Goal: Task Accomplishment & Management: Use online tool/utility

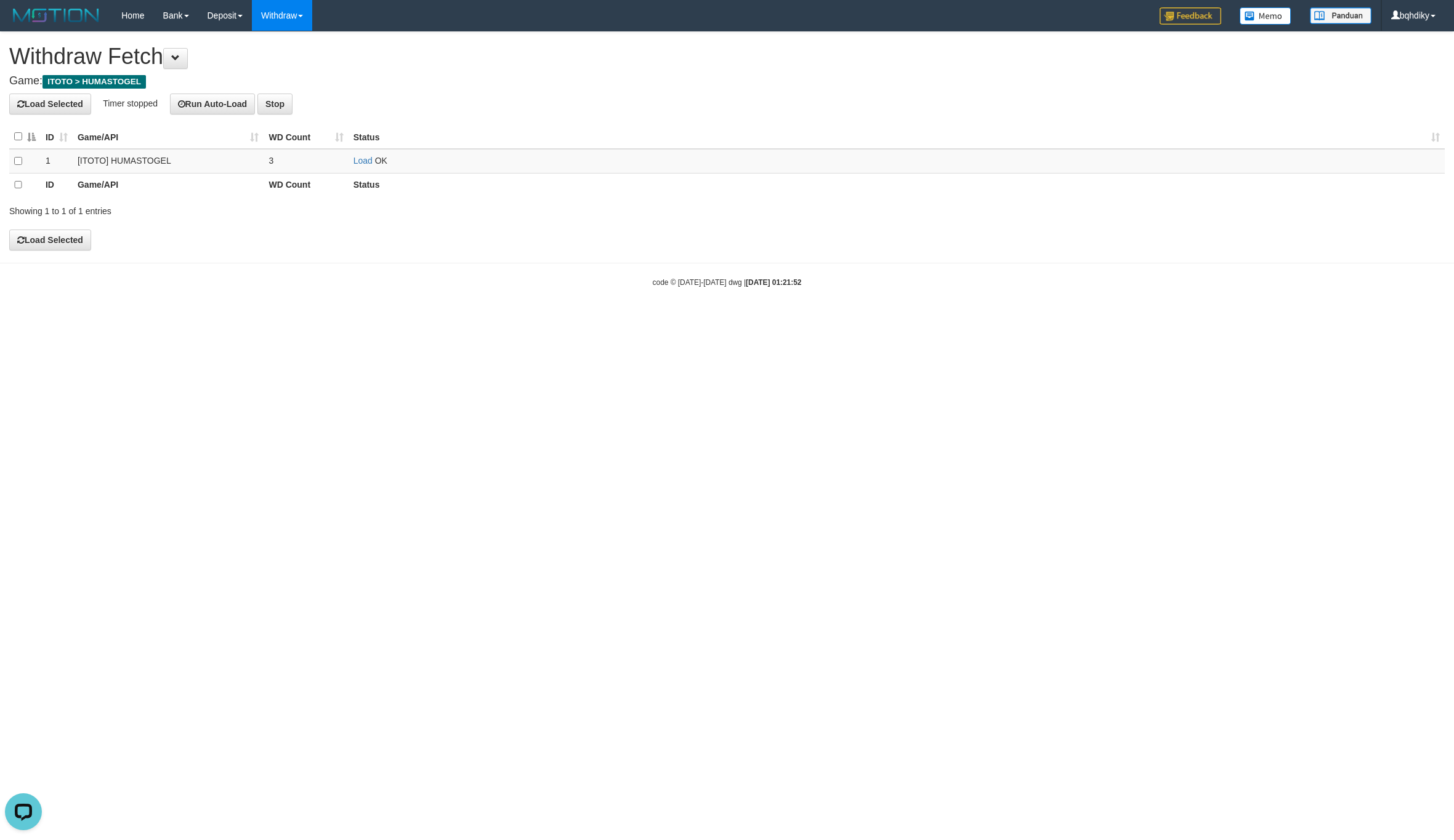
click at [348, 159] on td "3" at bounding box center [306, 160] width 85 height 24
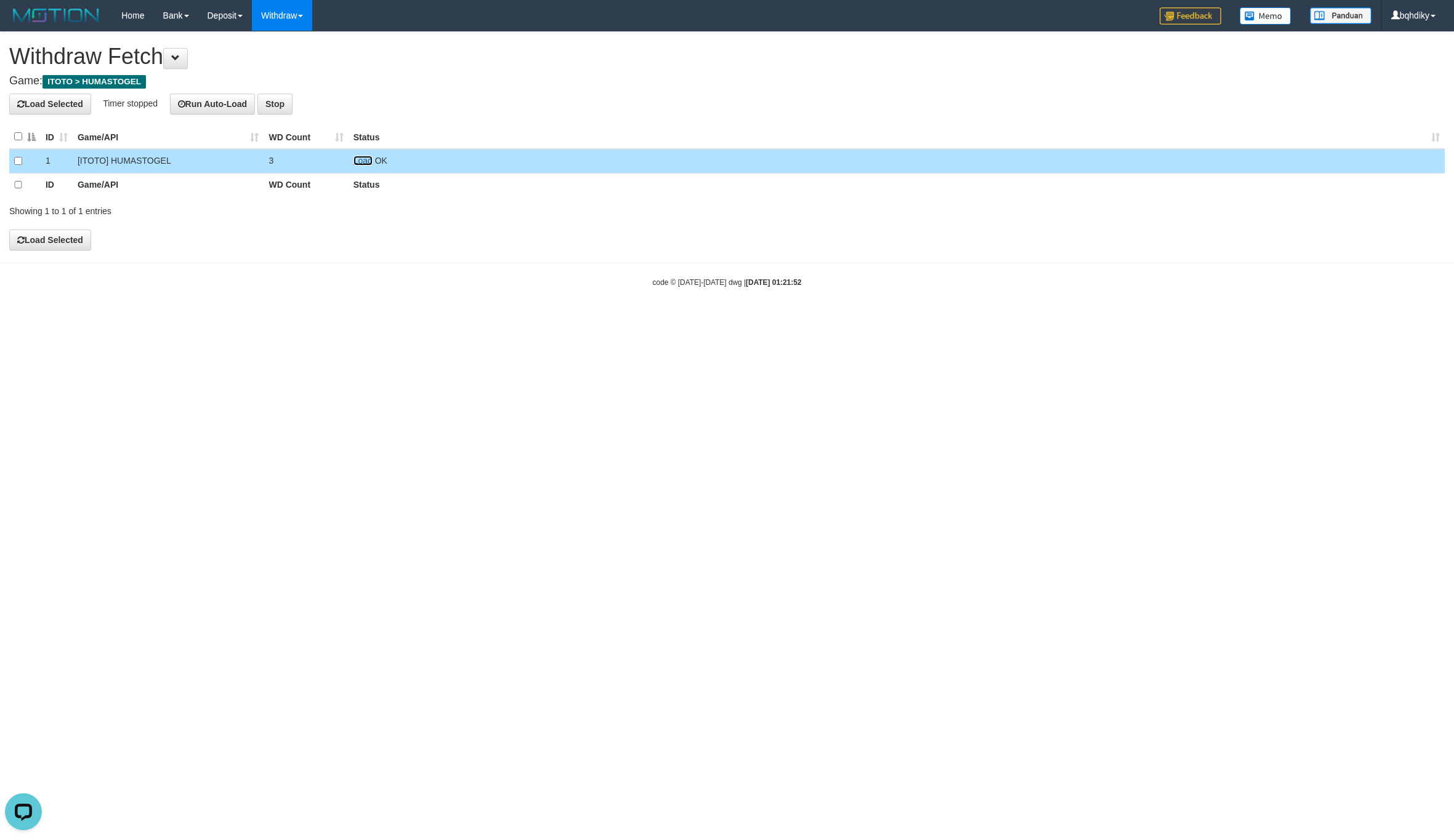
click at [359, 159] on link "Load" at bounding box center [363, 160] width 19 height 10
click at [362, 156] on td "Load OK" at bounding box center [896, 160] width 1096 height 24
click at [361, 159] on link "Load" at bounding box center [363, 160] width 19 height 10
click at [370, 164] on link "Load" at bounding box center [363, 160] width 19 height 10
click at [366, 165] on link "Load" at bounding box center [363, 160] width 19 height 10
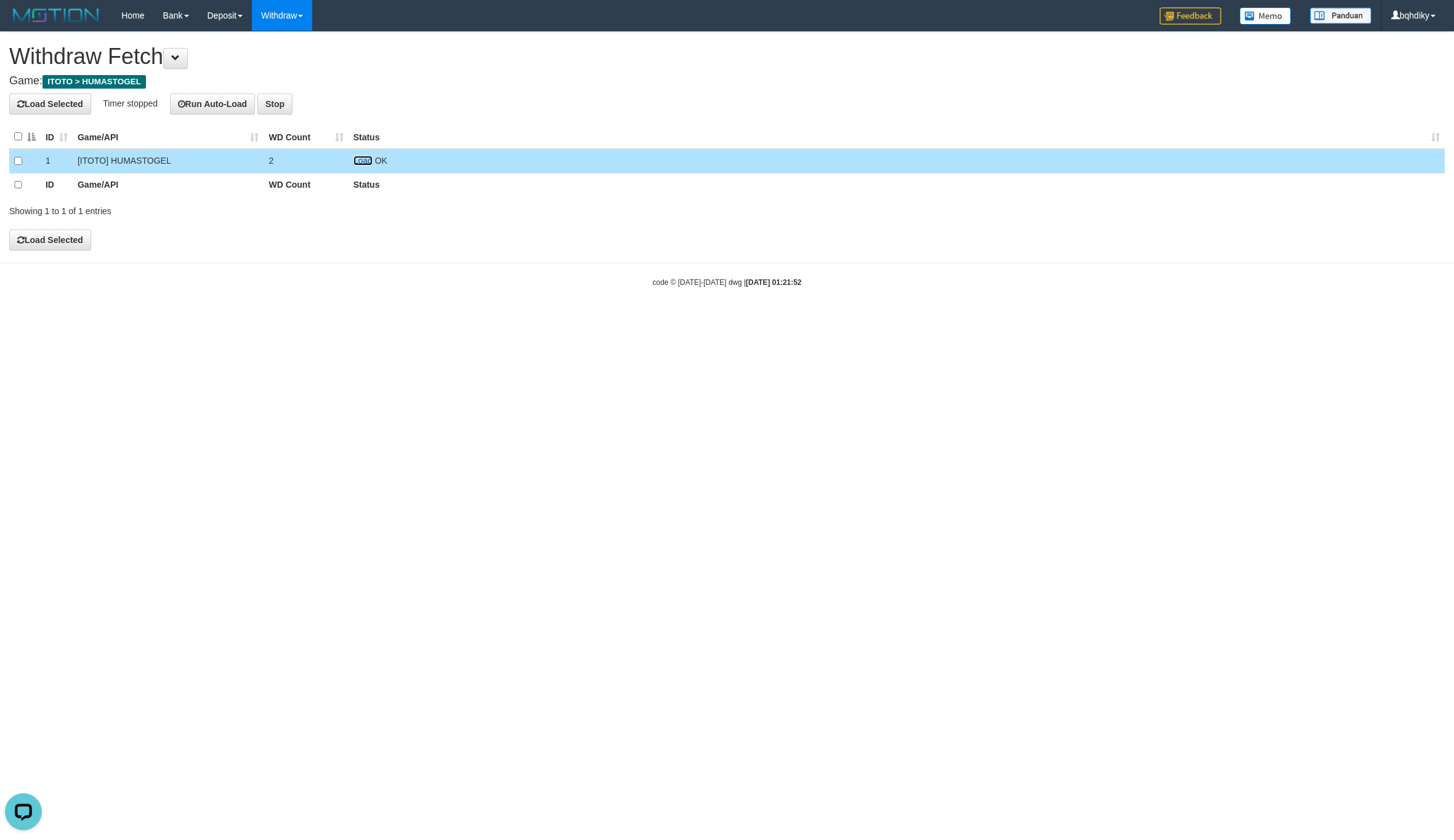
click at [361, 163] on link "Load" at bounding box center [363, 160] width 19 height 10
drag, startPoint x: 349, startPoint y: 161, endPoint x: 361, endPoint y: 163, distance: 12.2
click at [349, 161] on td "Load OK" at bounding box center [896, 160] width 1096 height 24
click at [361, 163] on link "Load" at bounding box center [363, 160] width 19 height 10
click at [368, 165] on link "Load" at bounding box center [363, 160] width 19 height 10
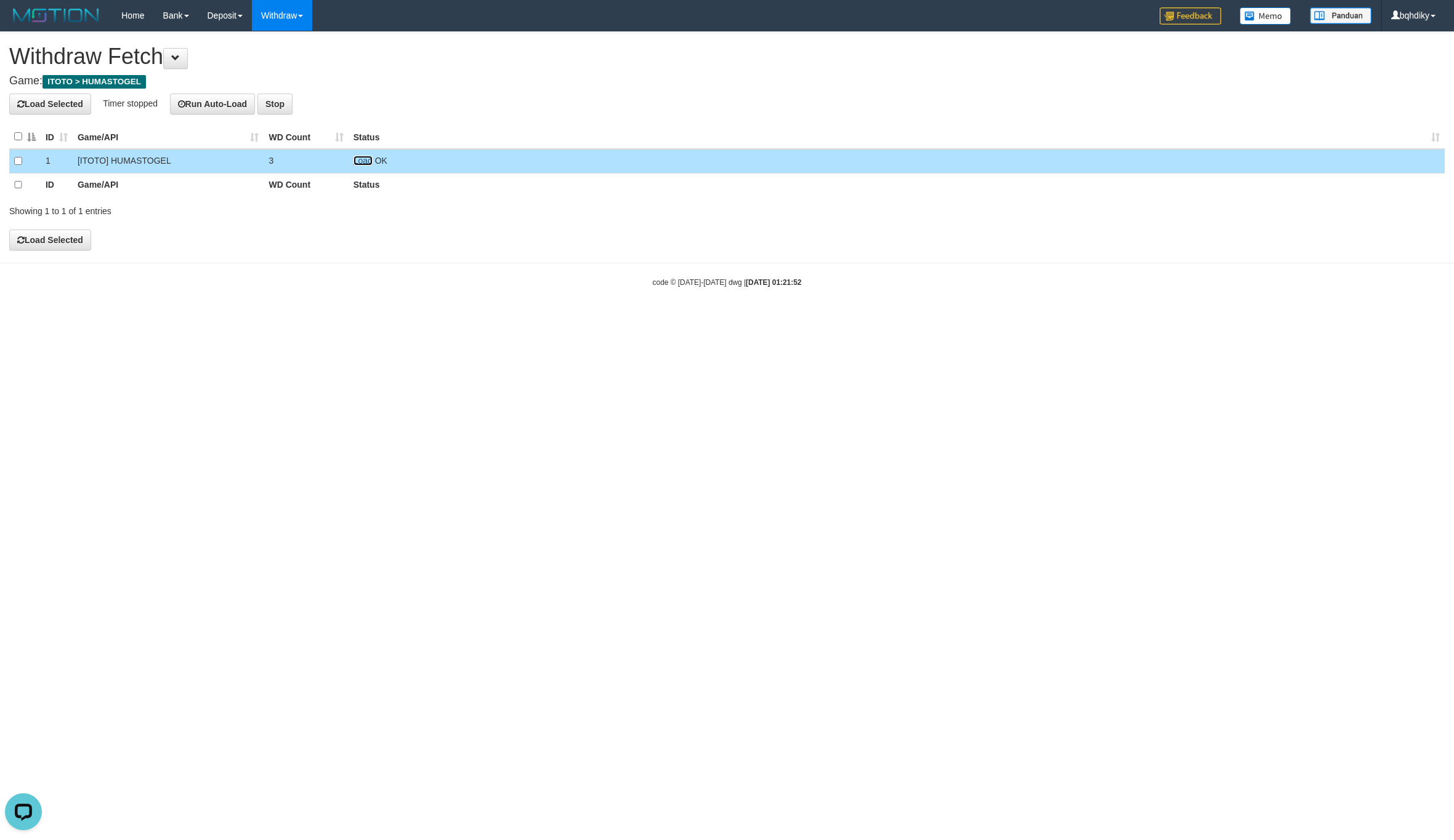
click at [370, 160] on link "Load" at bounding box center [363, 160] width 19 height 10
click at [359, 161] on link "Load" at bounding box center [363, 160] width 19 height 10
click at [361, 163] on link "Load" at bounding box center [363, 160] width 19 height 10
click at [368, 164] on link "Load" at bounding box center [363, 160] width 19 height 10
click at [366, 161] on span "Loading.." at bounding box center [371, 160] width 35 height 10
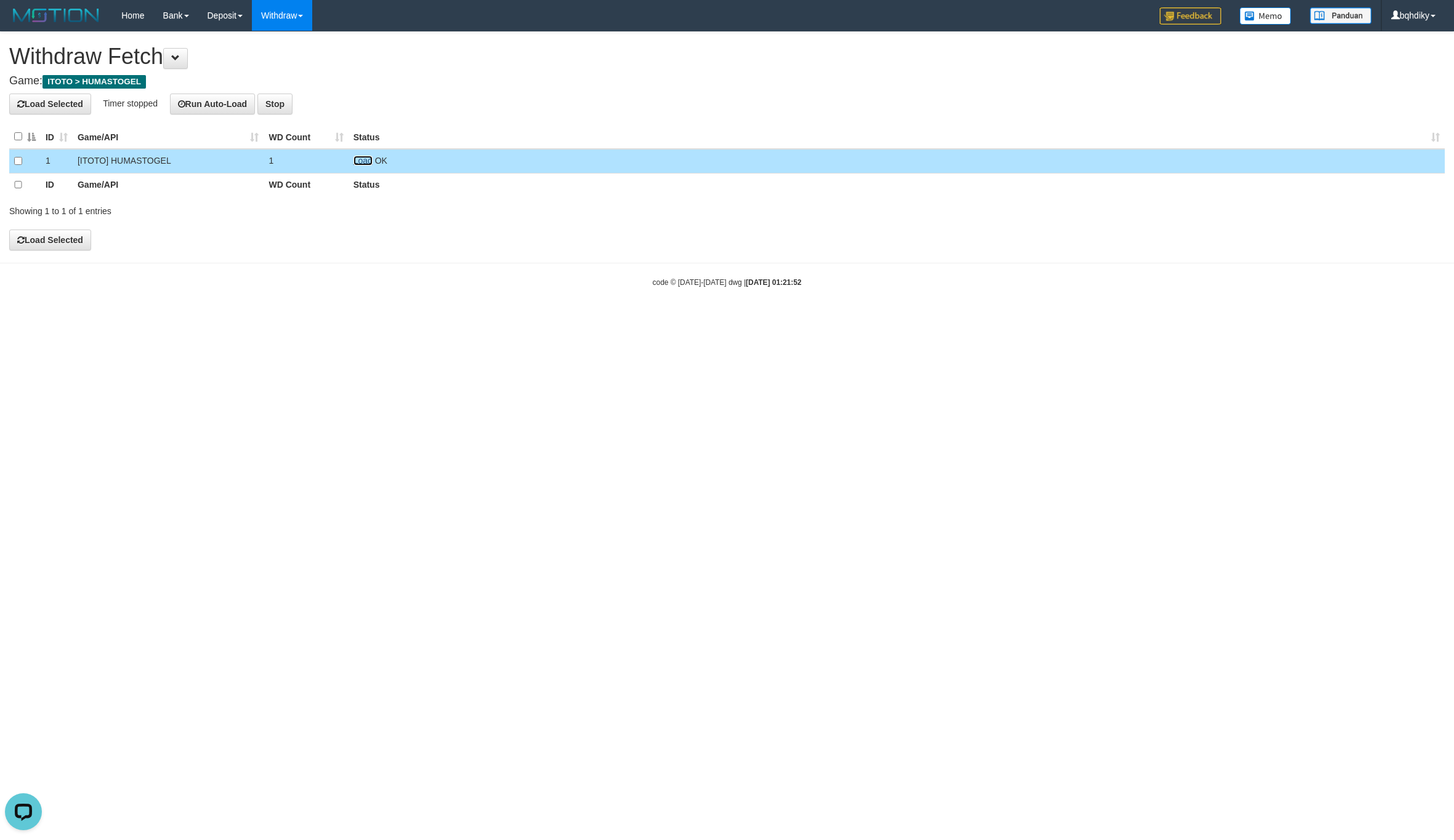
click at [364, 161] on link "Load" at bounding box center [363, 160] width 19 height 10
click at [370, 163] on link "Load" at bounding box center [363, 160] width 19 height 10
click at [361, 154] on td "Load OK" at bounding box center [896, 160] width 1096 height 24
click at [362, 155] on td "Load OK" at bounding box center [896, 160] width 1096 height 24
click at [362, 157] on link "Load" at bounding box center [363, 160] width 19 height 10
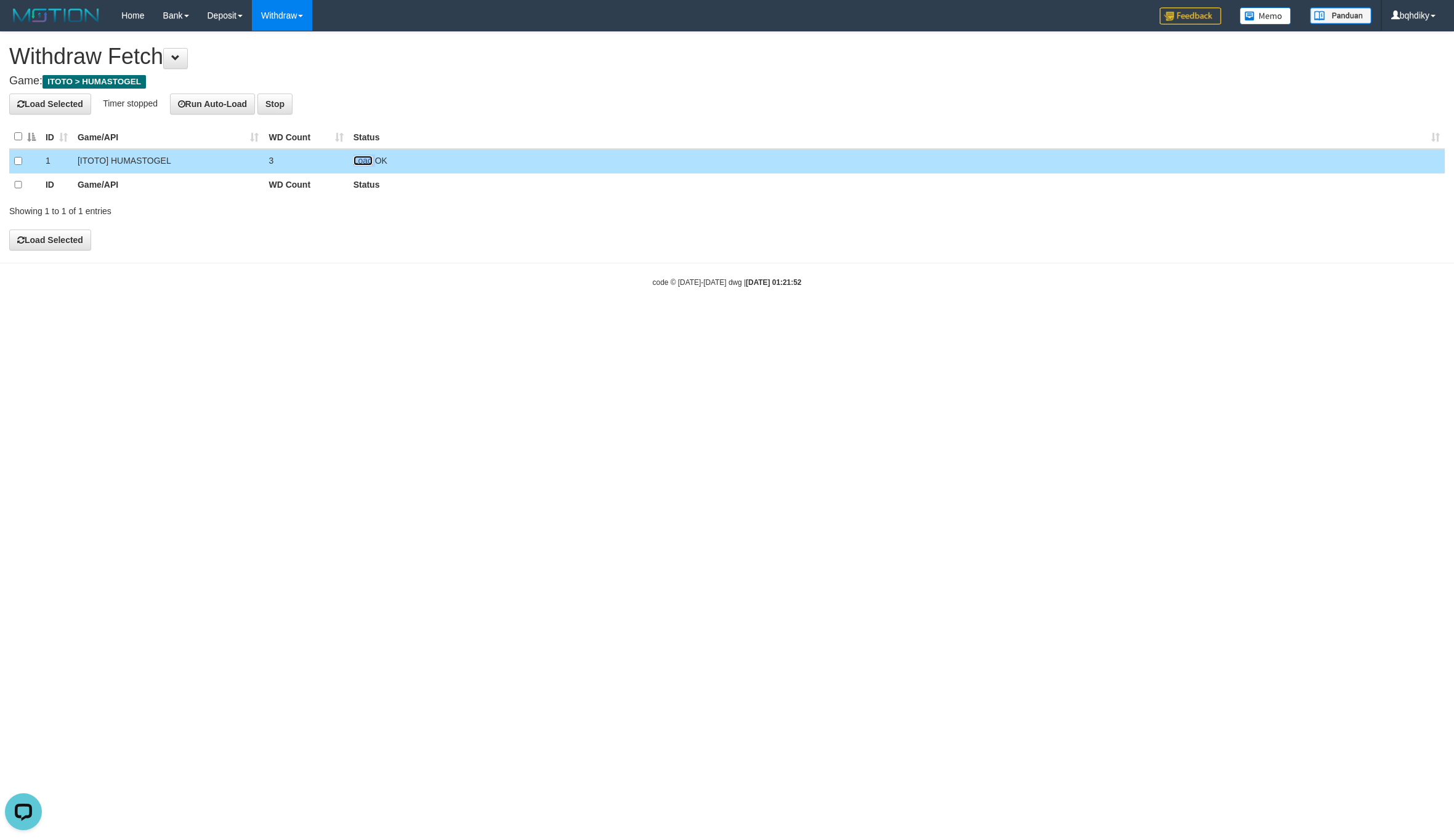
click at [365, 160] on link "Load" at bounding box center [363, 160] width 19 height 10
click at [362, 155] on td "Load OK" at bounding box center [896, 160] width 1096 height 24
click at [362, 159] on link "Load" at bounding box center [363, 160] width 19 height 10
click at [368, 160] on link "Load" at bounding box center [363, 160] width 19 height 10
click at [366, 163] on link "Load" at bounding box center [363, 160] width 19 height 10
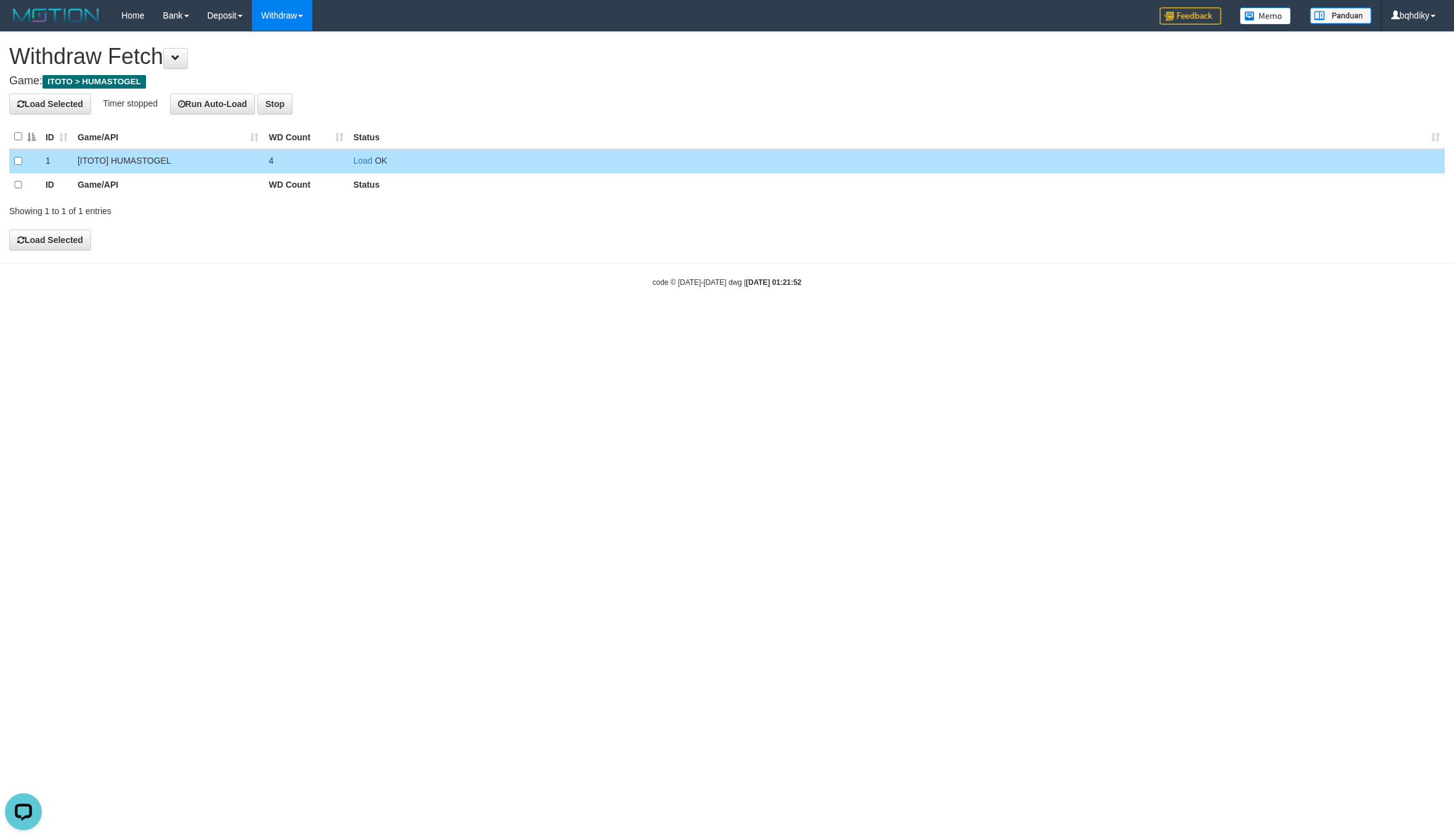
click at [373, 163] on td "Load OK" at bounding box center [896, 160] width 1096 height 24
click at [370, 163] on link "Load" at bounding box center [363, 160] width 19 height 10
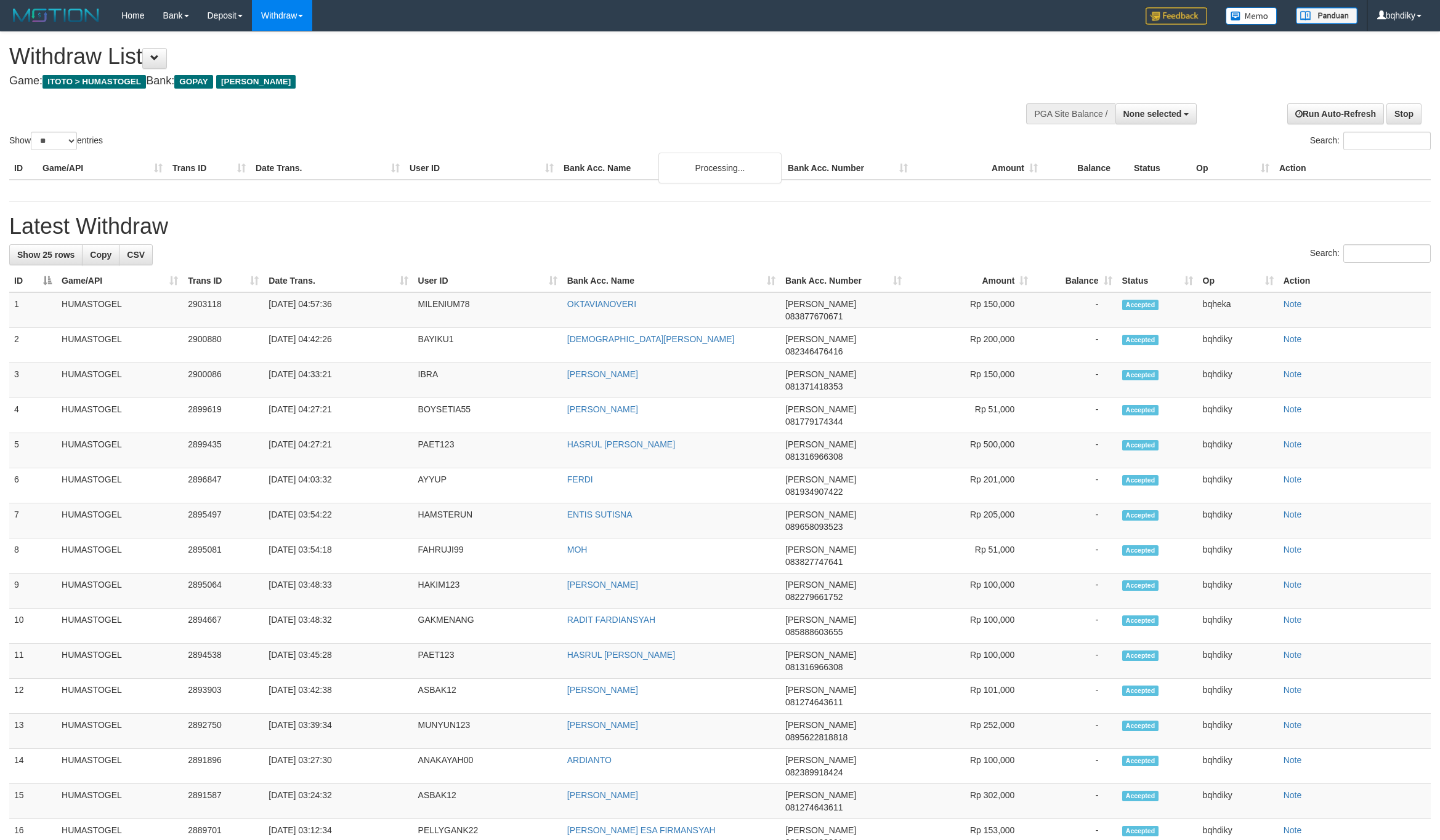
select select
select select "**"
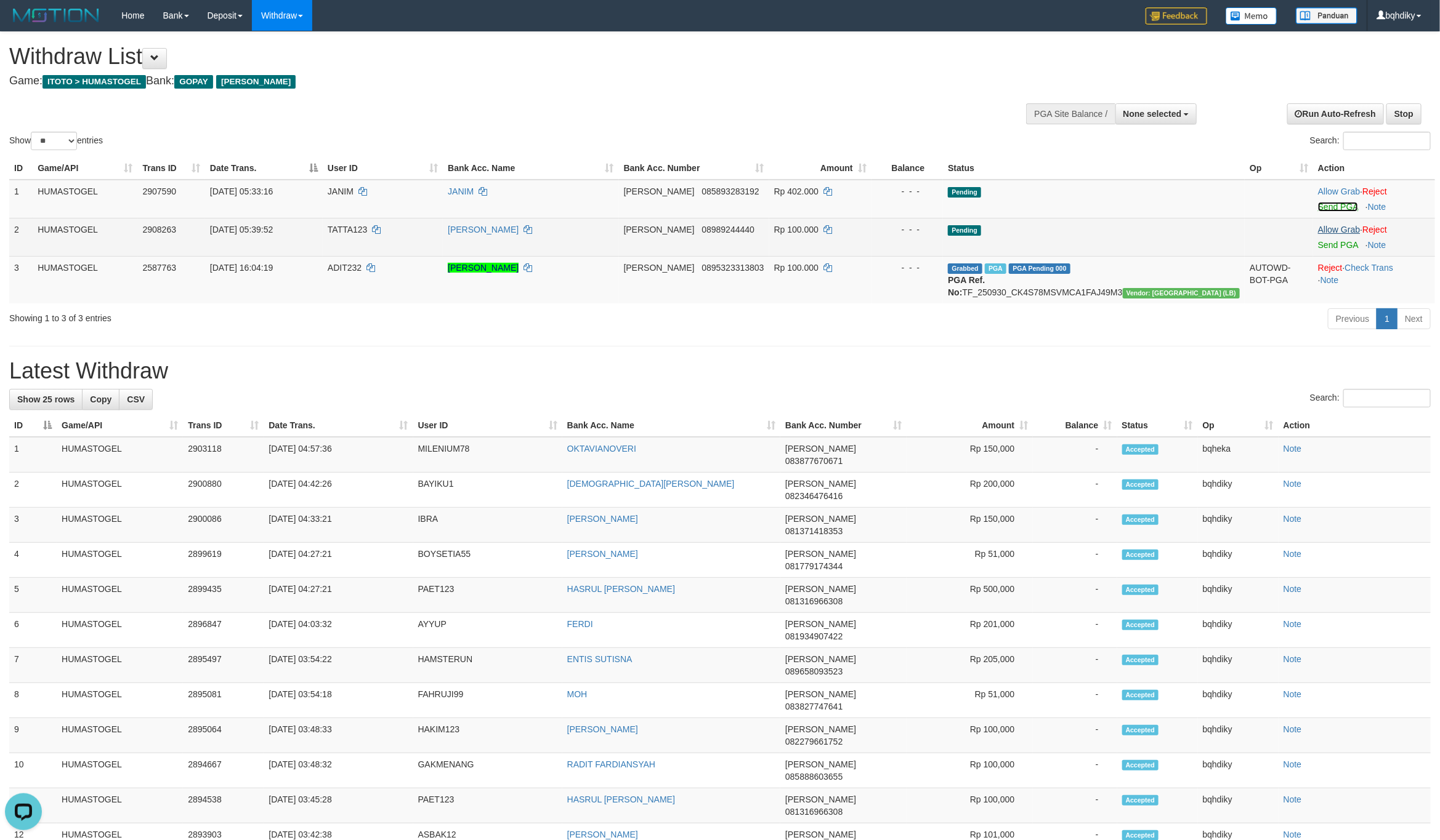
drag, startPoint x: 1330, startPoint y: 208, endPoint x: 1336, endPoint y: 231, distance: 23.8
click at [1330, 208] on link "Send PGA" at bounding box center [1338, 206] width 40 height 10
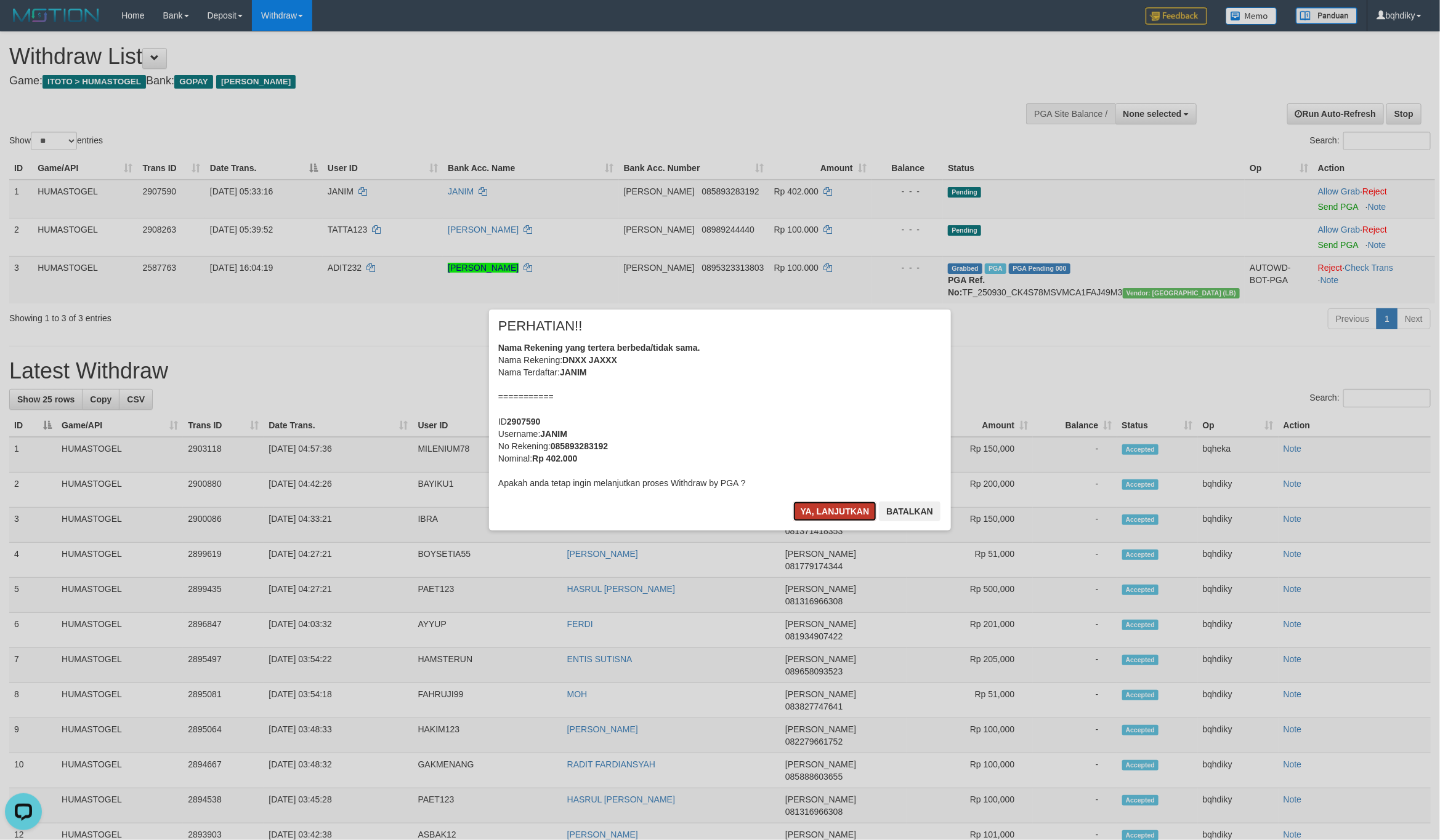
click at [796, 516] on button "Ya, lanjutkan" at bounding box center [835, 511] width 84 height 20
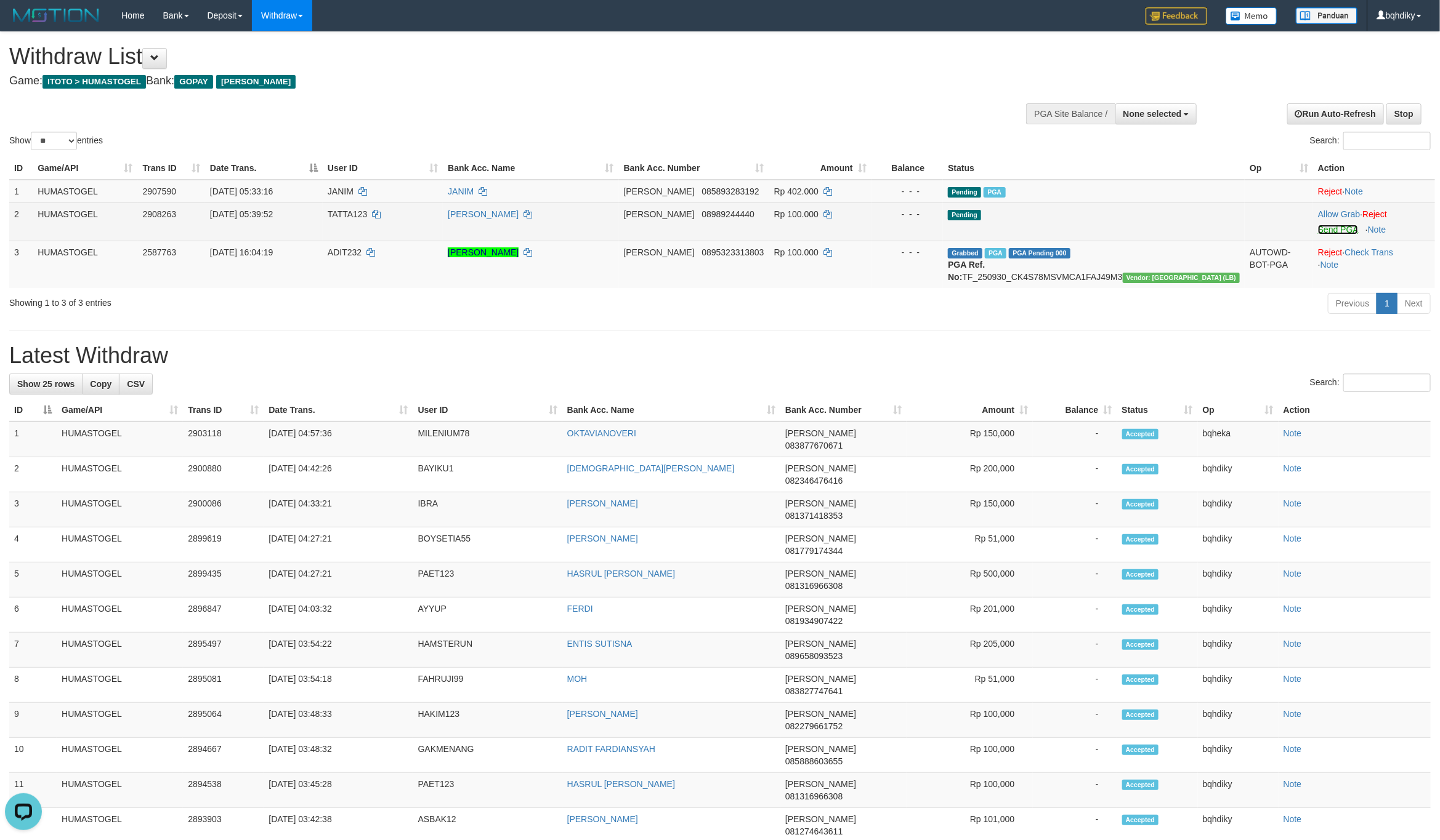
click at [1335, 226] on link "Send PGA" at bounding box center [1338, 229] width 40 height 10
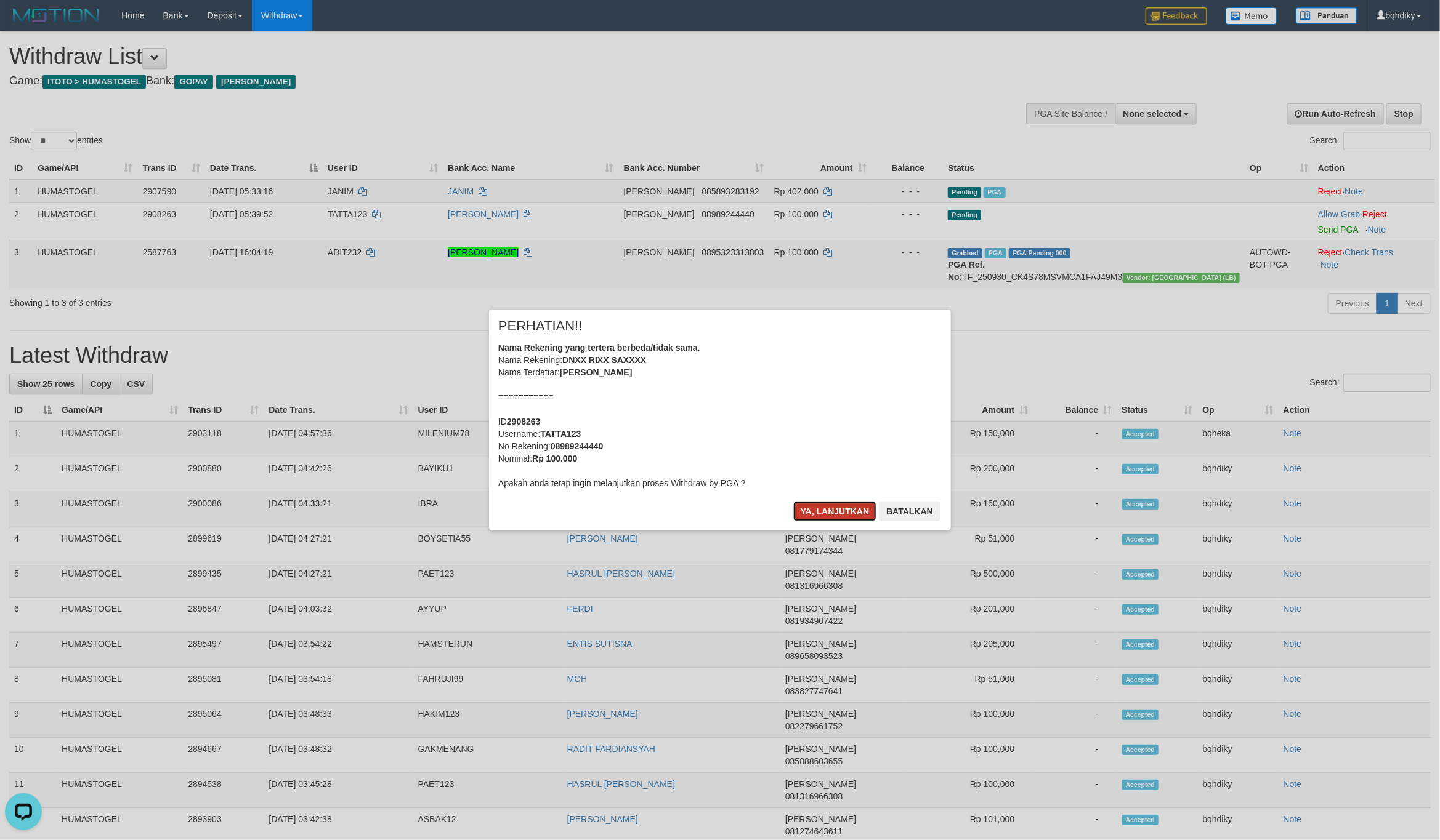
click at [832, 512] on button "Ya, lanjutkan" at bounding box center [835, 511] width 84 height 20
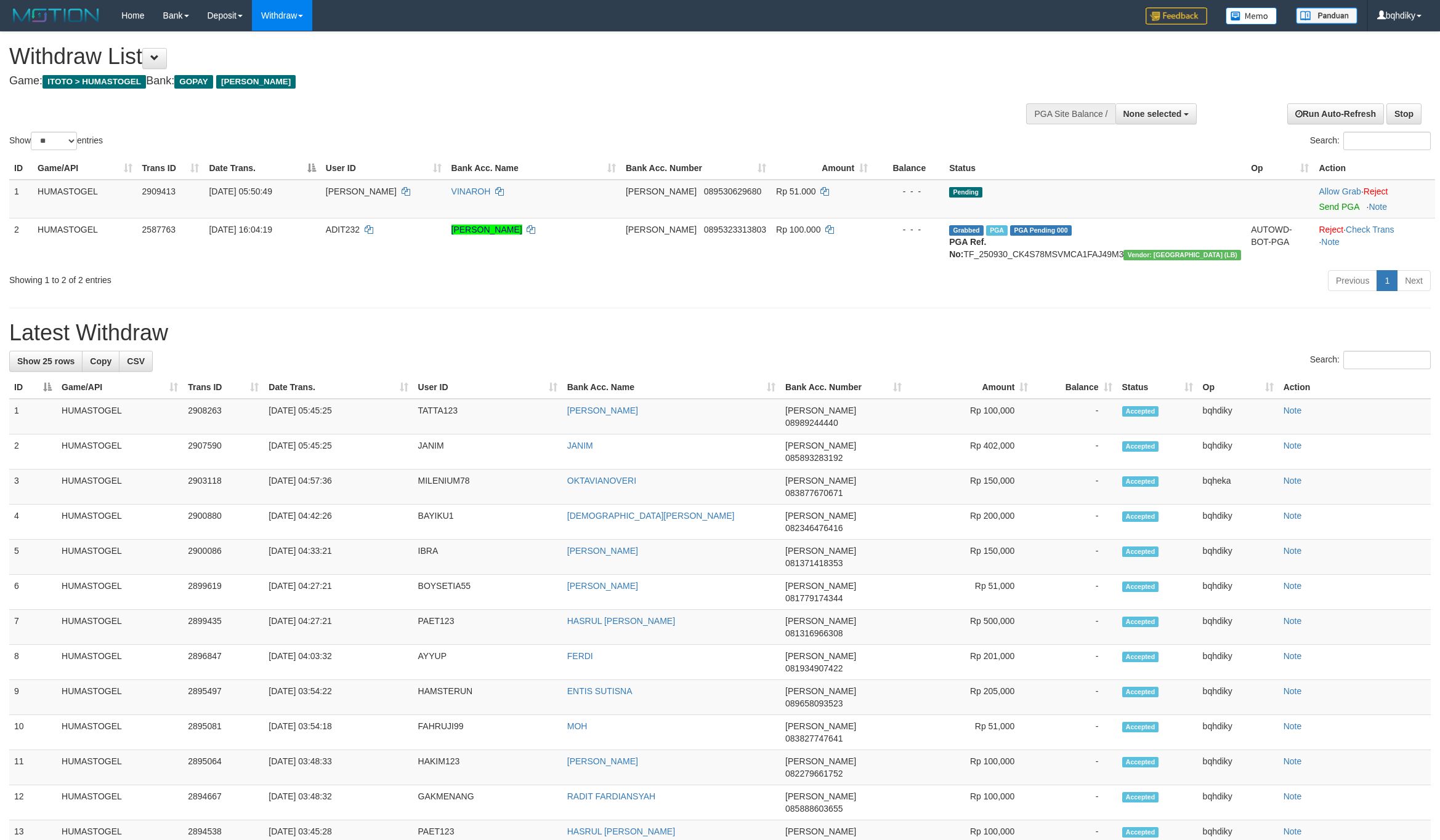
select select
select select "**"
click at [1324, 207] on link "Send PGA" at bounding box center [1338, 206] width 40 height 10
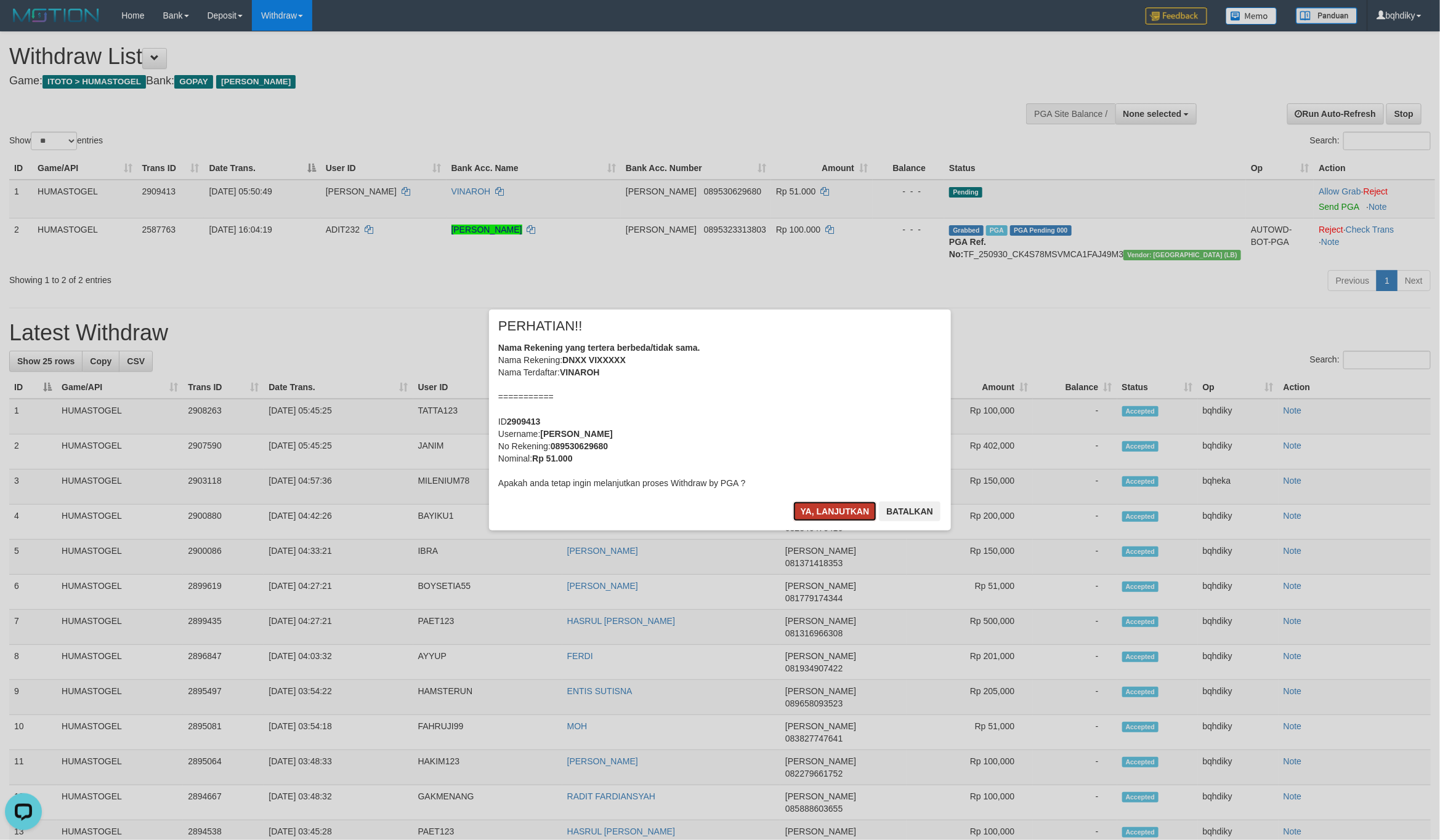
click at [830, 510] on button "Ya, lanjutkan" at bounding box center [835, 511] width 84 height 20
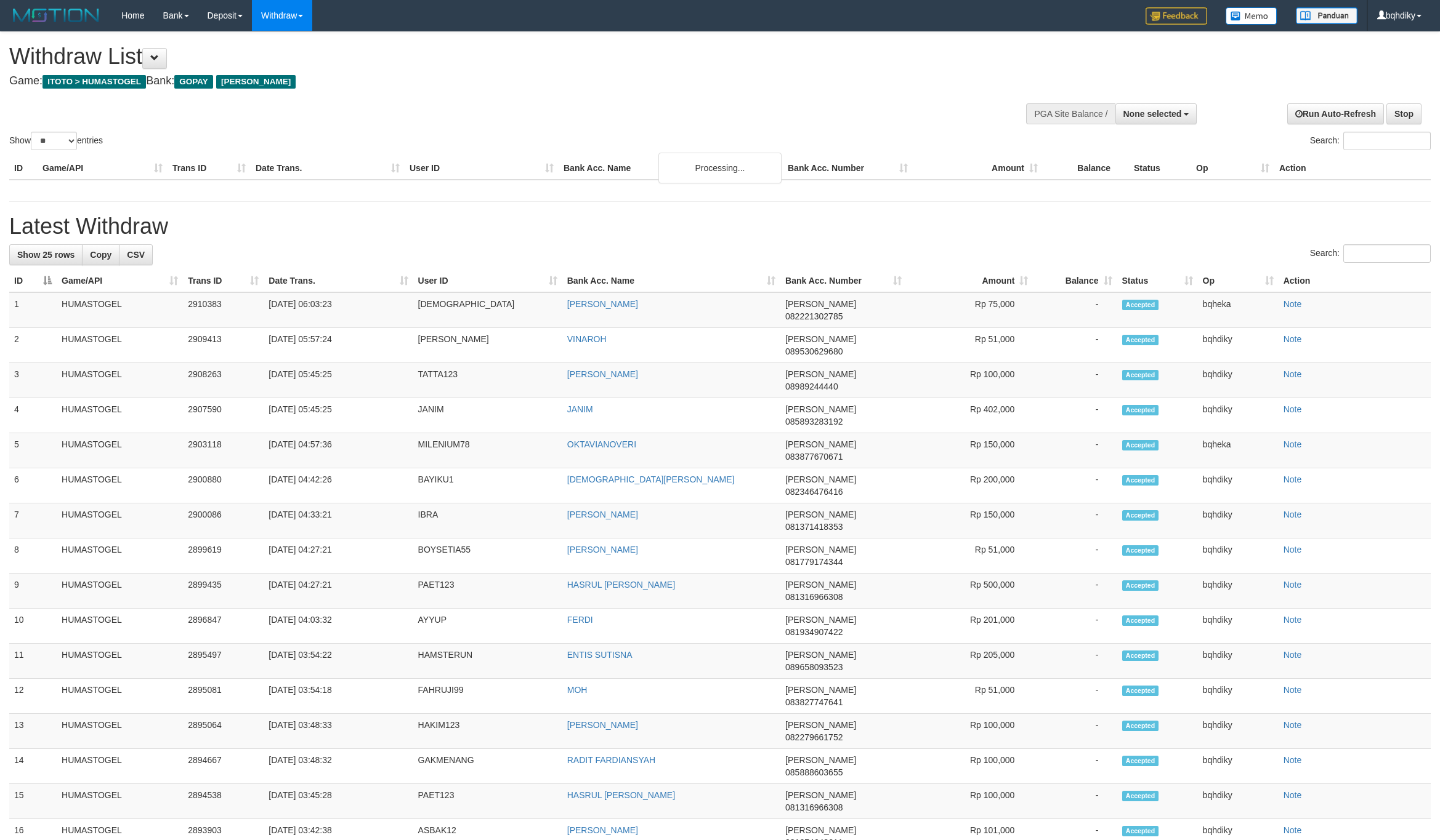
select select
select select "**"
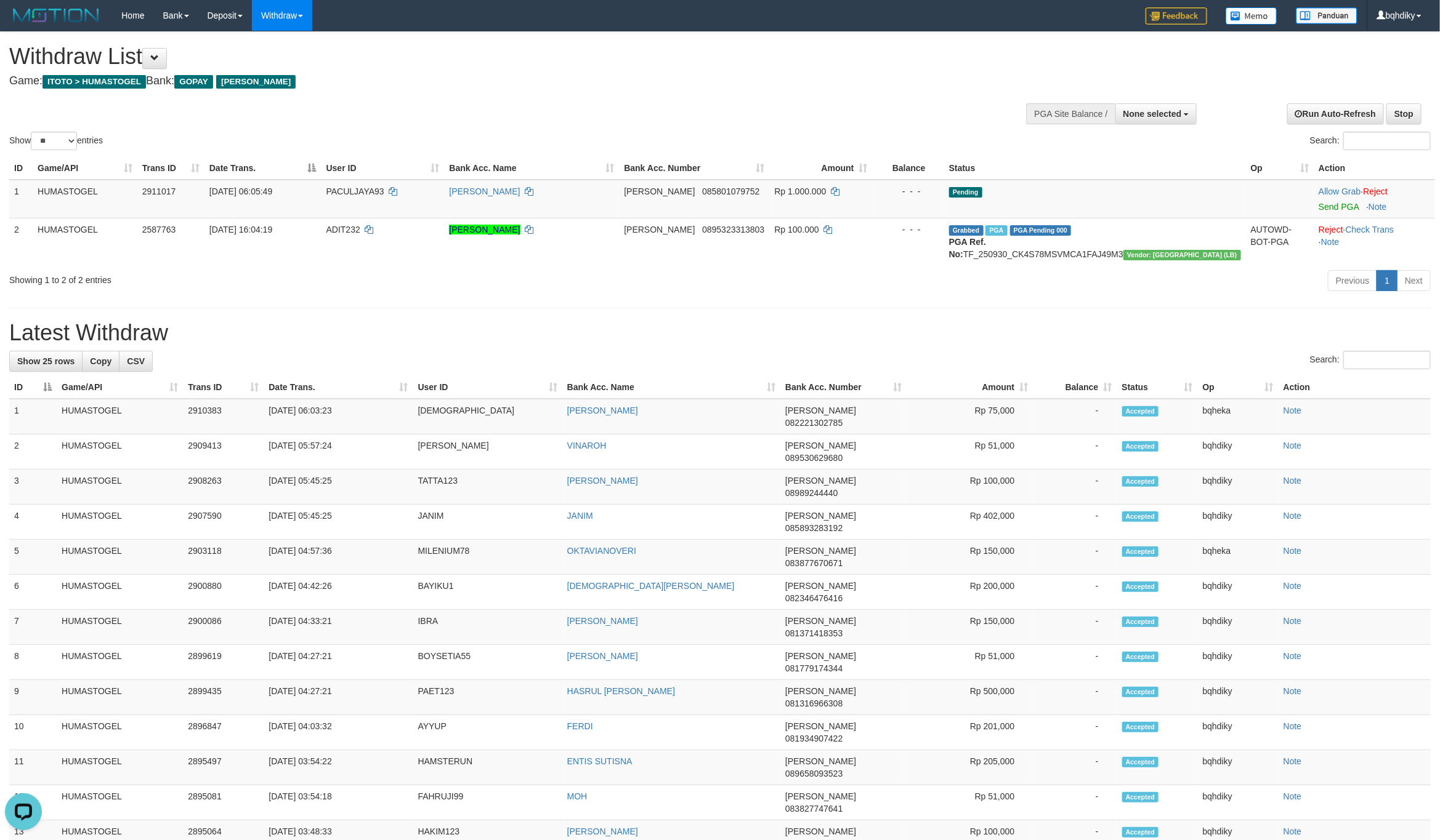
drag, startPoint x: 1096, startPoint y: 314, endPoint x: 1162, endPoint y: 283, distance: 72.9
click at [1096, 314] on div "**********" at bounding box center [720, 682] width 1440 height 1302
click at [1318, 211] on link "Send PGA" at bounding box center [1338, 206] width 40 height 10
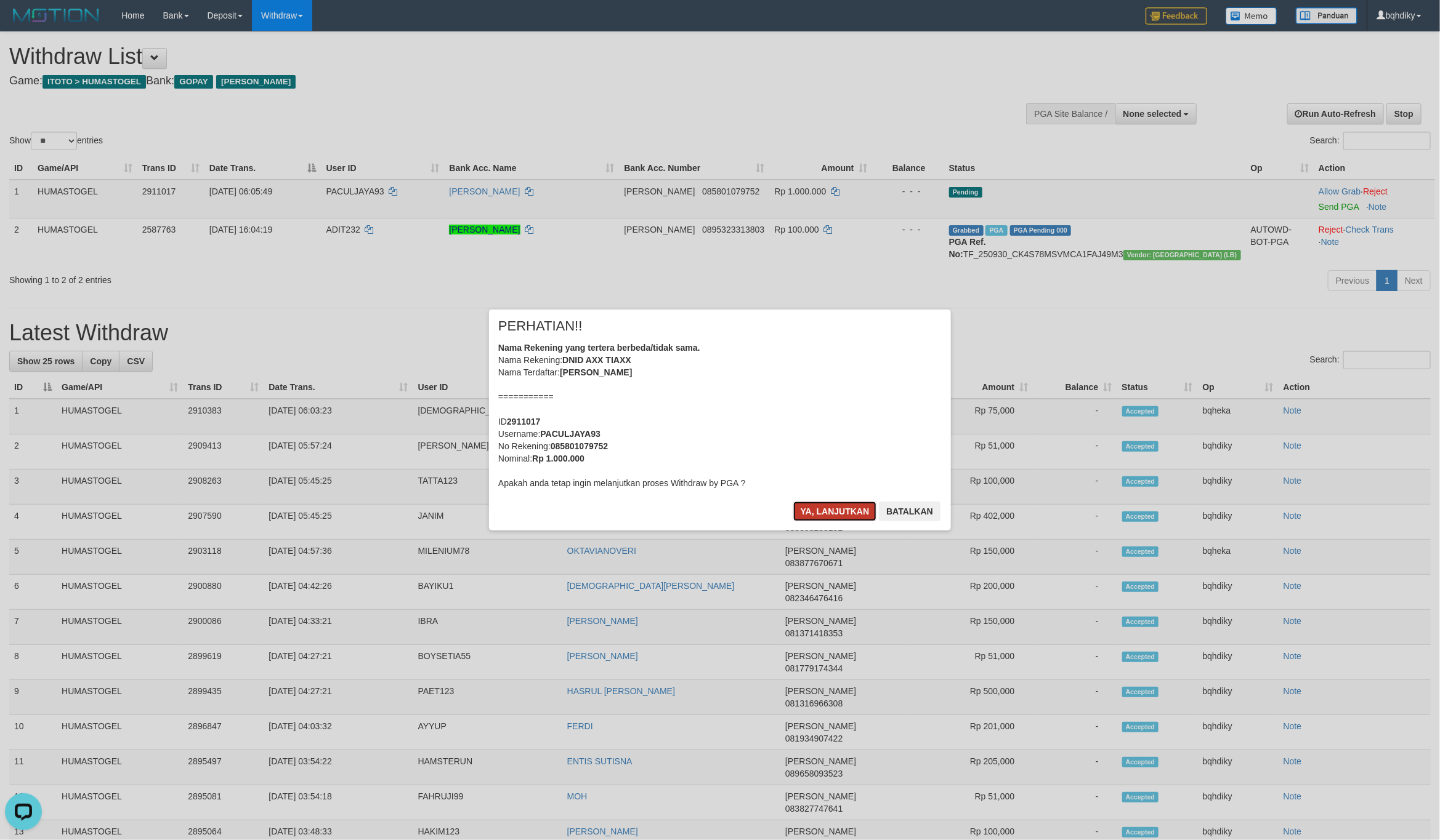
click at [818, 505] on button "Ya, lanjutkan" at bounding box center [835, 511] width 84 height 20
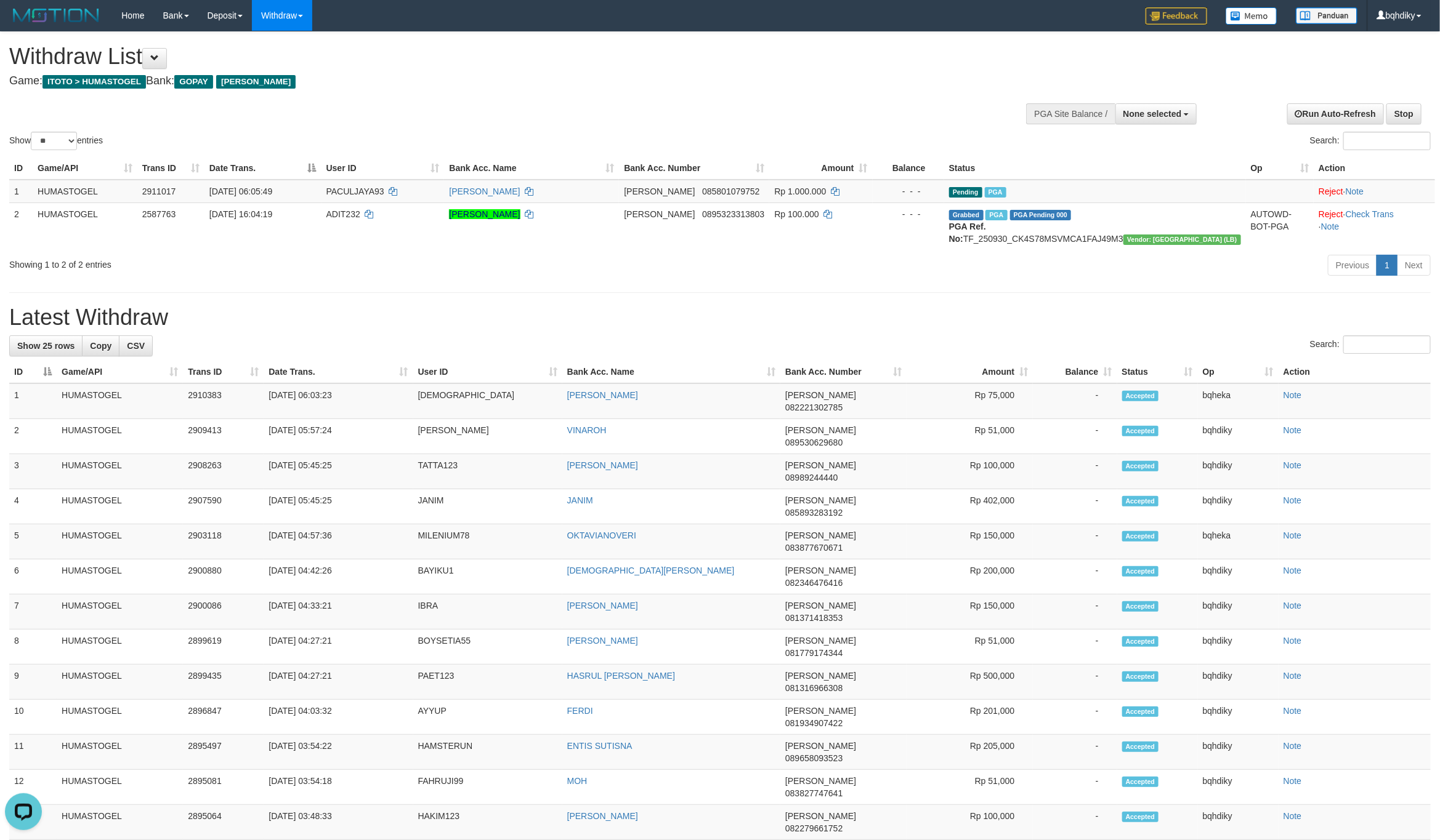
click at [501, 314] on div "**********" at bounding box center [720, 674] width 1440 height 1286
click at [426, 595] on td "IBRA" at bounding box center [488, 613] width 149 height 35
copy td "IBRA"
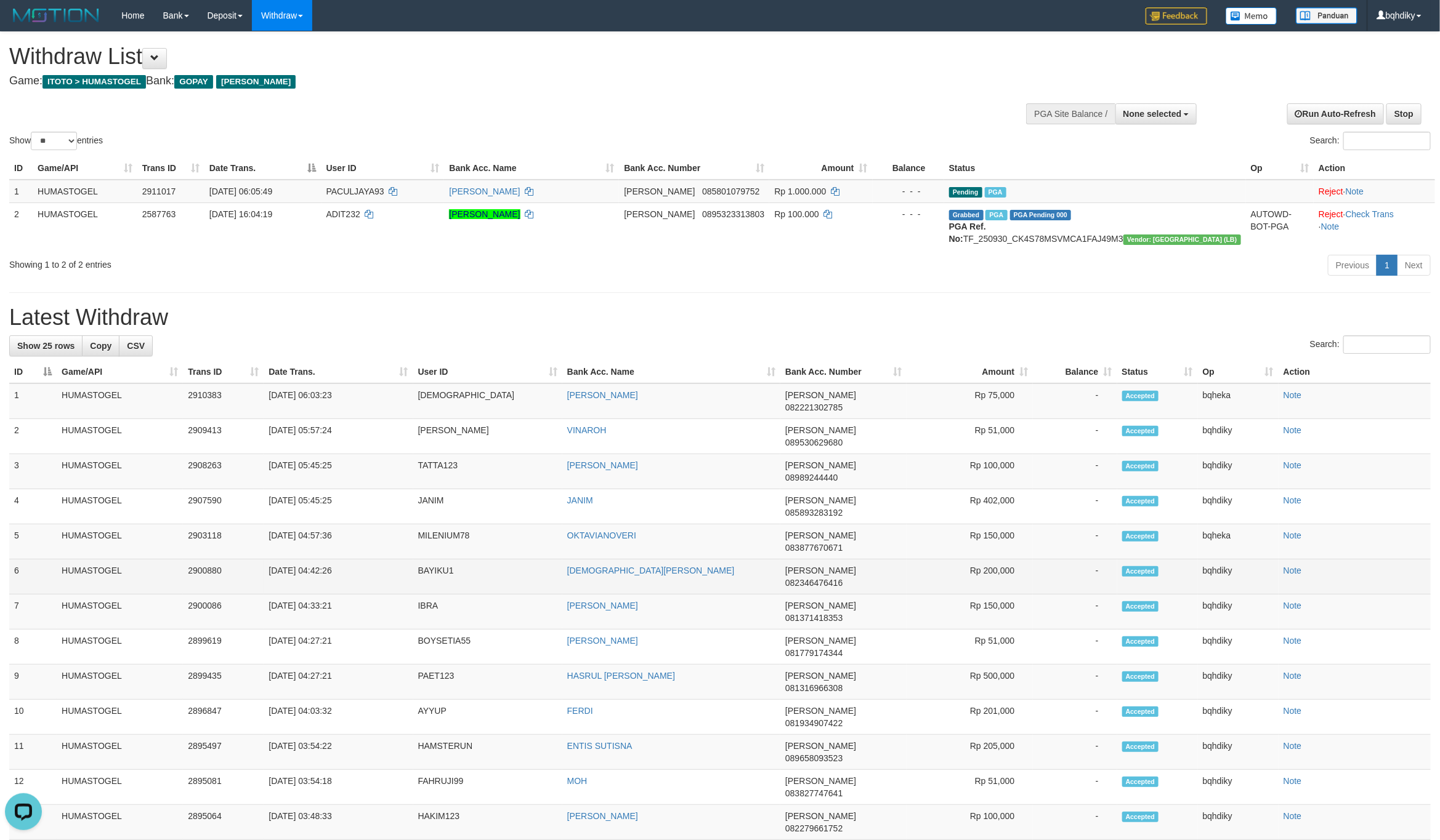
click at [438, 560] on td "BAYIKU1" at bounding box center [488, 577] width 149 height 35
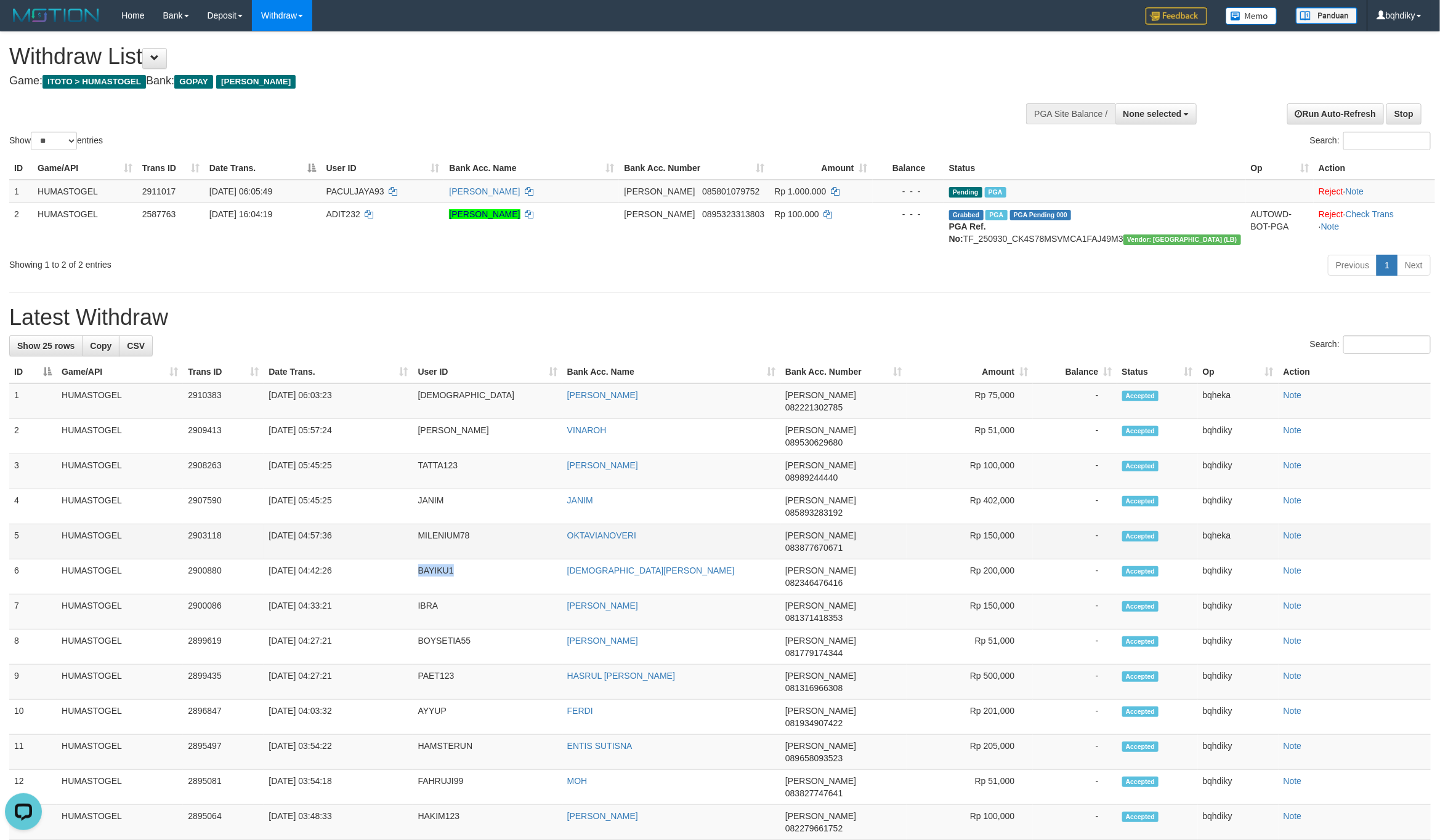
click at [430, 524] on td "MILENIUM78" at bounding box center [488, 542] width 149 height 35
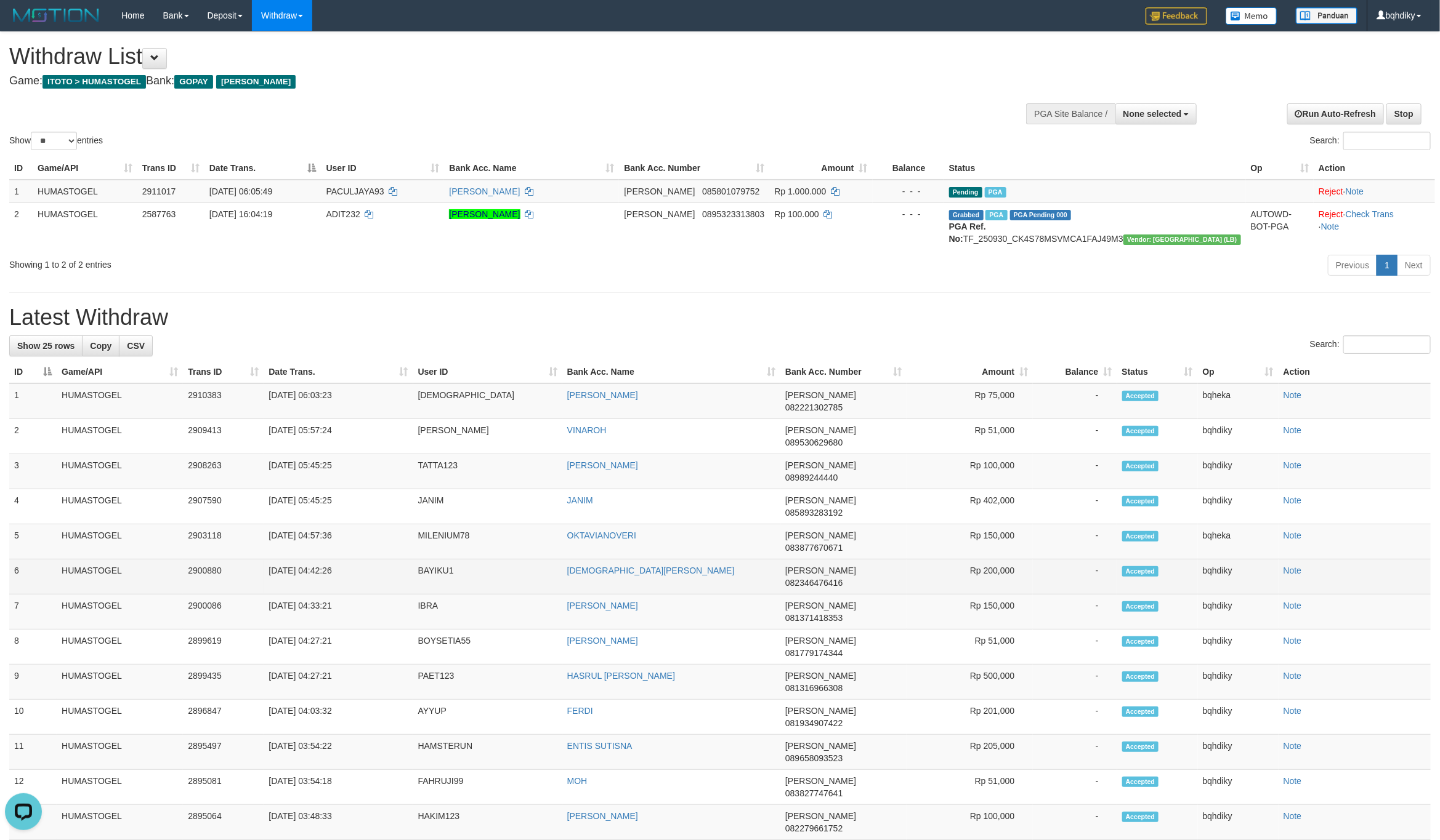
click at [440, 560] on td "BAYIKU1" at bounding box center [488, 577] width 149 height 35
copy td "BAYIKU1"
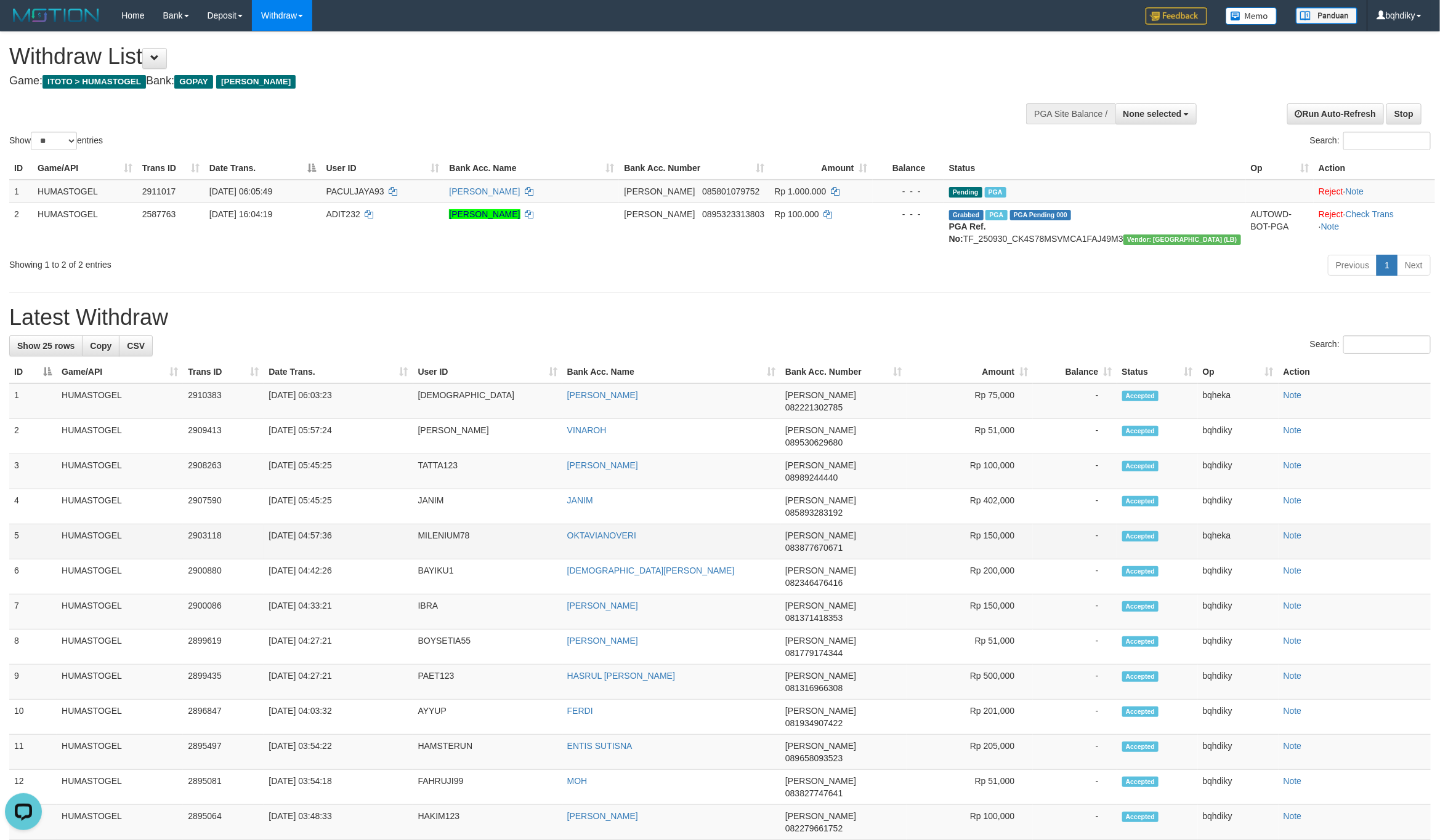
click at [444, 524] on td "MILENIUM78" at bounding box center [488, 542] width 149 height 35
copy td "MILENIUM78"
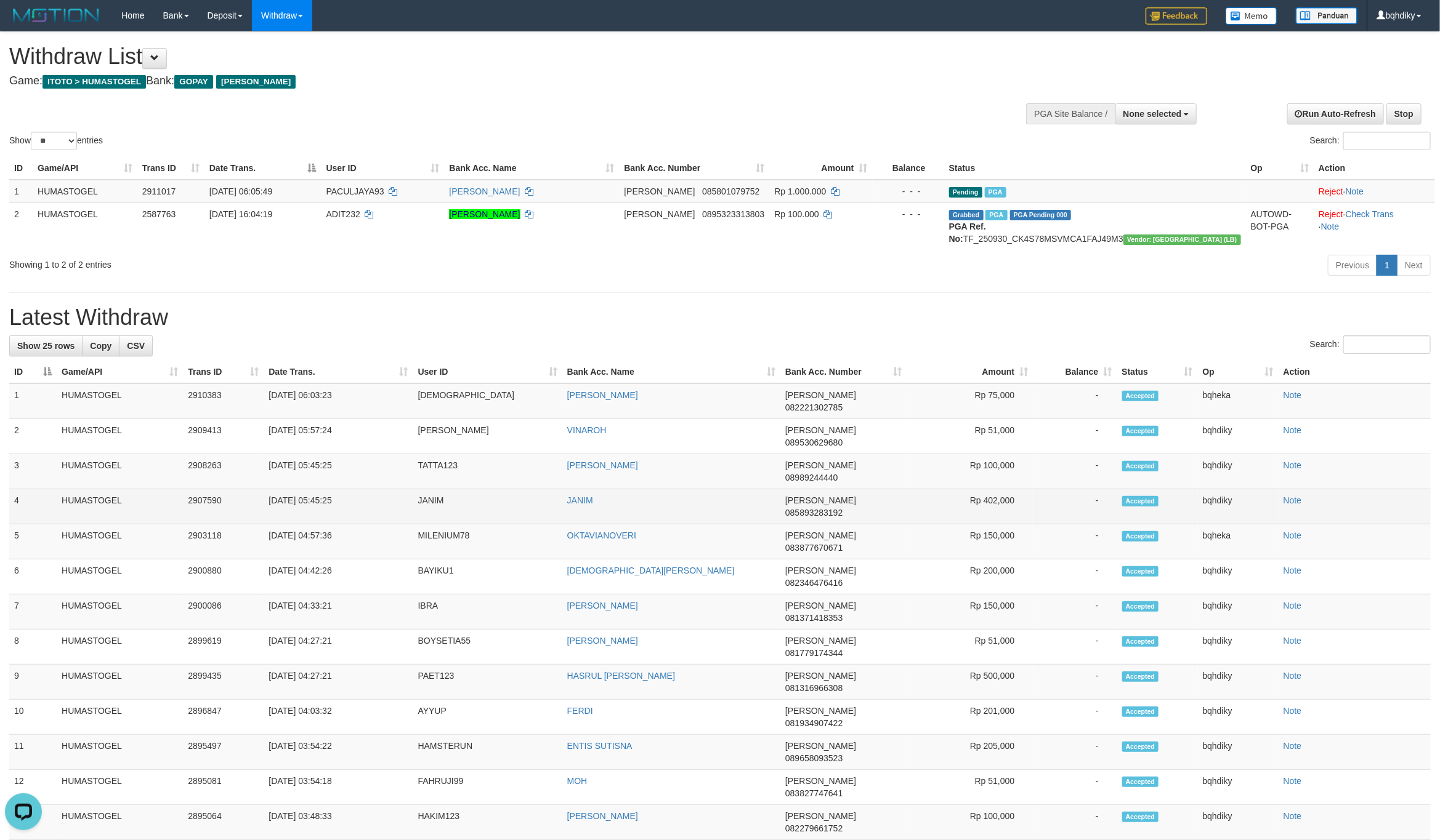
click at [438, 490] on td "JANIM" at bounding box center [488, 507] width 149 height 35
copy td "JANIM"
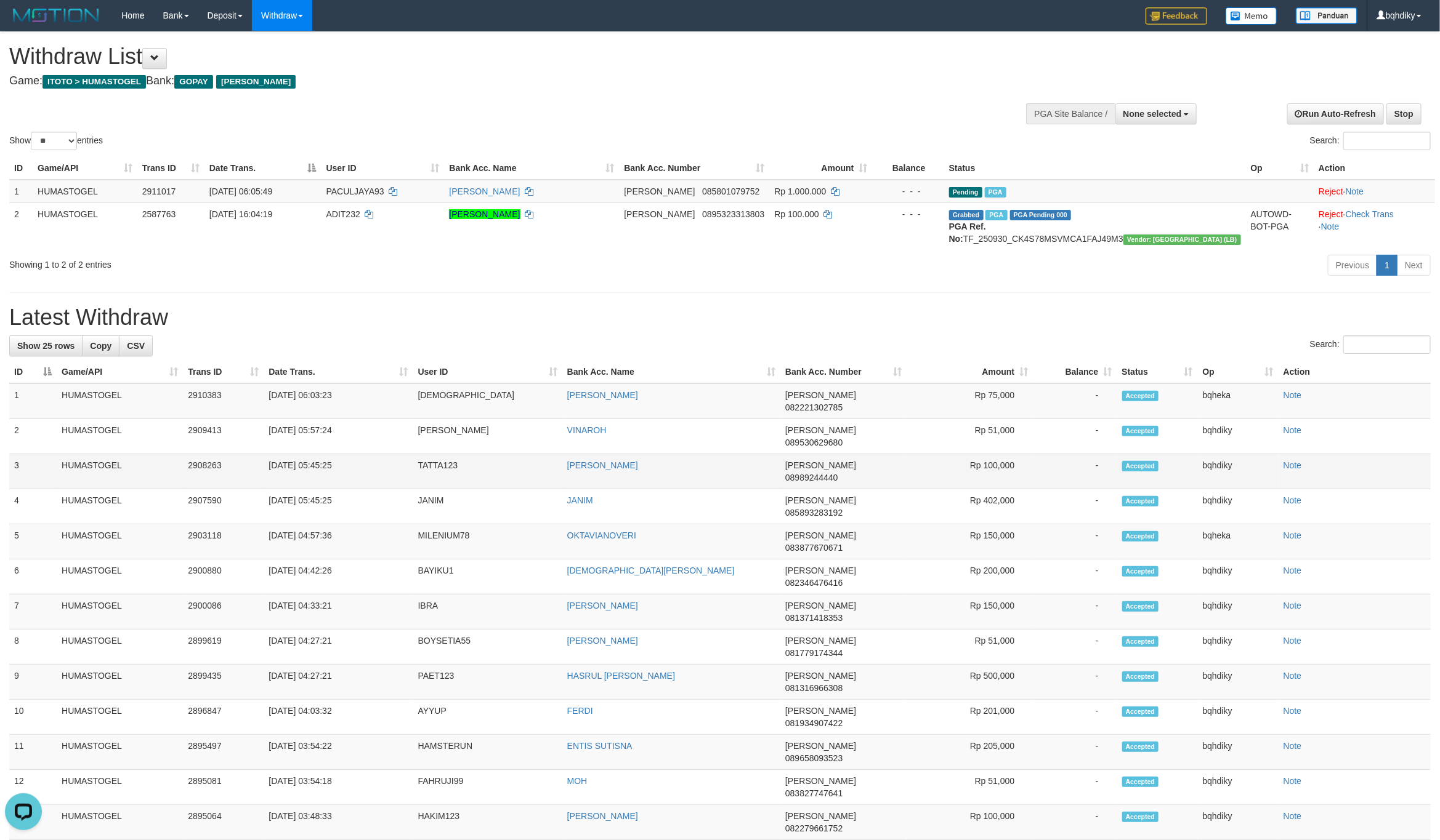
click at [445, 460] on td "TATTA123" at bounding box center [488, 472] width 149 height 35
copy td "TATTA123"
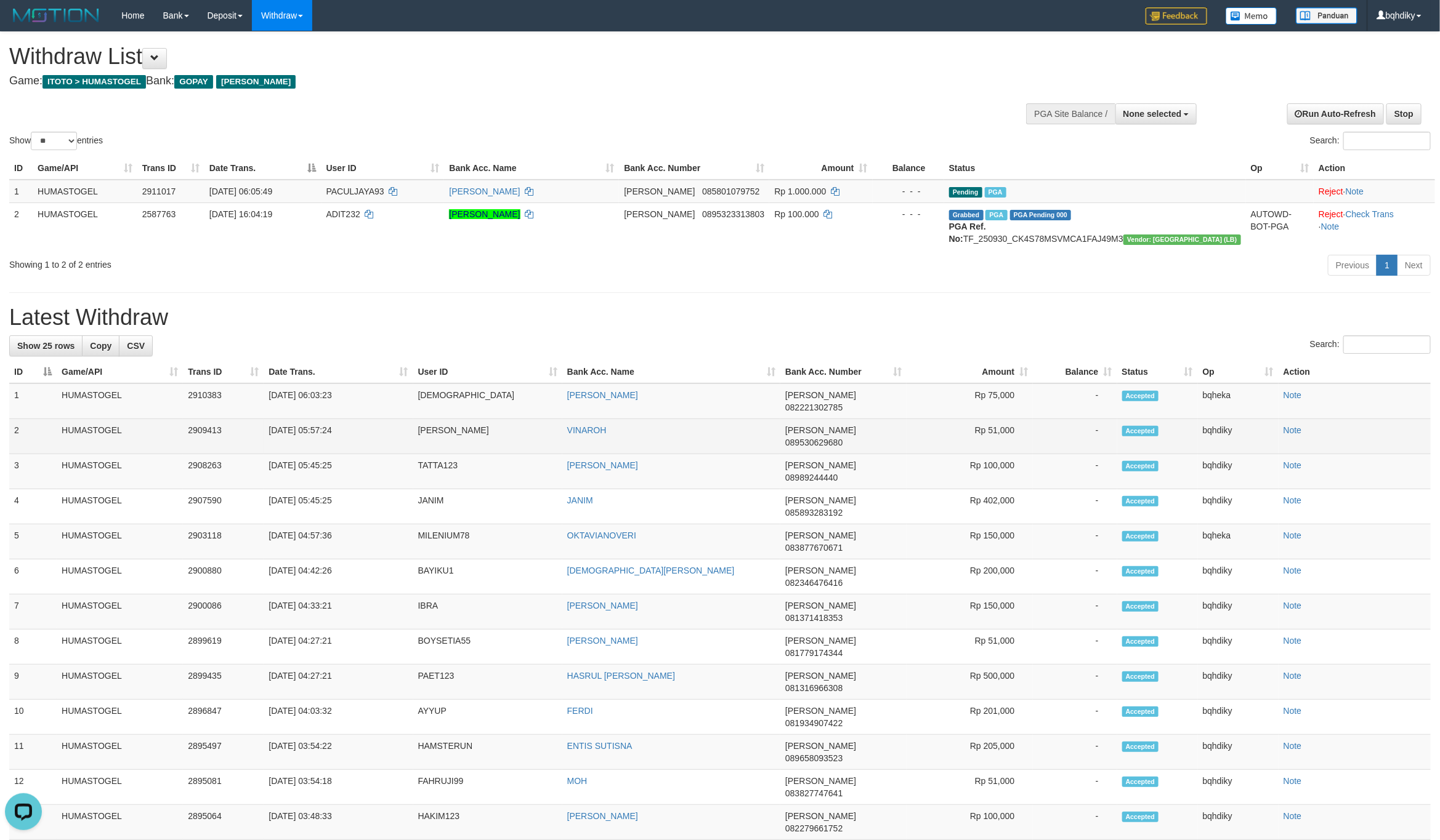
click at [440, 427] on td "[PERSON_NAME]" at bounding box center [488, 437] width 149 height 35
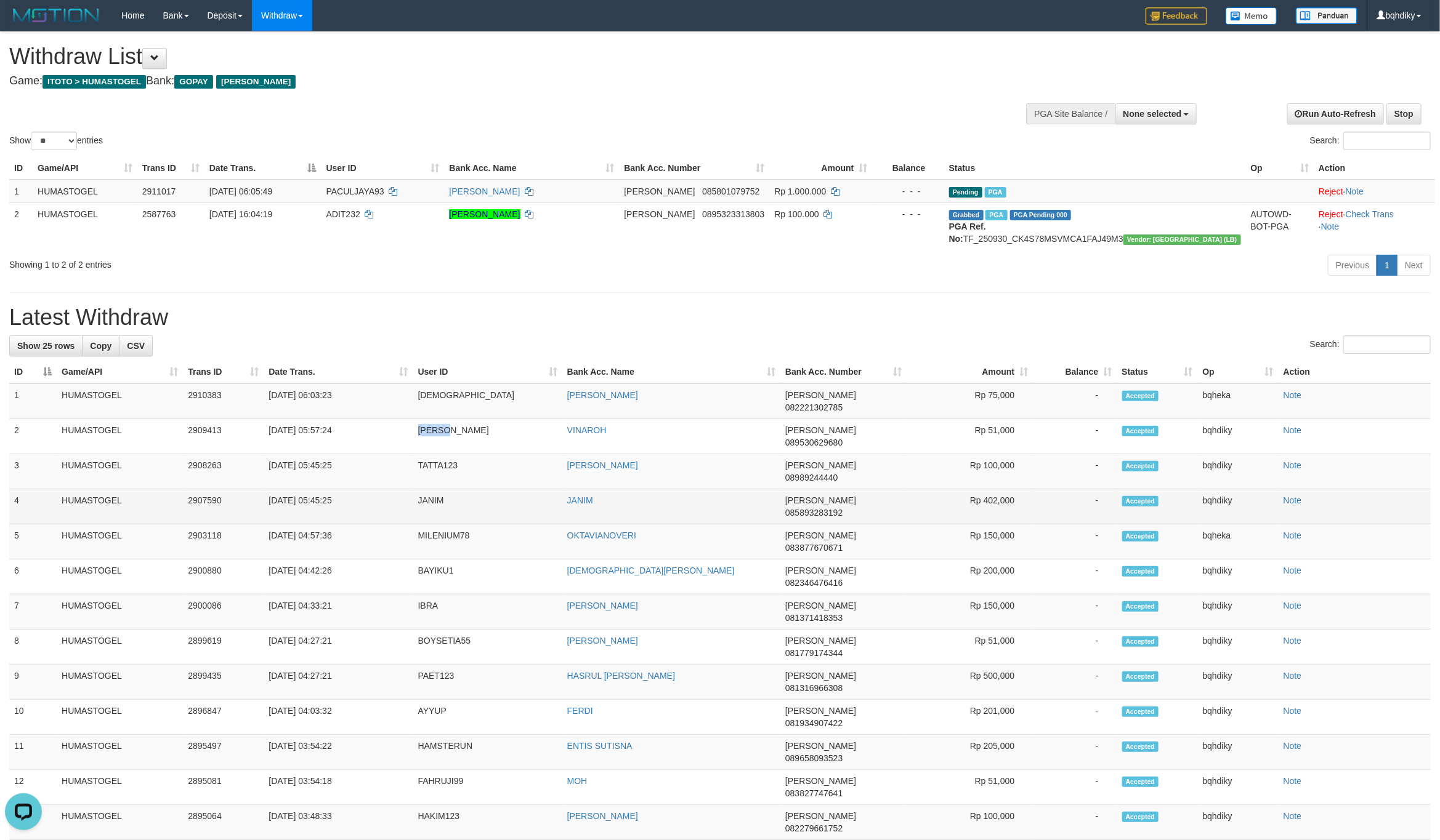
copy td "[PERSON_NAME]"
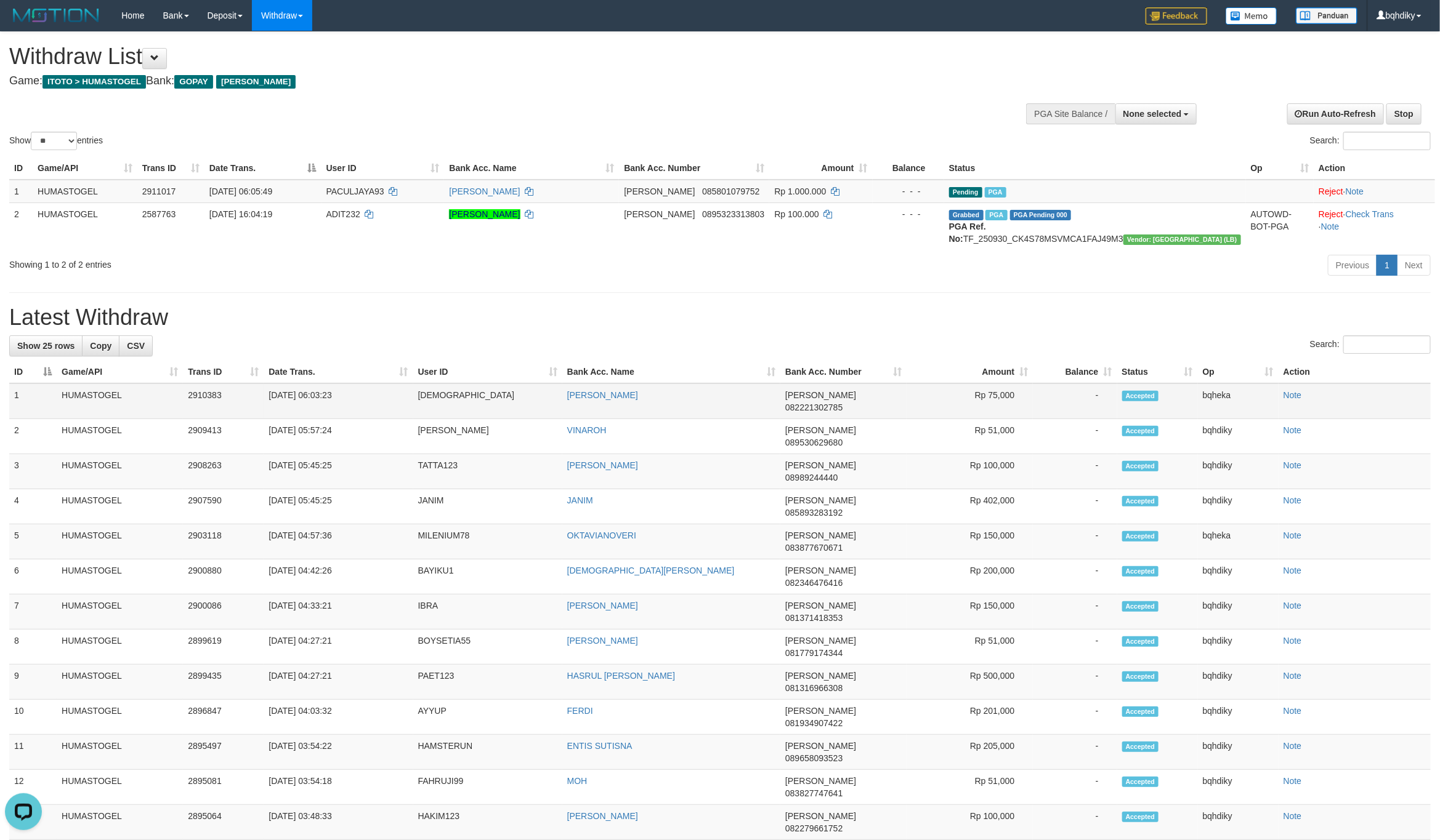
click at [429, 406] on td "[DEMOGRAPHIC_DATA]" at bounding box center [488, 401] width 149 height 35
copy td "[DEMOGRAPHIC_DATA]"
click at [1005, 595] on td "Rp 150,000" at bounding box center [969, 613] width 126 height 35
click at [1005, 595] on td "Rp 150,000" at bounding box center [969, 613] width 126 height 35
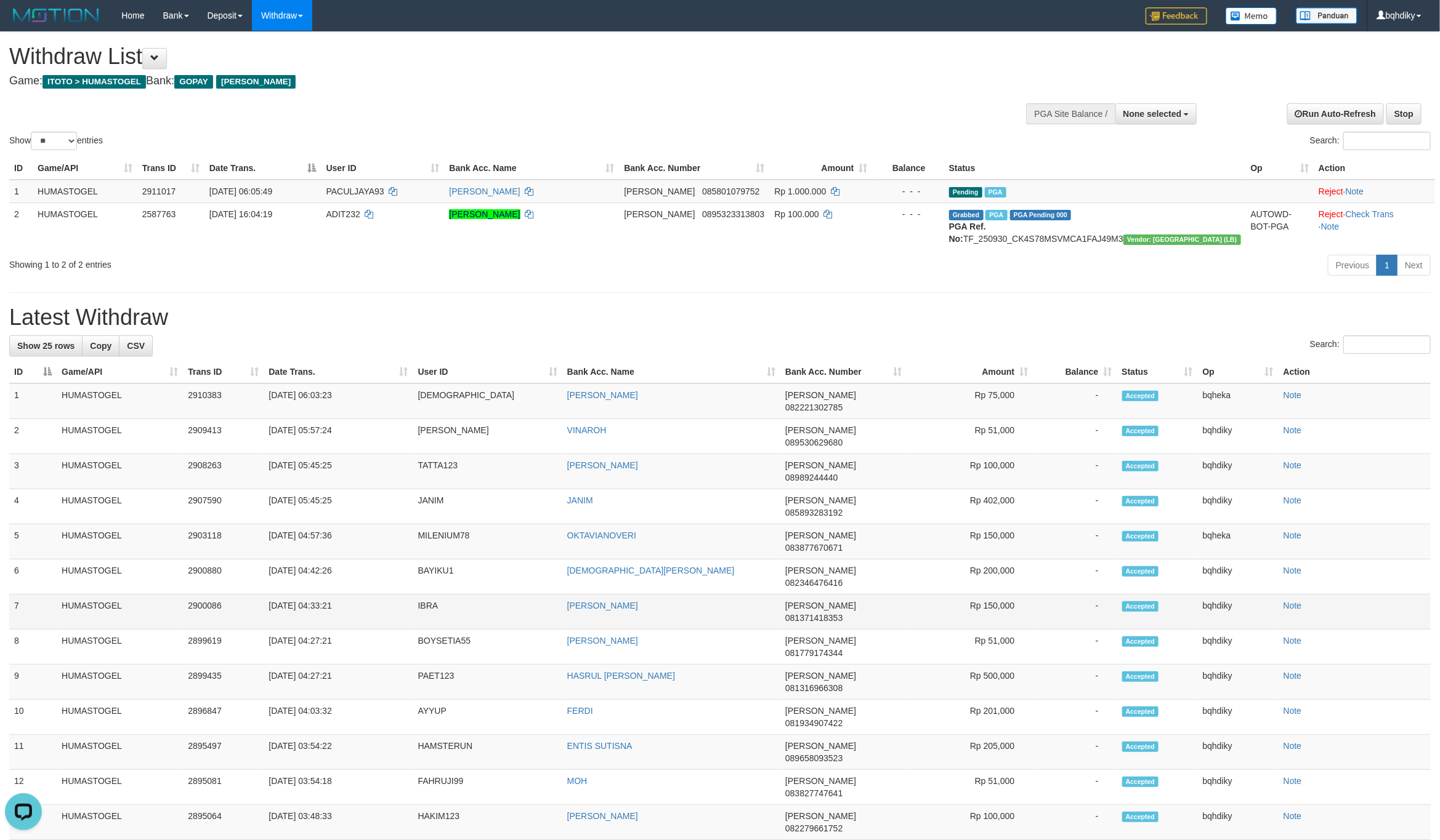
copy td "150,000"
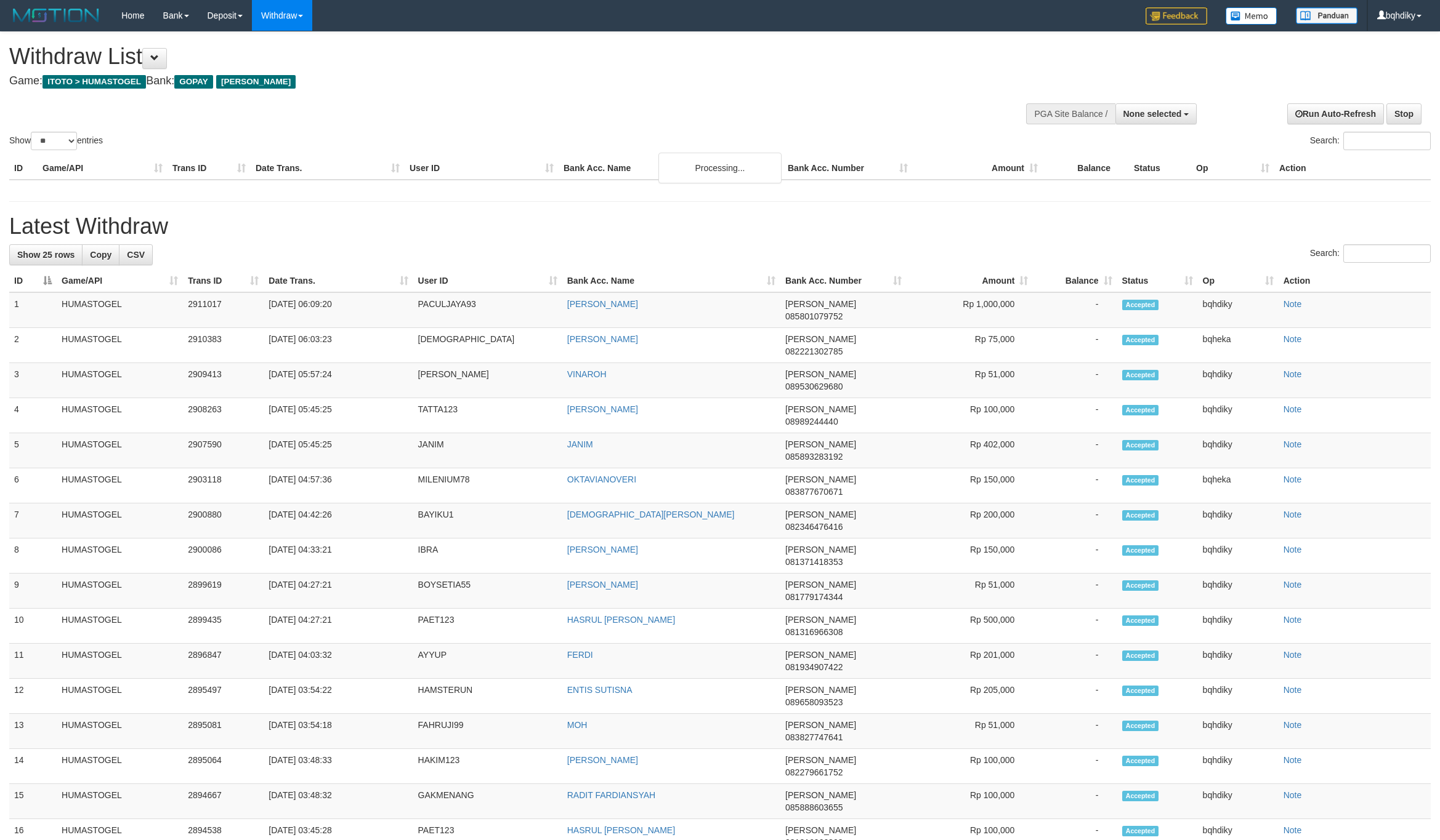
select select
select select "**"
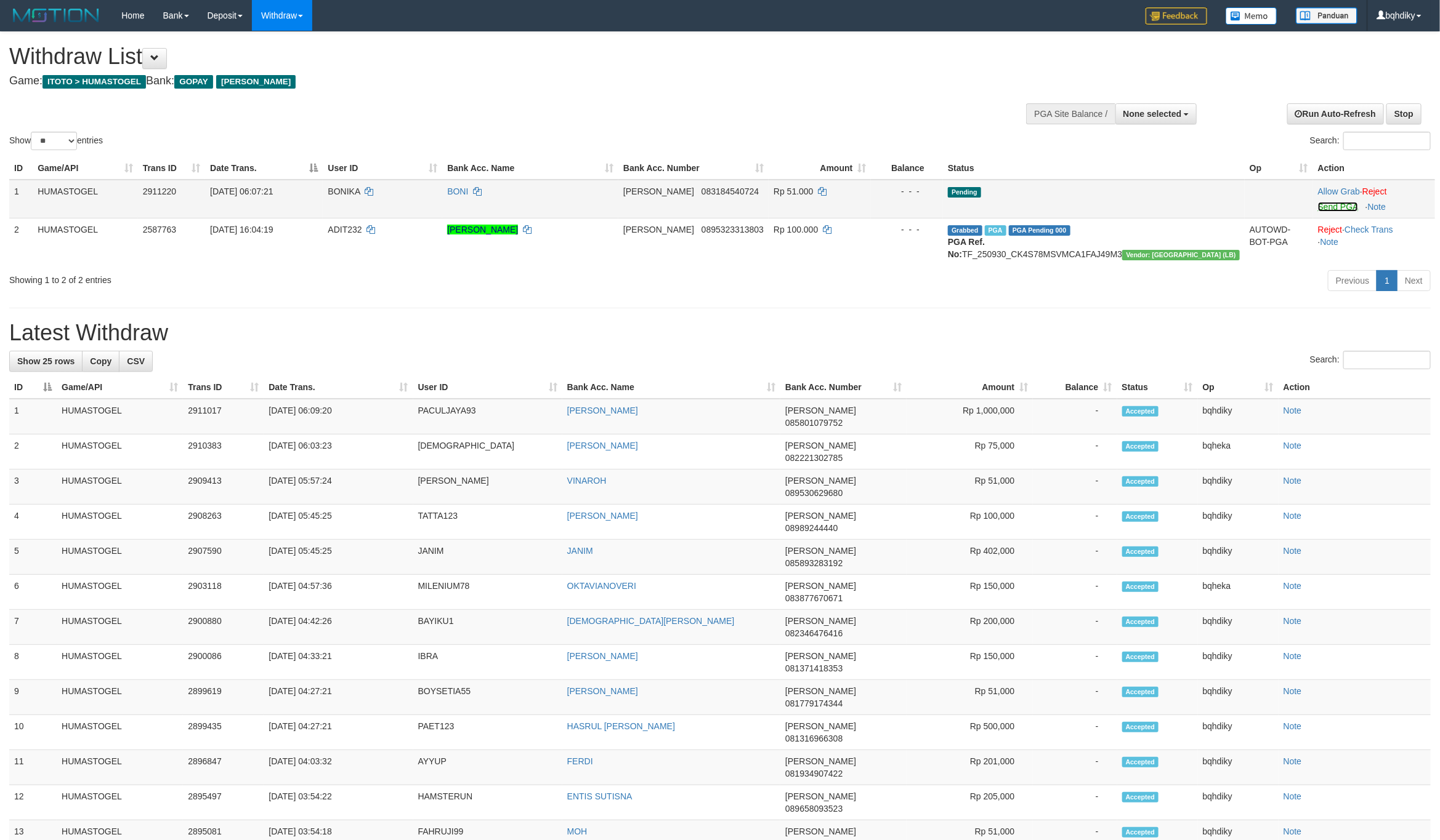
click at [1318, 202] on link "Send PGA" at bounding box center [1338, 206] width 40 height 10
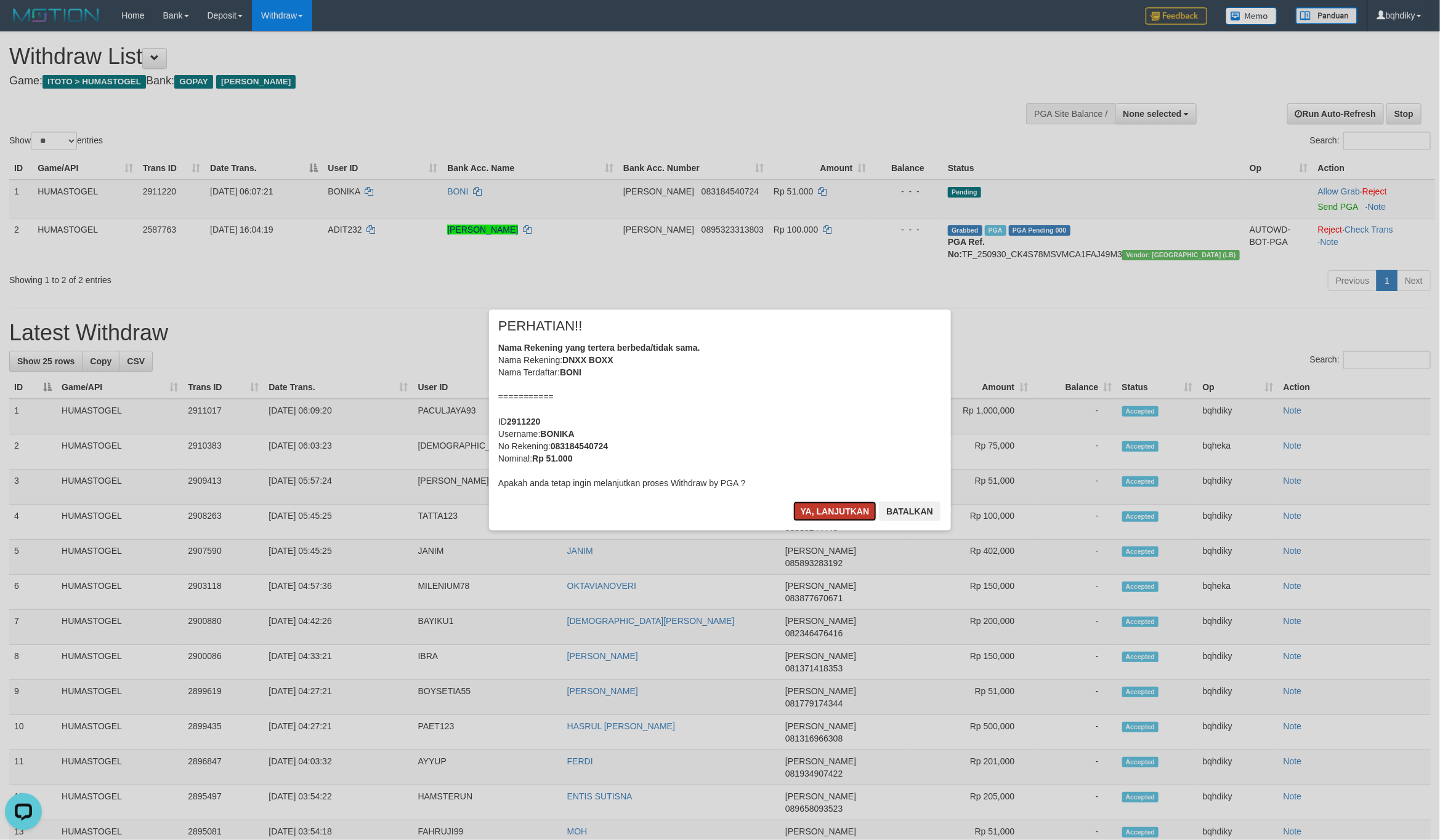
click at [815, 509] on button "Ya, lanjutkan" at bounding box center [835, 511] width 84 height 20
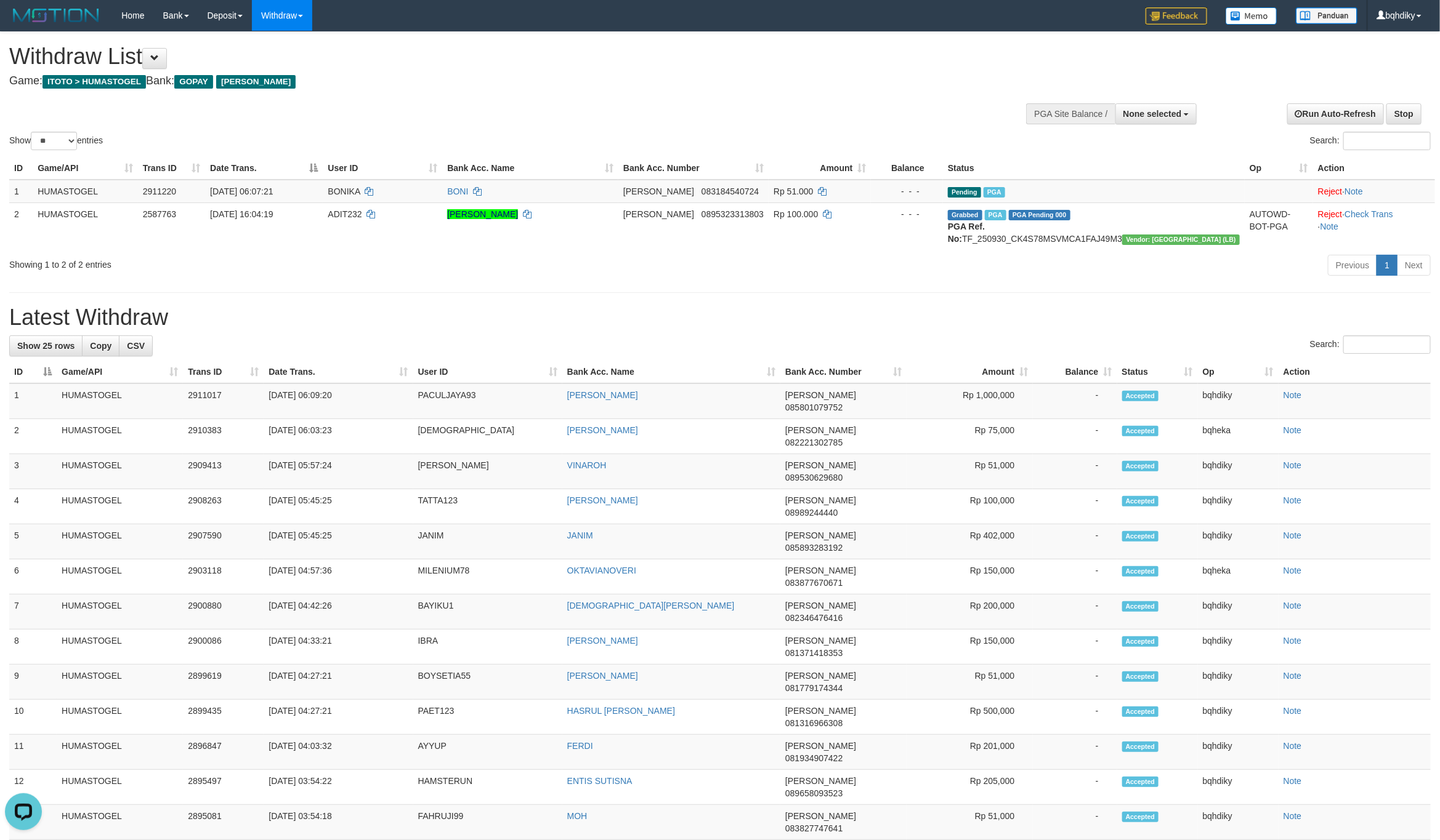
drag, startPoint x: 633, startPoint y: 318, endPoint x: 527, endPoint y: 390, distance: 128.1
click at [633, 318] on h1 "Latest Withdraw" at bounding box center [720, 317] width 1422 height 24
click at [435, 409] on td "PACULJAYA93" at bounding box center [488, 401] width 149 height 35
copy td "PACULJAYA93"
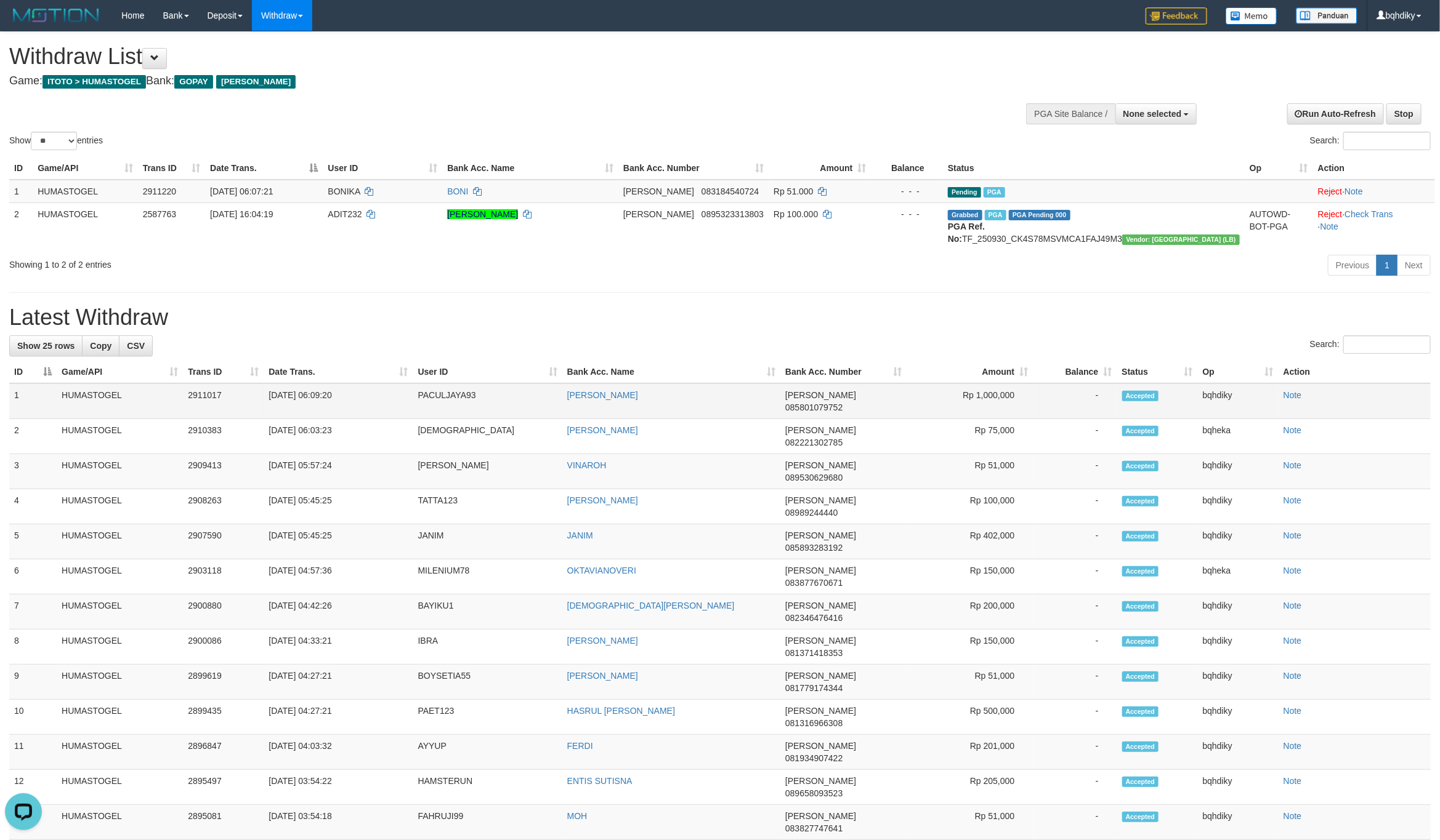
click at [987, 407] on td "Rp 1,000,000" at bounding box center [969, 401] width 126 height 35
copy td "1,000,000"
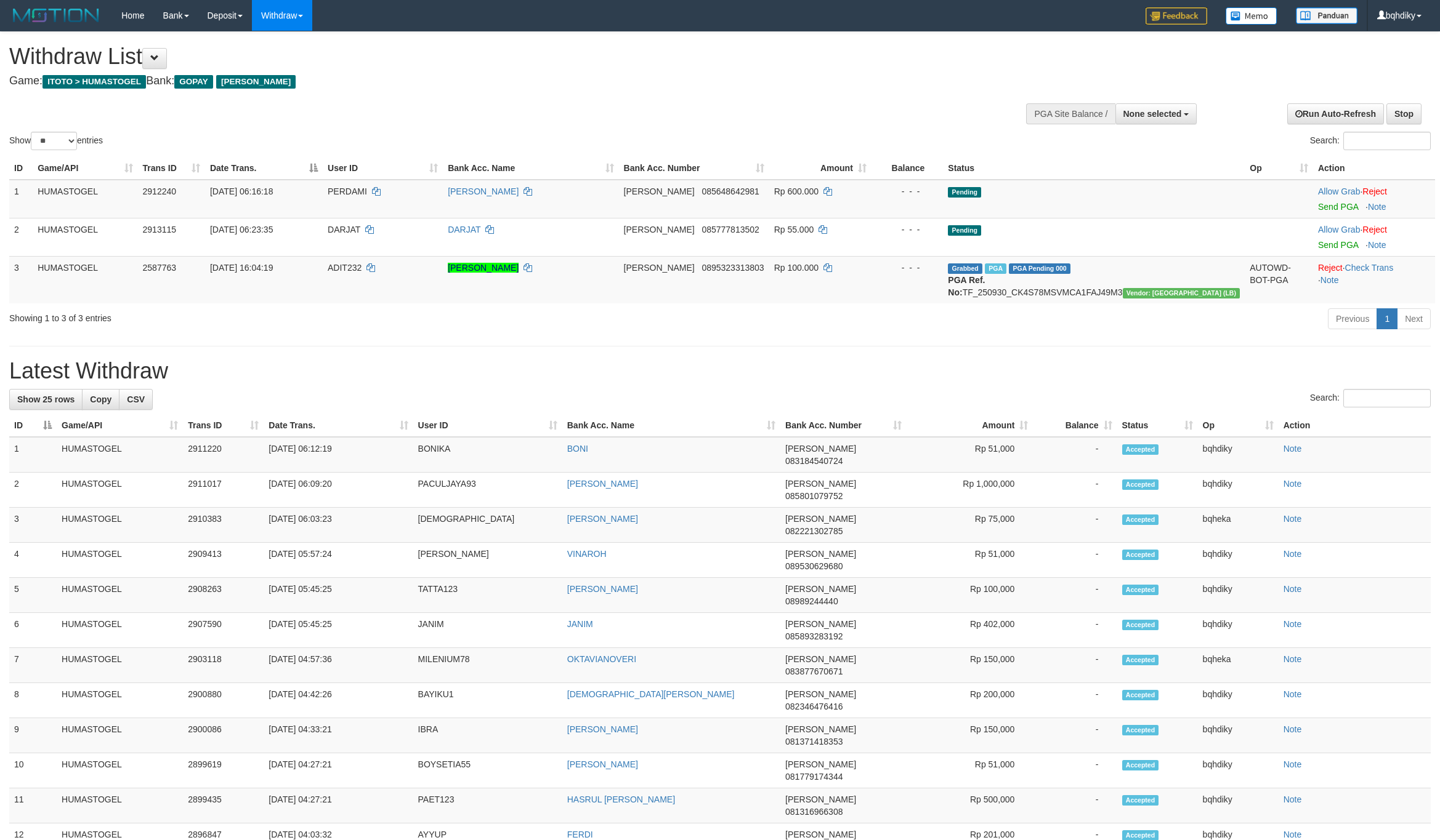
select select
select select "**"
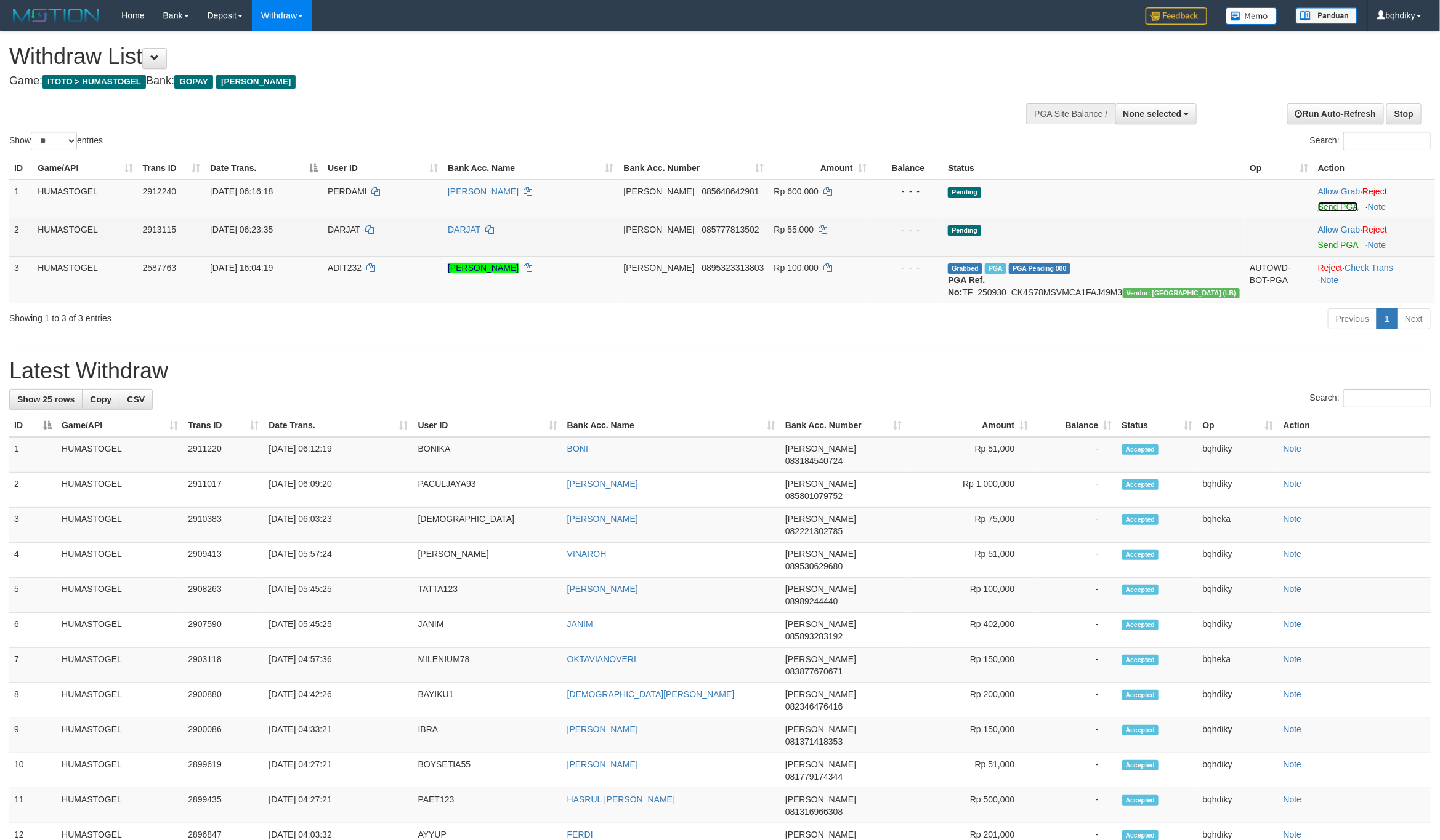
drag, startPoint x: 1331, startPoint y: 205, endPoint x: 1328, endPoint y: 222, distance: 17.3
click at [1331, 205] on link "Send PGA" at bounding box center [1338, 206] width 40 height 10
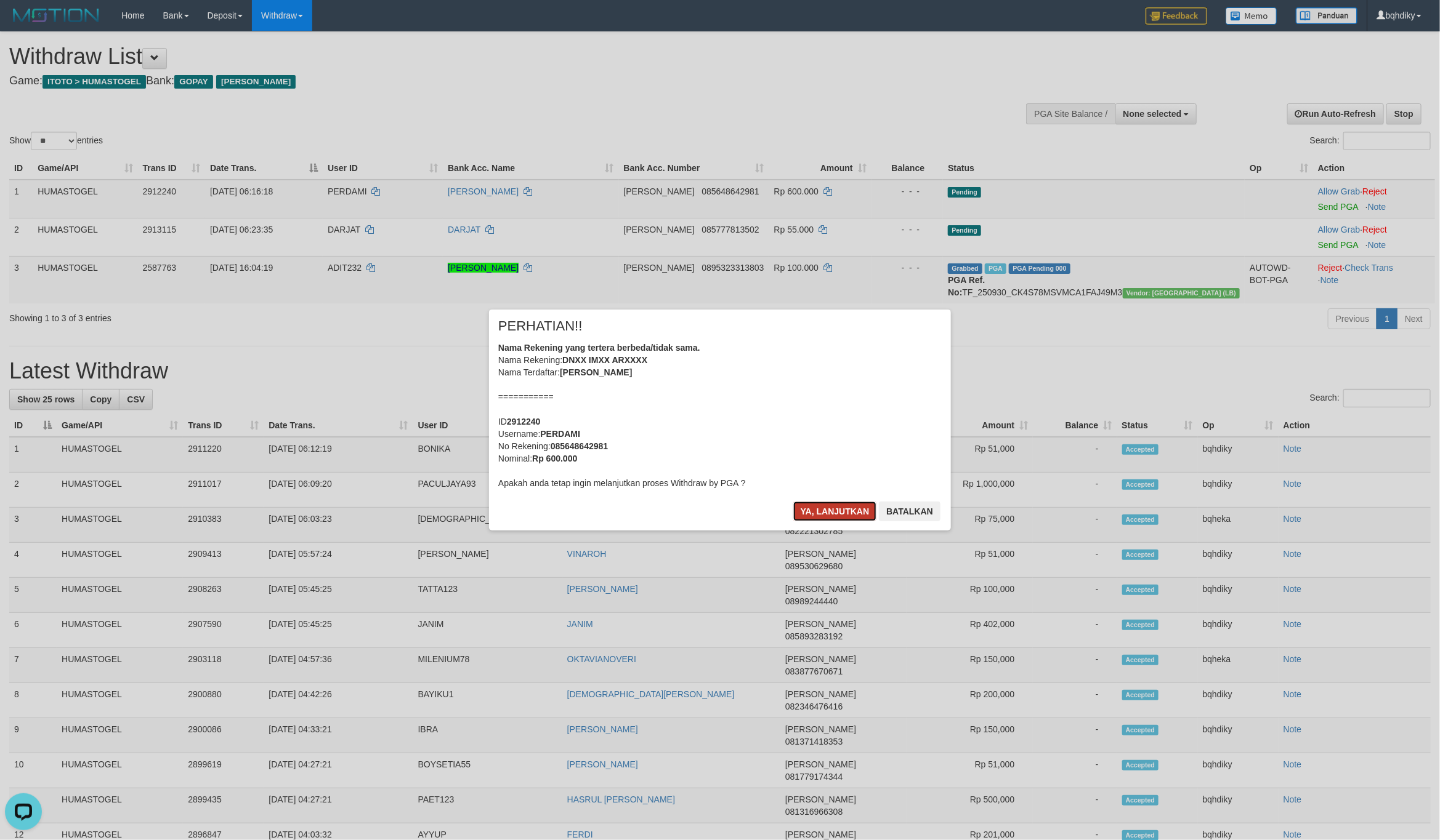
click at [823, 512] on button "Ya, lanjutkan" at bounding box center [835, 511] width 84 height 20
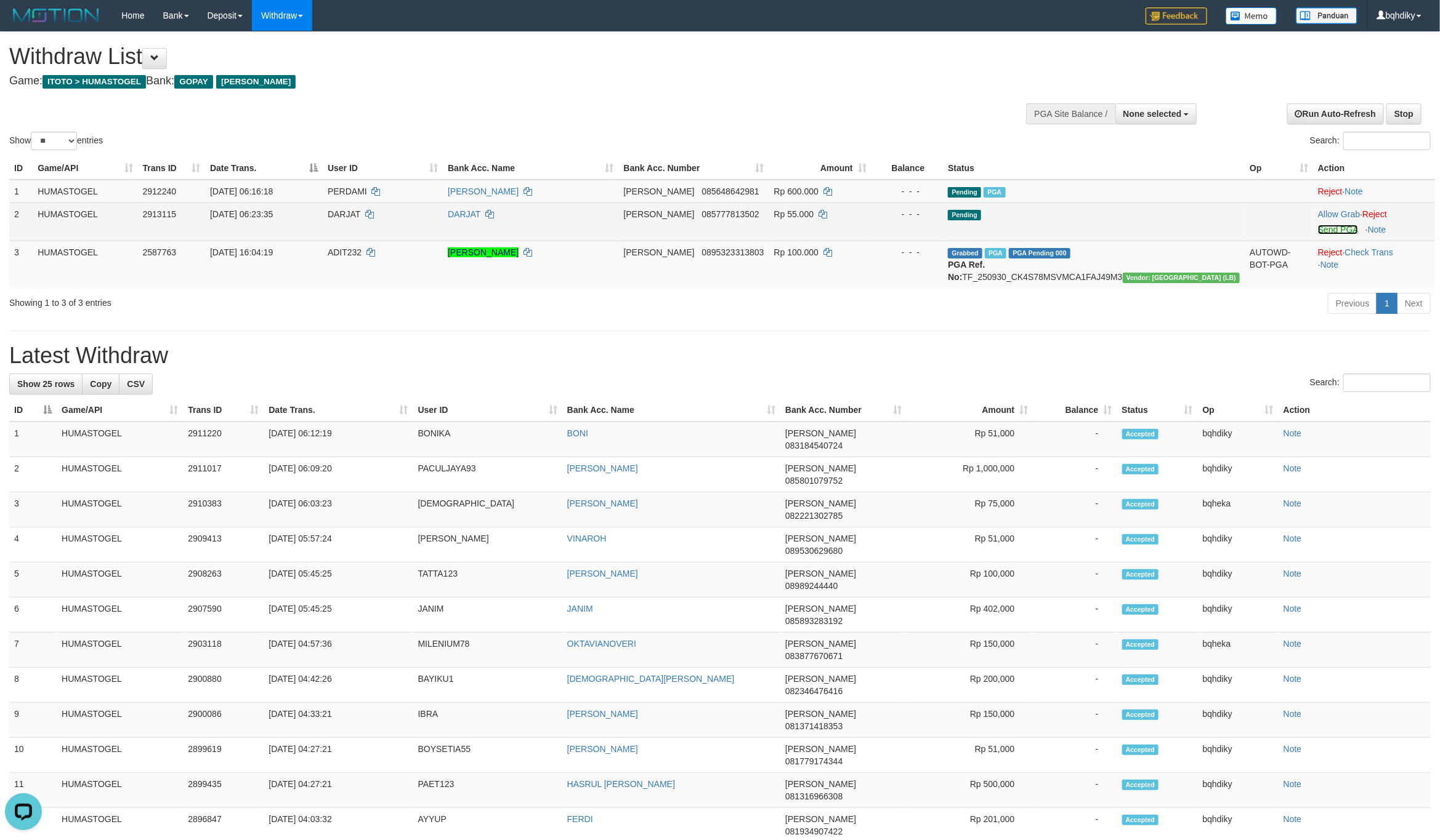
click at [1332, 231] on link "Send PGA" at bounding box center [1338, 229] width 40 height 10
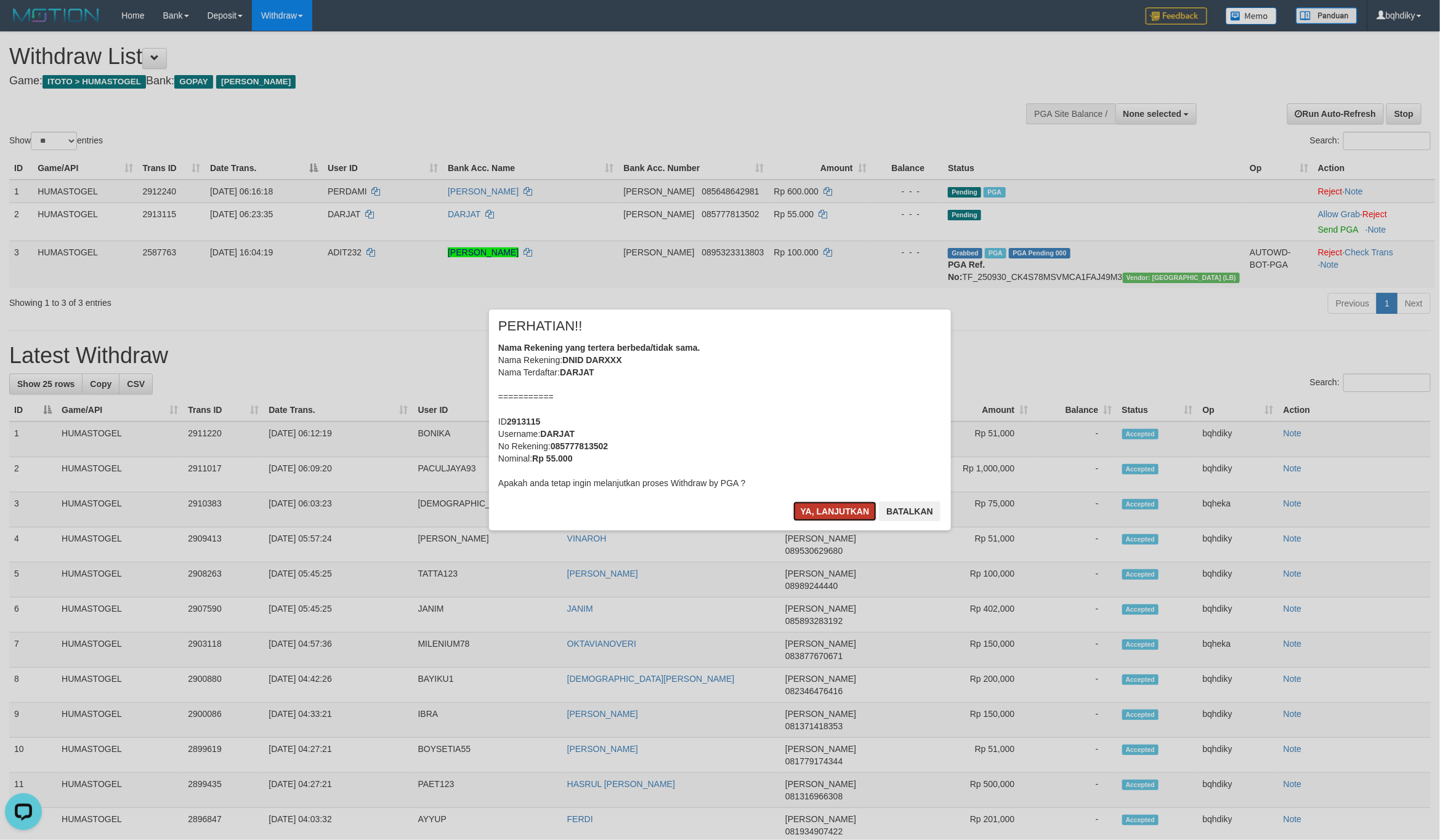
click at [849, 512] on button "Ya, lanjutkan" at bounding box center [835, 511] width 84 height 20
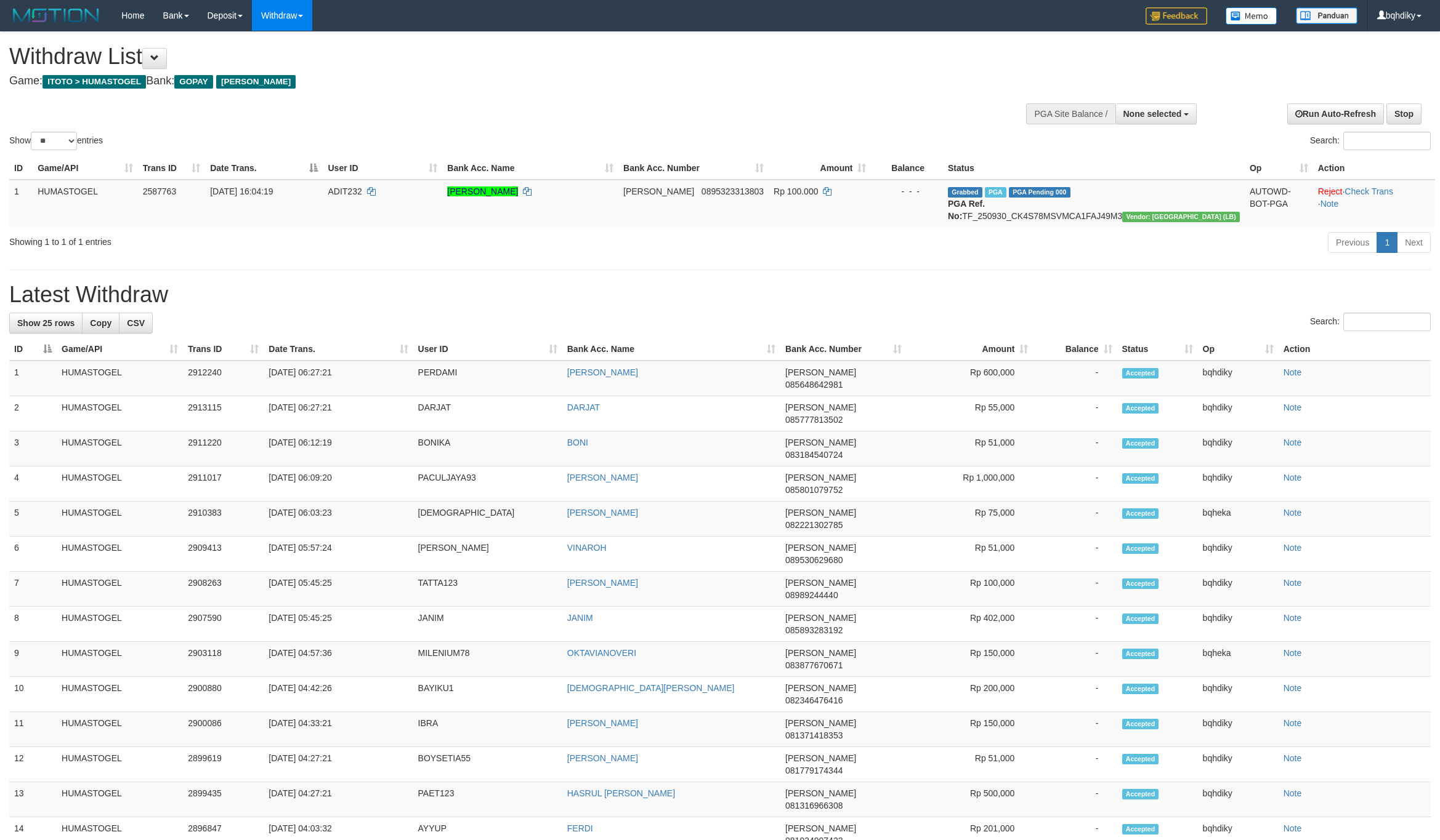
select select
select select "**"
select select
select select "**"
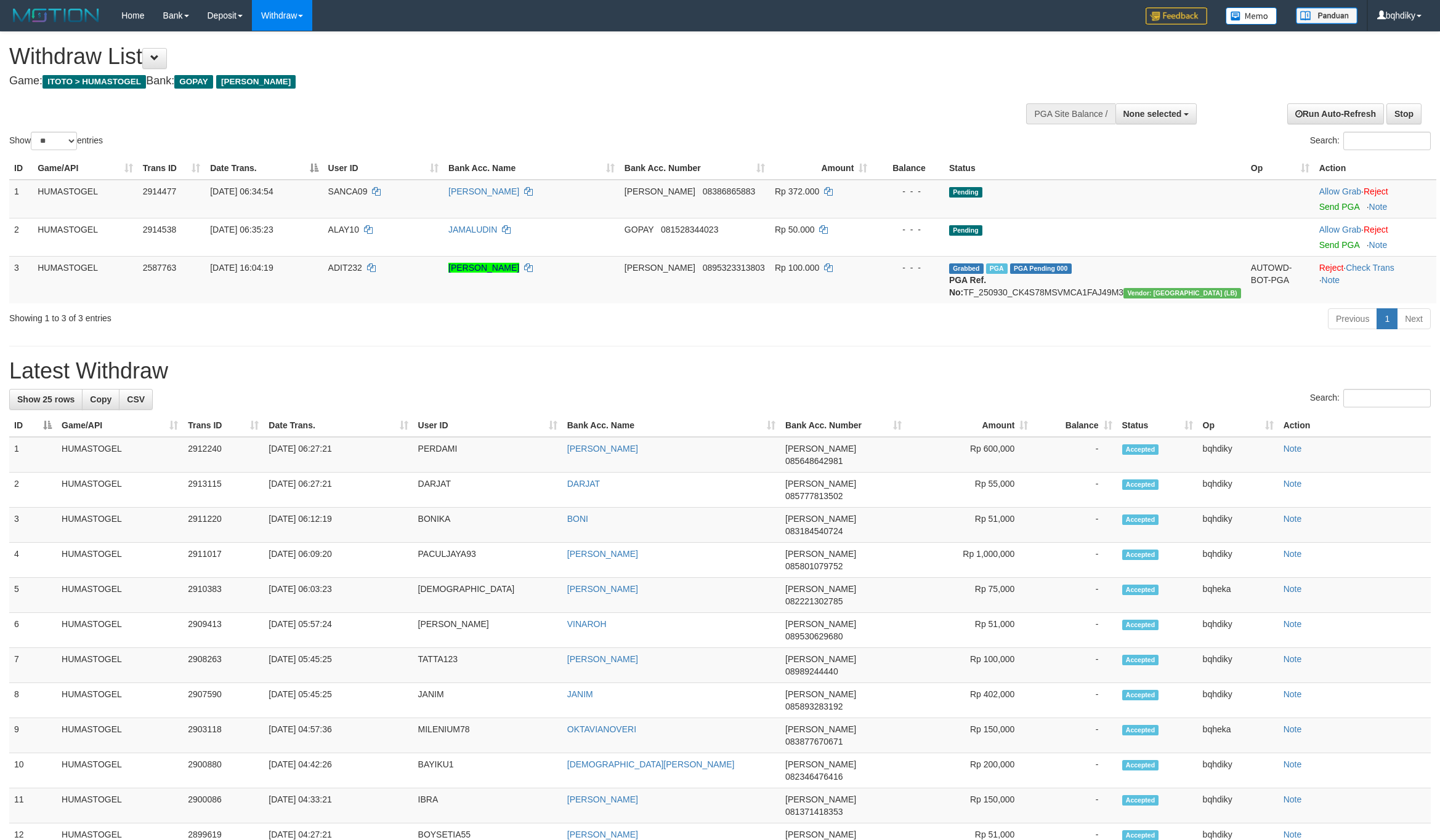
select select
select select "**"
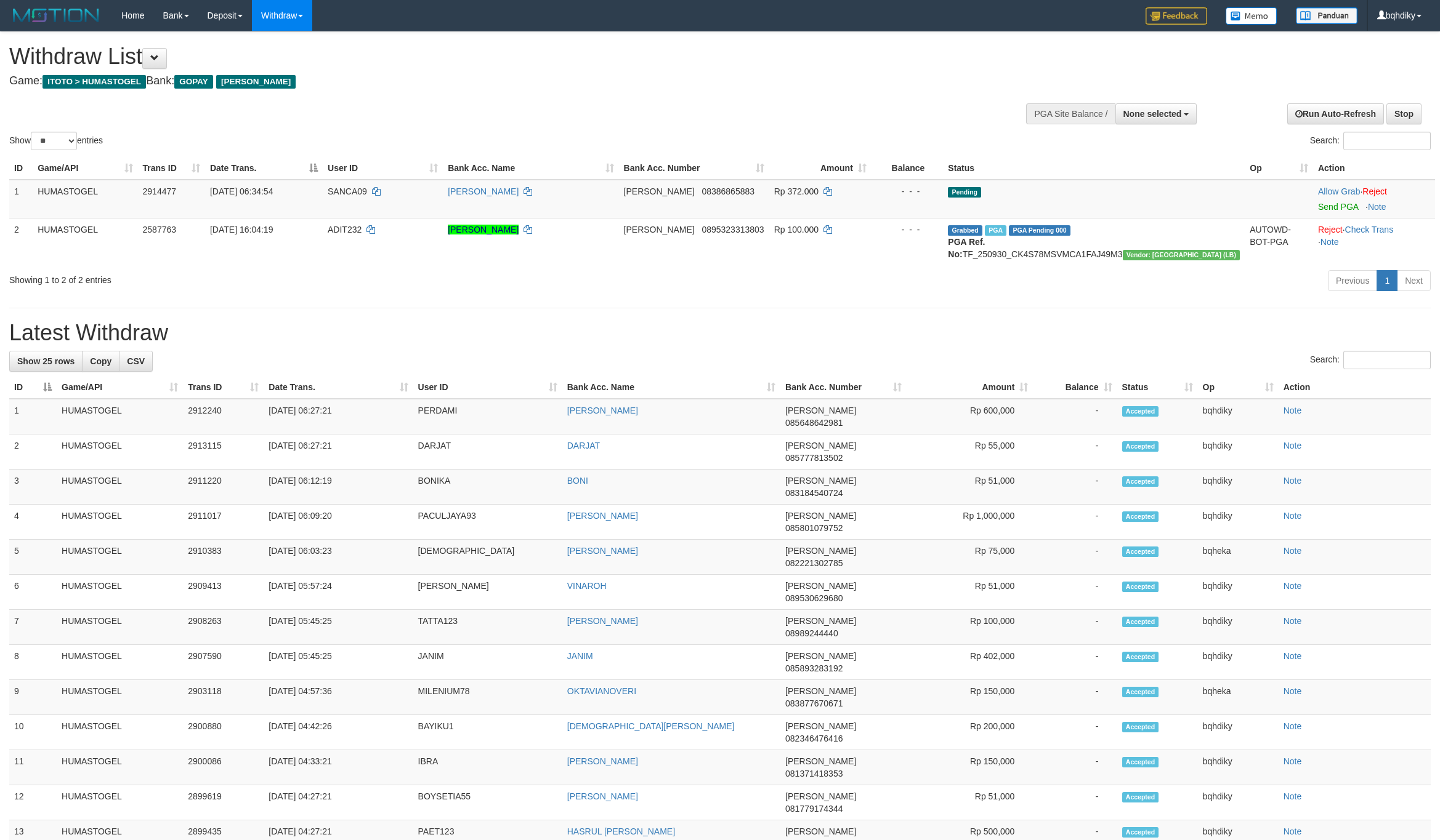
select select
select select "**"
drag, startPoint x: 1327, startPoint y: 211, endPoint x: 1037, endPoint y: 296, distance: 302.2
click at [1327, 211] on link "Send PGA" at bounding box center [1338, 206] width 40 height 10
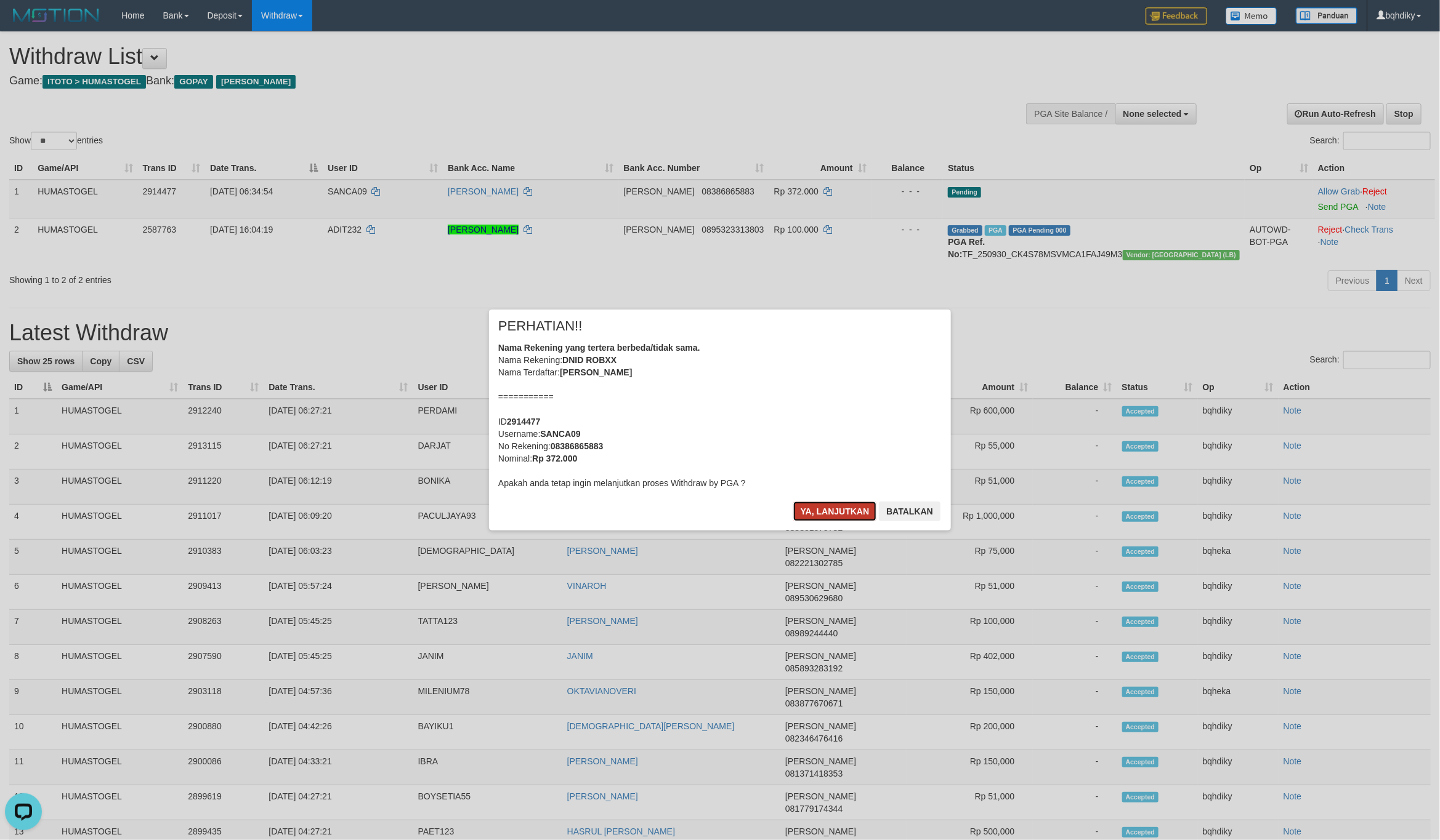
click at [817, 509] on button "Ya, lanjutkan" at bounding box center [835, 511] width 84 height 20
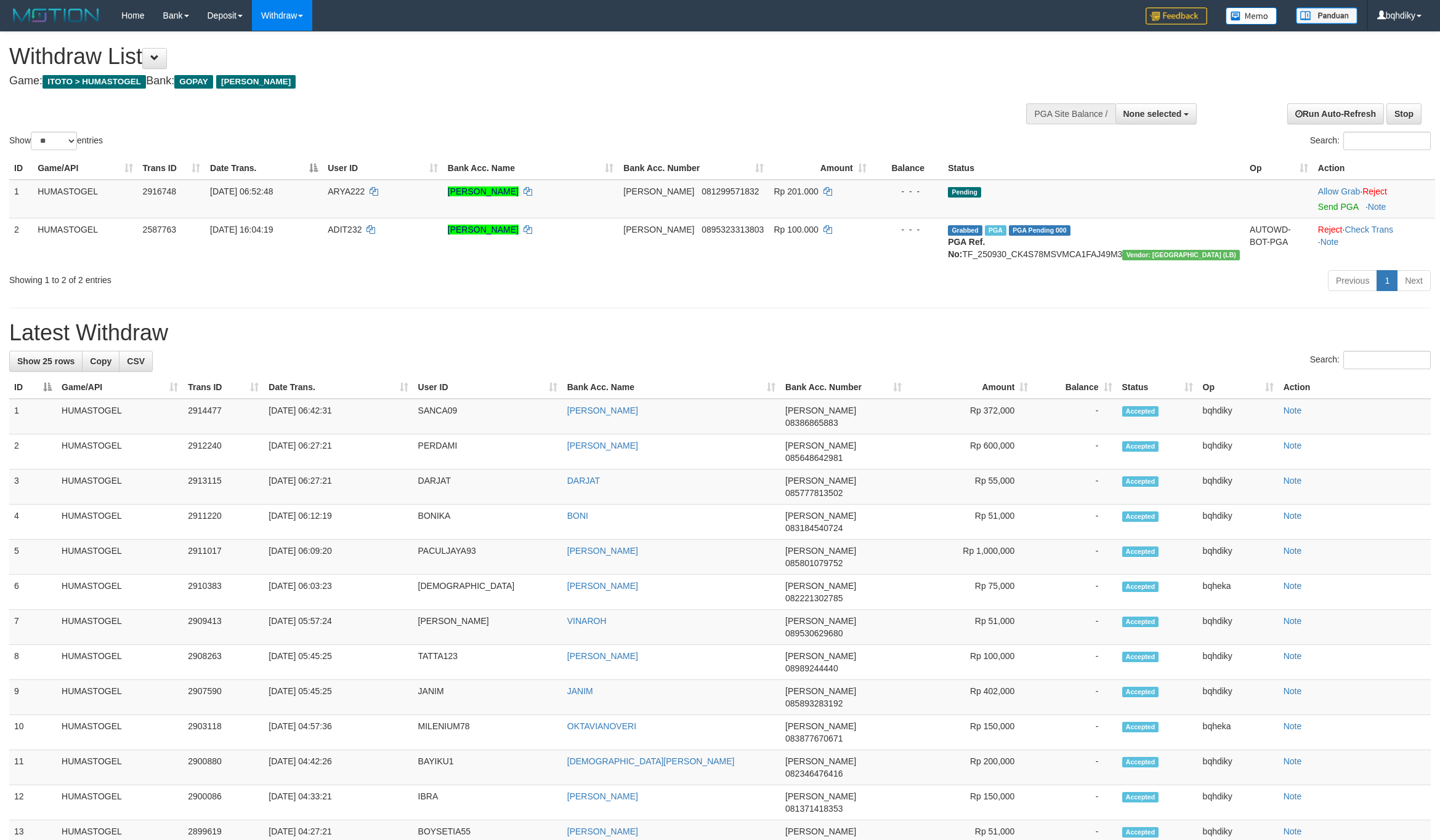
select select
select select "**"
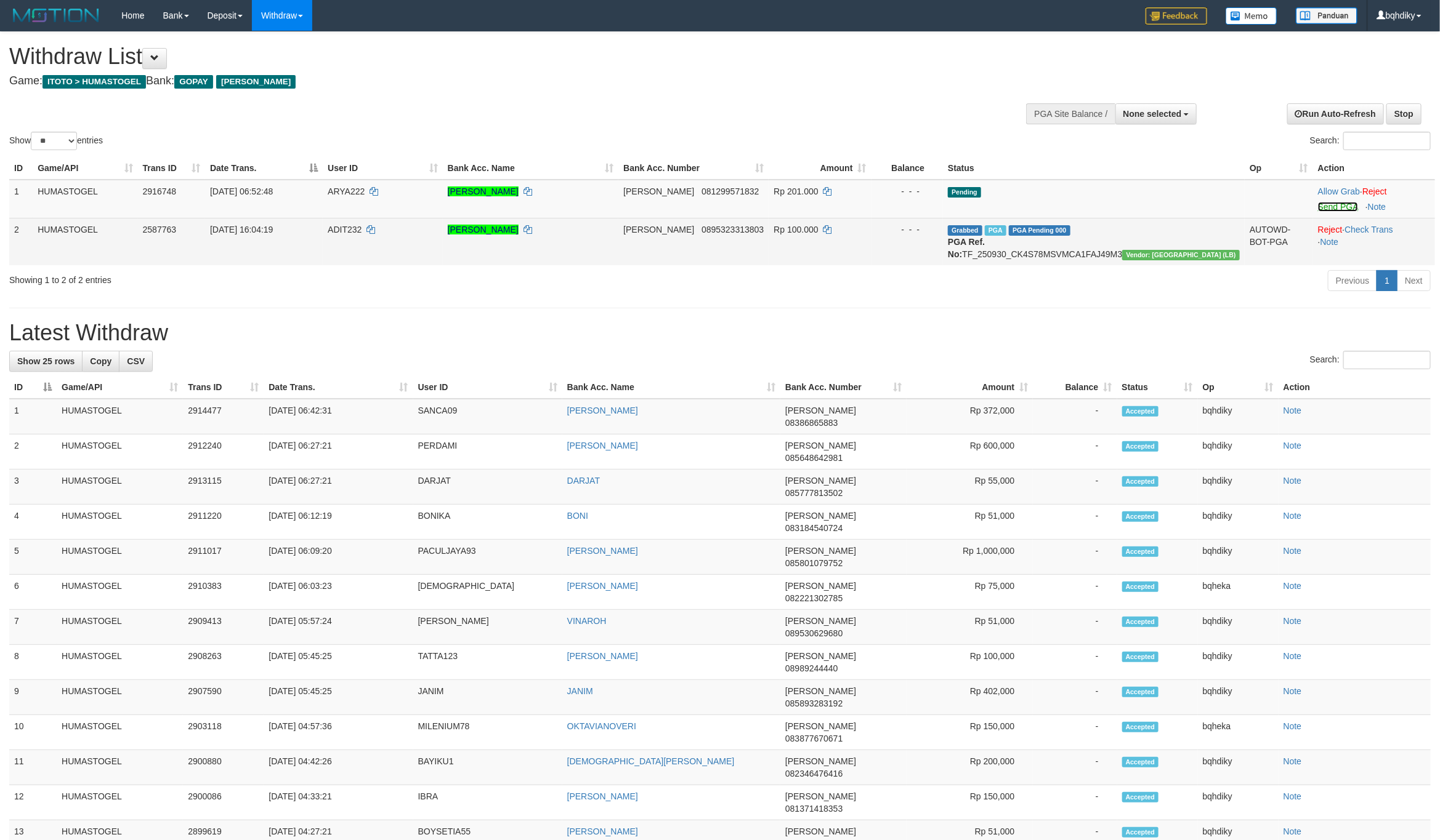
drag, startPoint x: 1320, startPoint y: 205, endPoint x: 1199, endPoint y: 263, distance: 134.2
click at [1320, 205] on link "Send PGA" at bounding box center [1338, 206] width 40 height 10
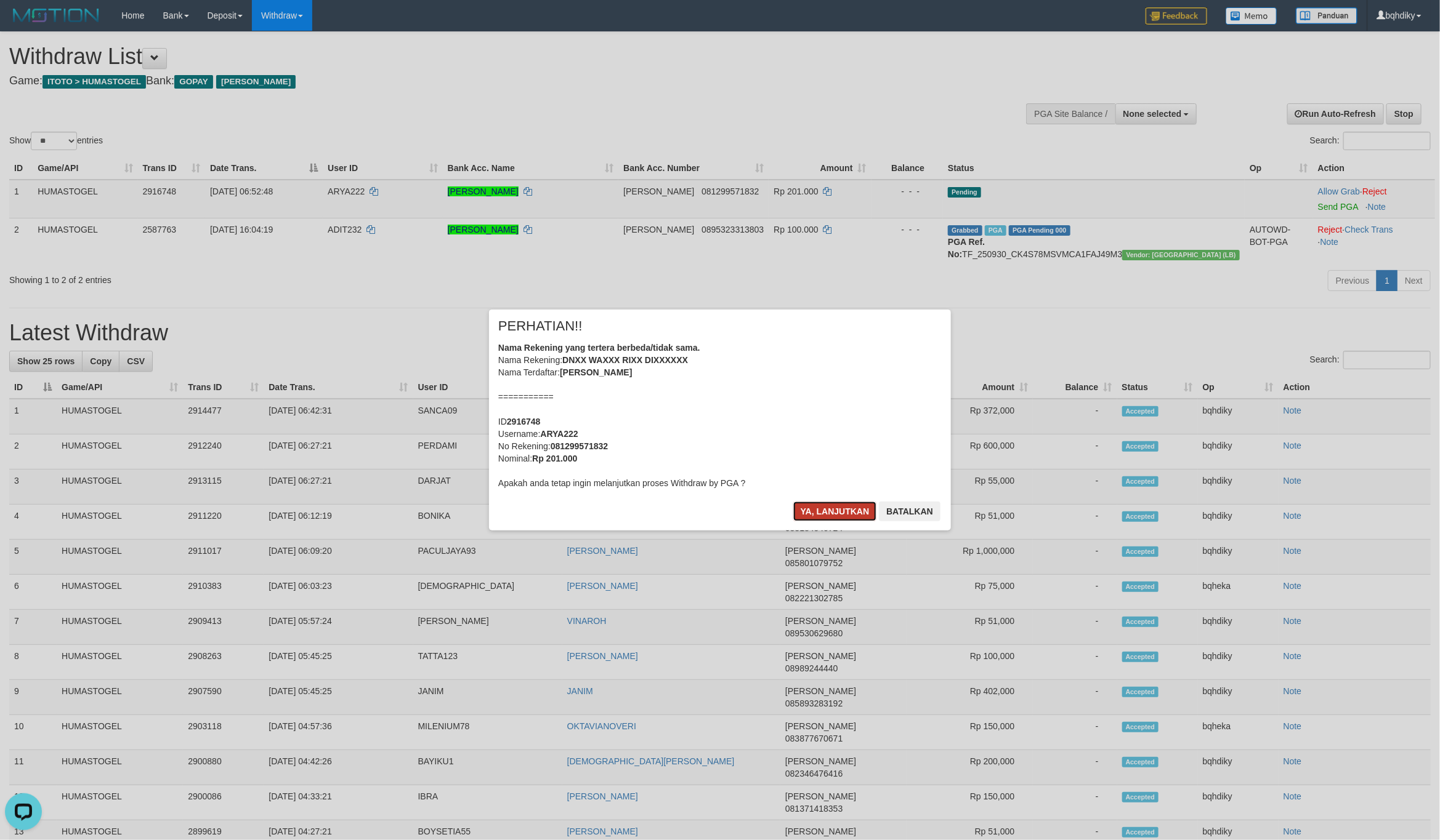
click at [833, 505] on button "Ya, lanjutkan" at bounding box center [835, 511] width 84 height 20
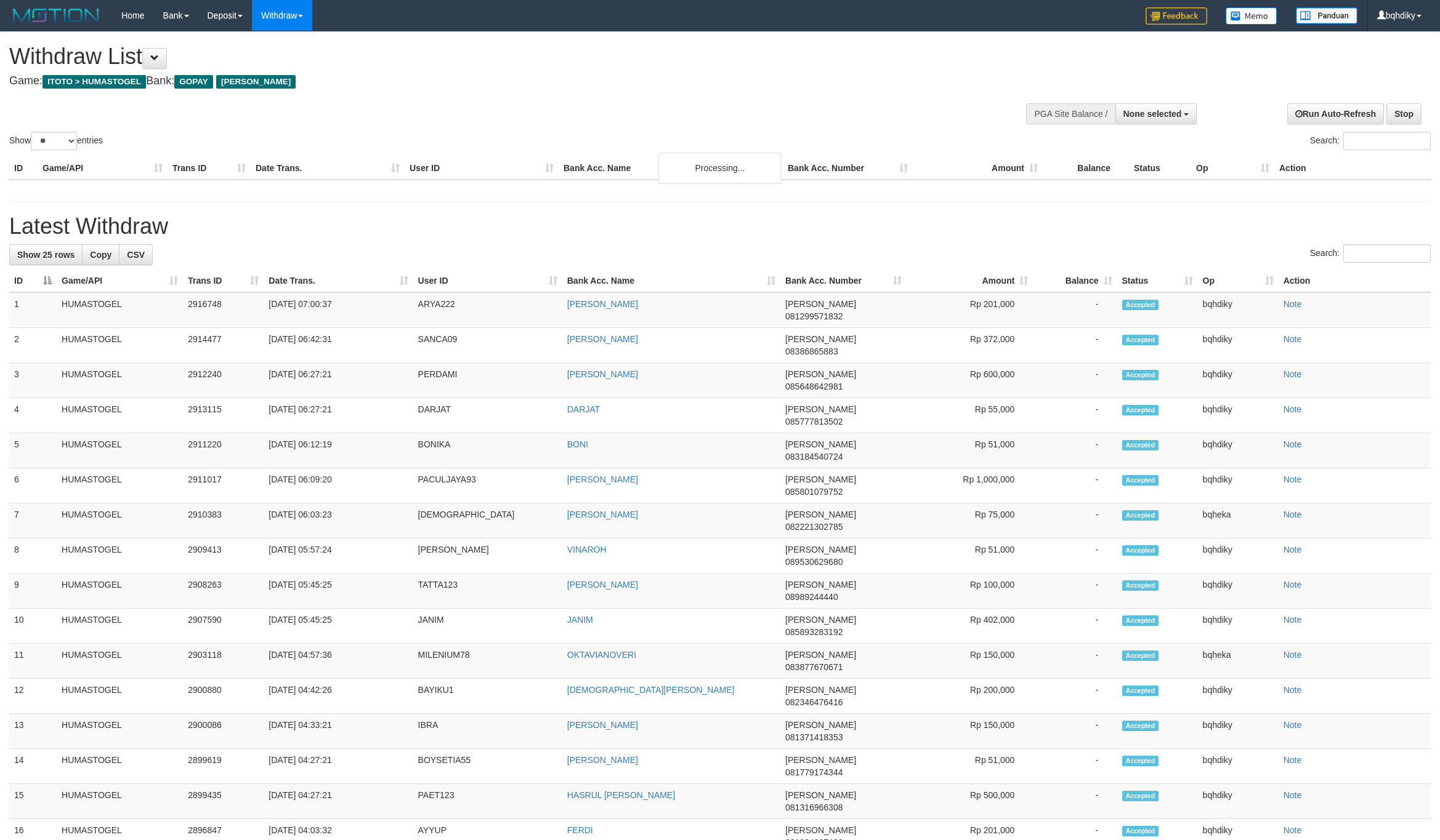
select select
select select "**"
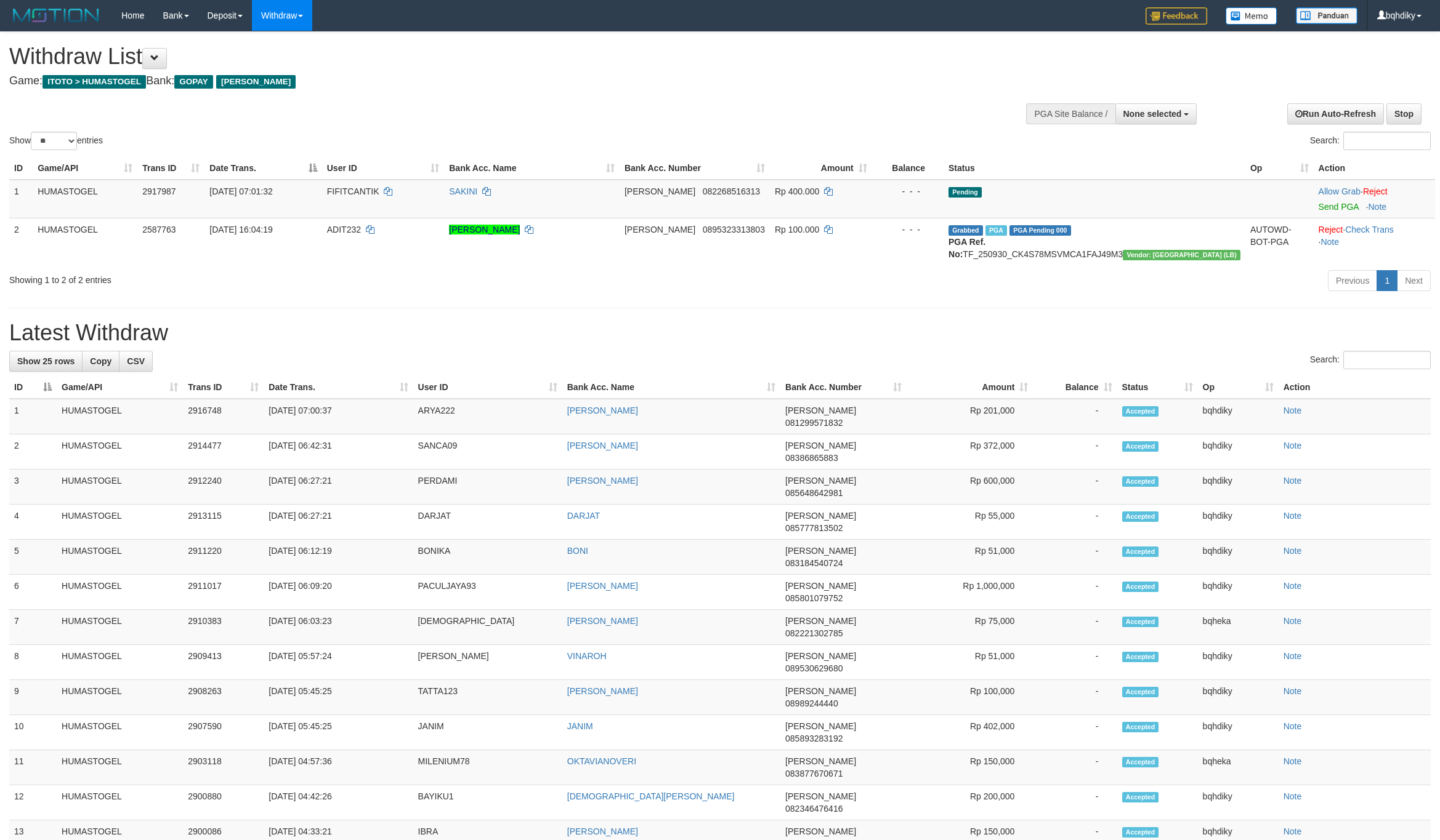
select select
select select "**"
click at [1318, 211] on link "Send PGA" at bounding box center [1338, 206] width 40 height 10
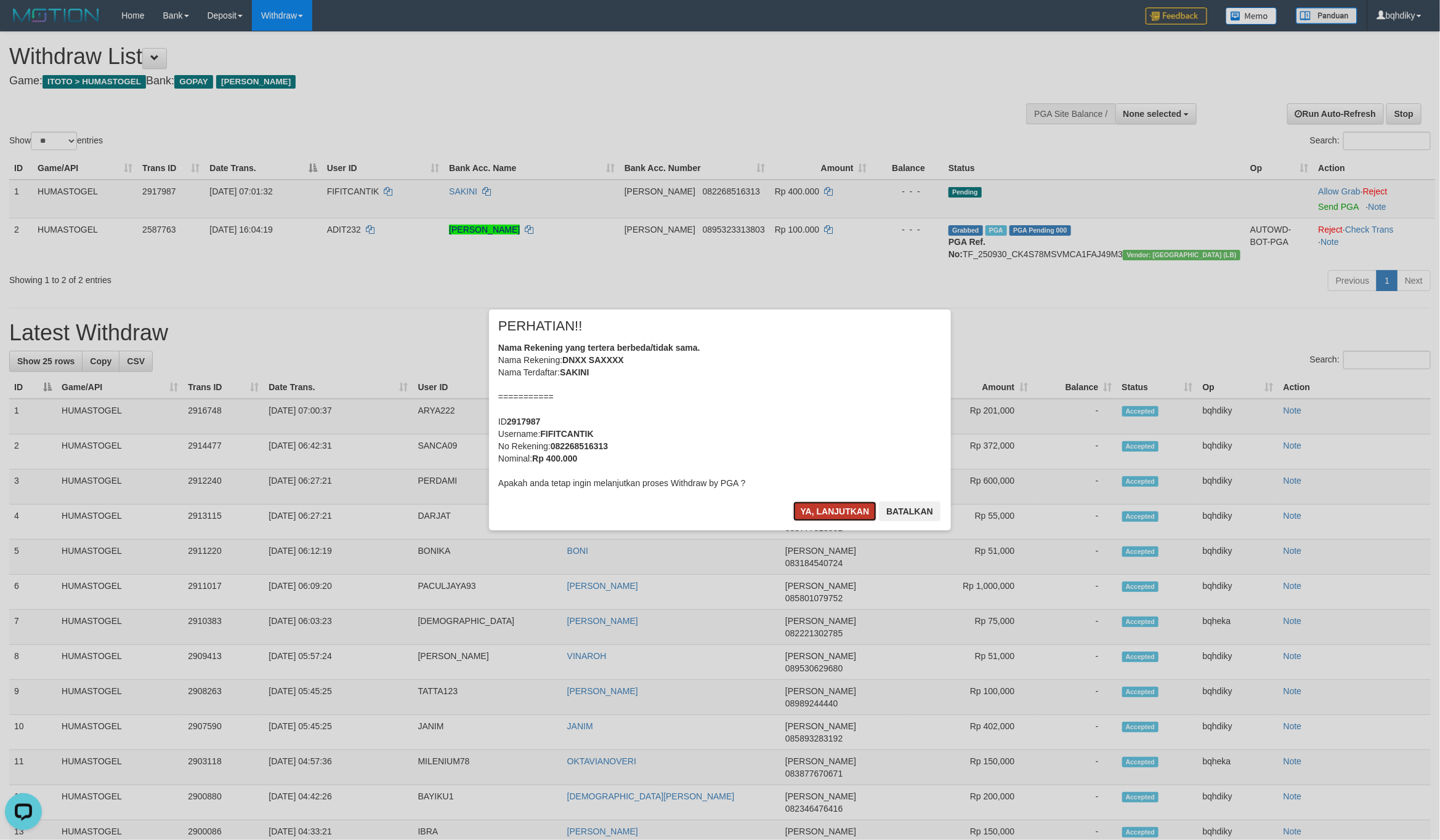
click at [818, 517] on button "Ya, lanjutkan" at bounding box center [835, 511] width 84 height 20
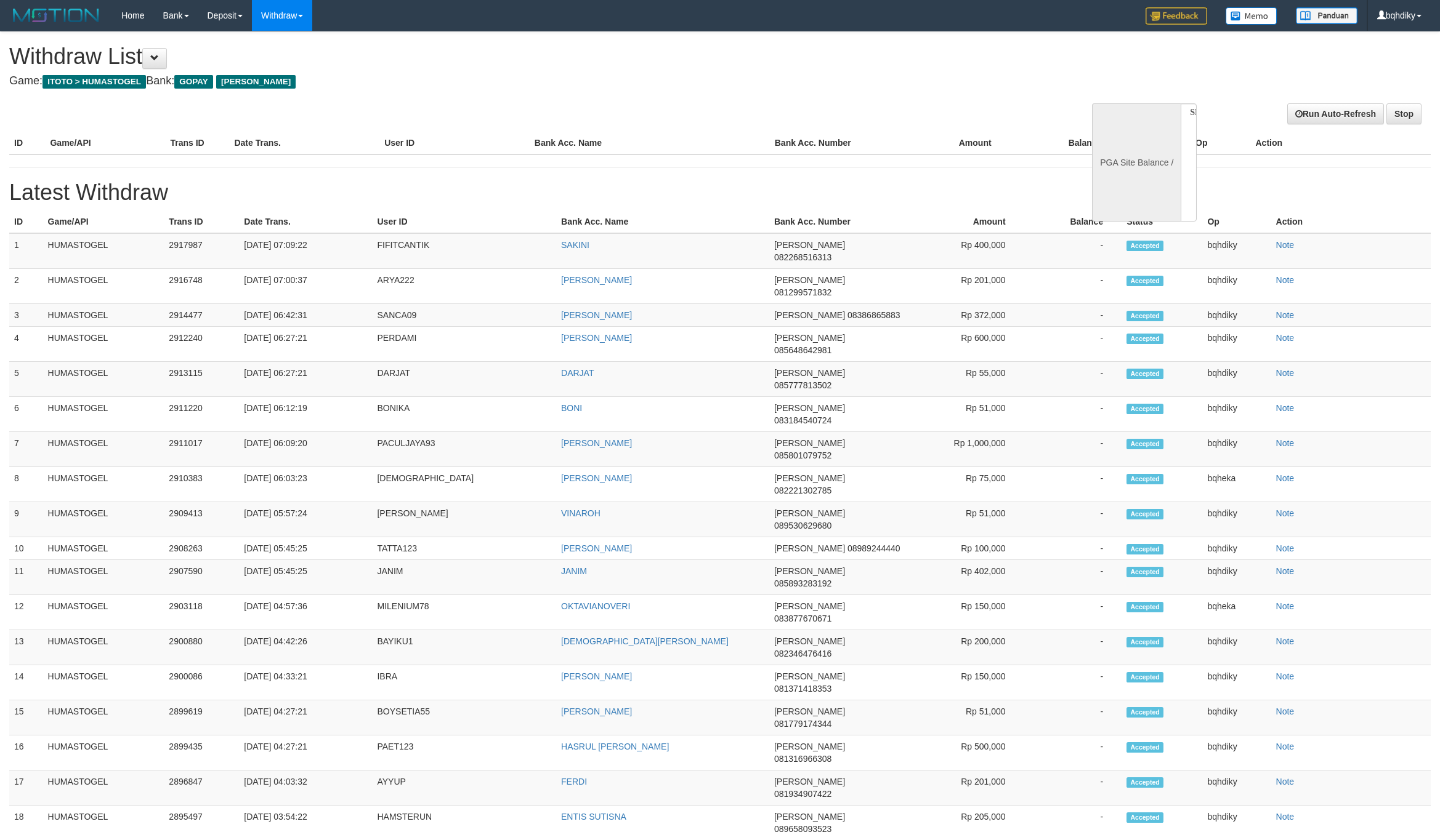
select select
select select "**"
select select
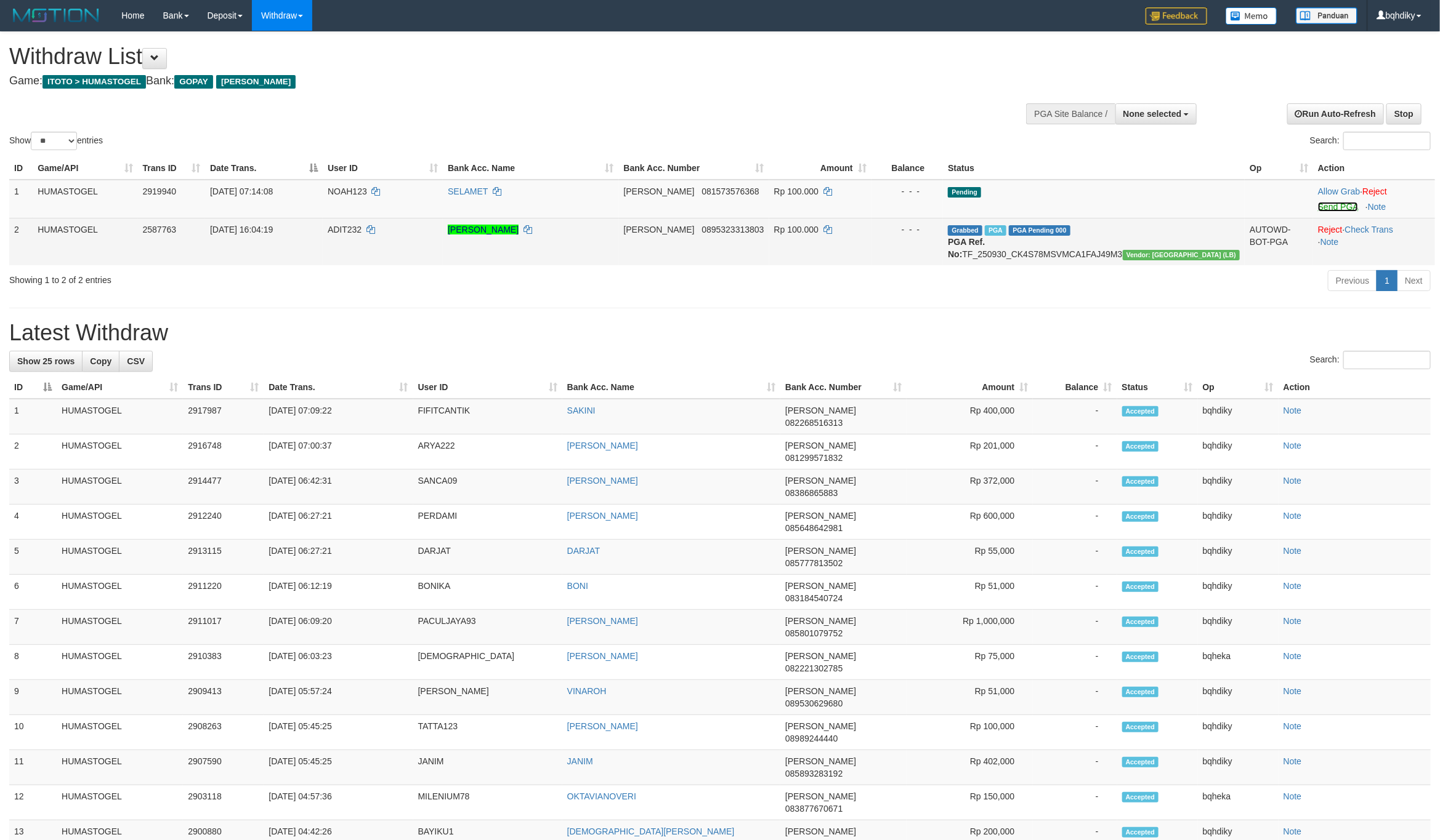
drag, startPoint x: 1330, startPoint y: 205, endPoint x: 1316, endPoint y: 219, distance: 19.8
click at [1330, 205] on link "Send PGA" at bounding box center [1338, 206] width 40 height 10
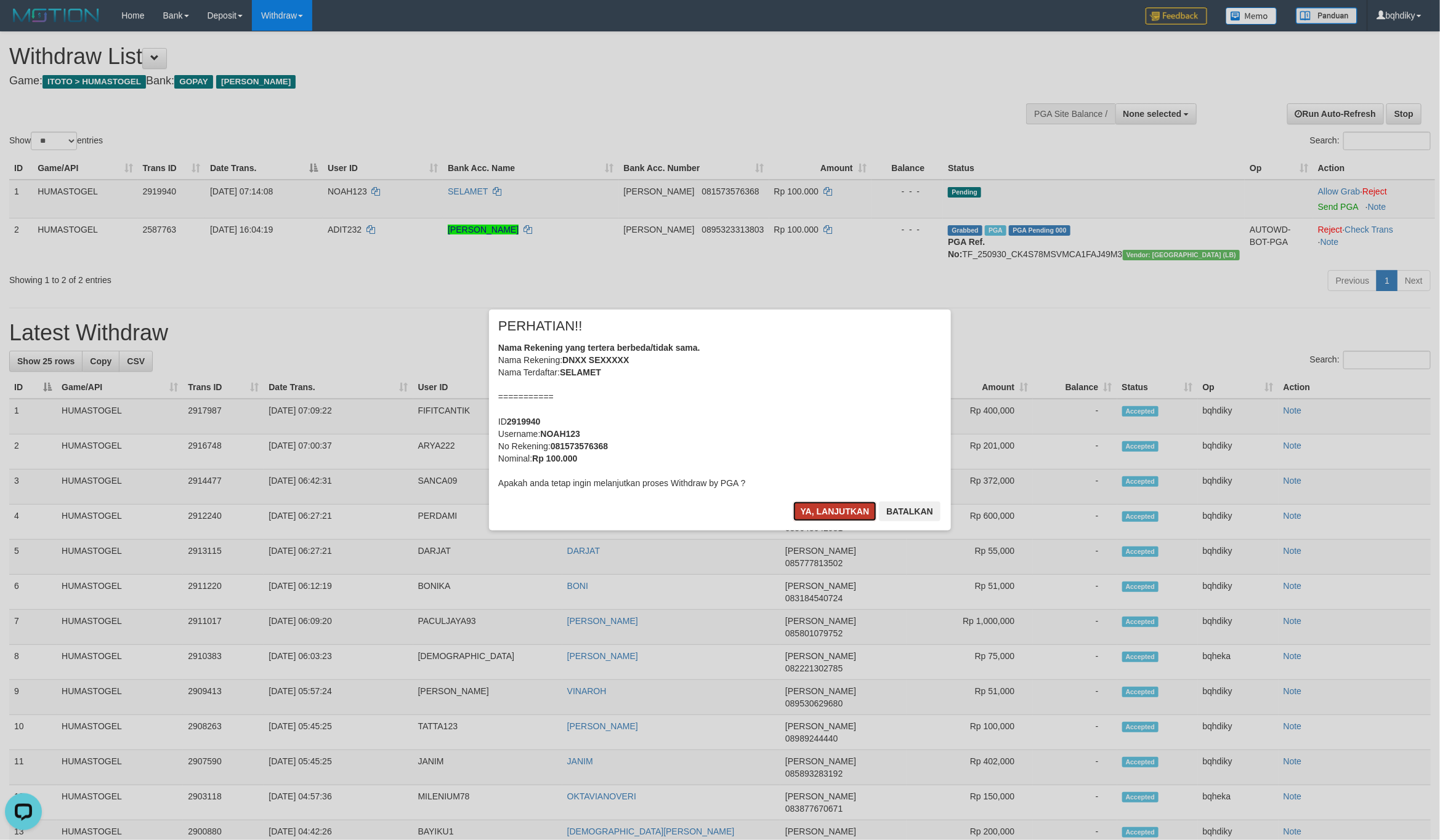
click at [850, 514] on button "Ya, lanjutkan" at bounding box center [835, 511] width 84 height 20
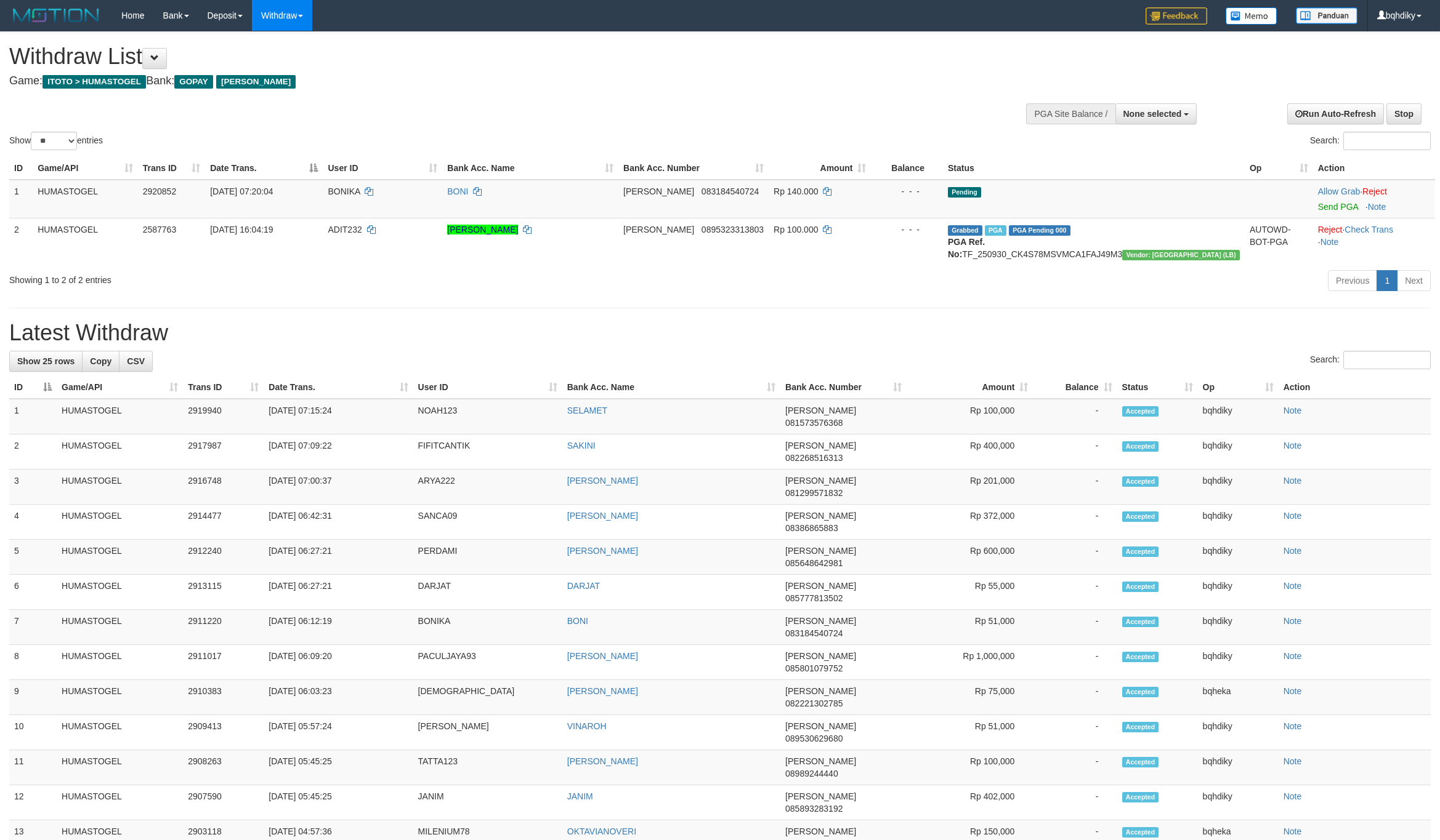
select select
select select "**"
click at [1318, 207] on link "Send PGA" at bounding box center [1338, 206] width 40 height 10
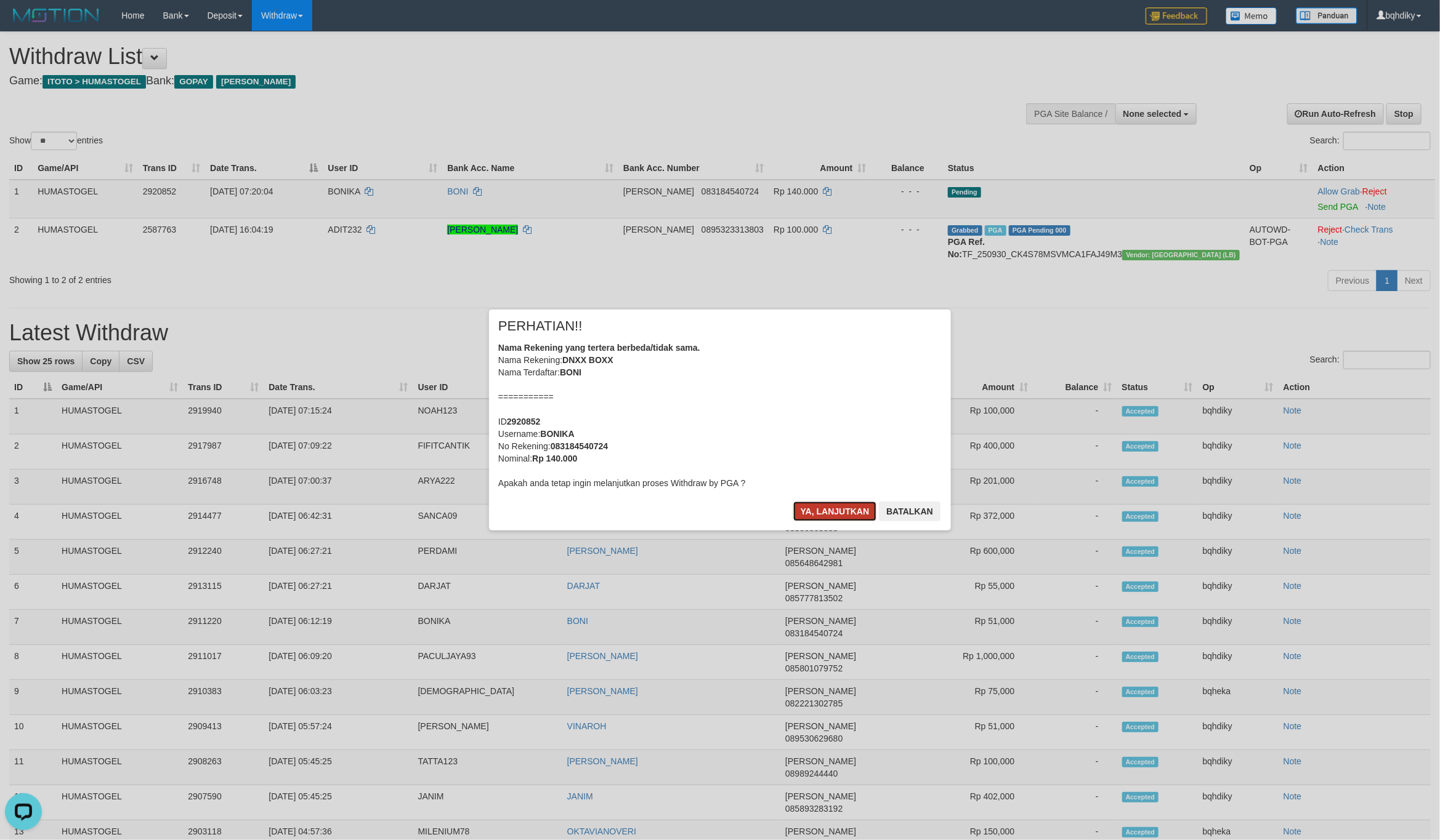
click at [850, 510] on button "Ya, lanjutkan" at bounding box center [835, 511] width 84 height 20
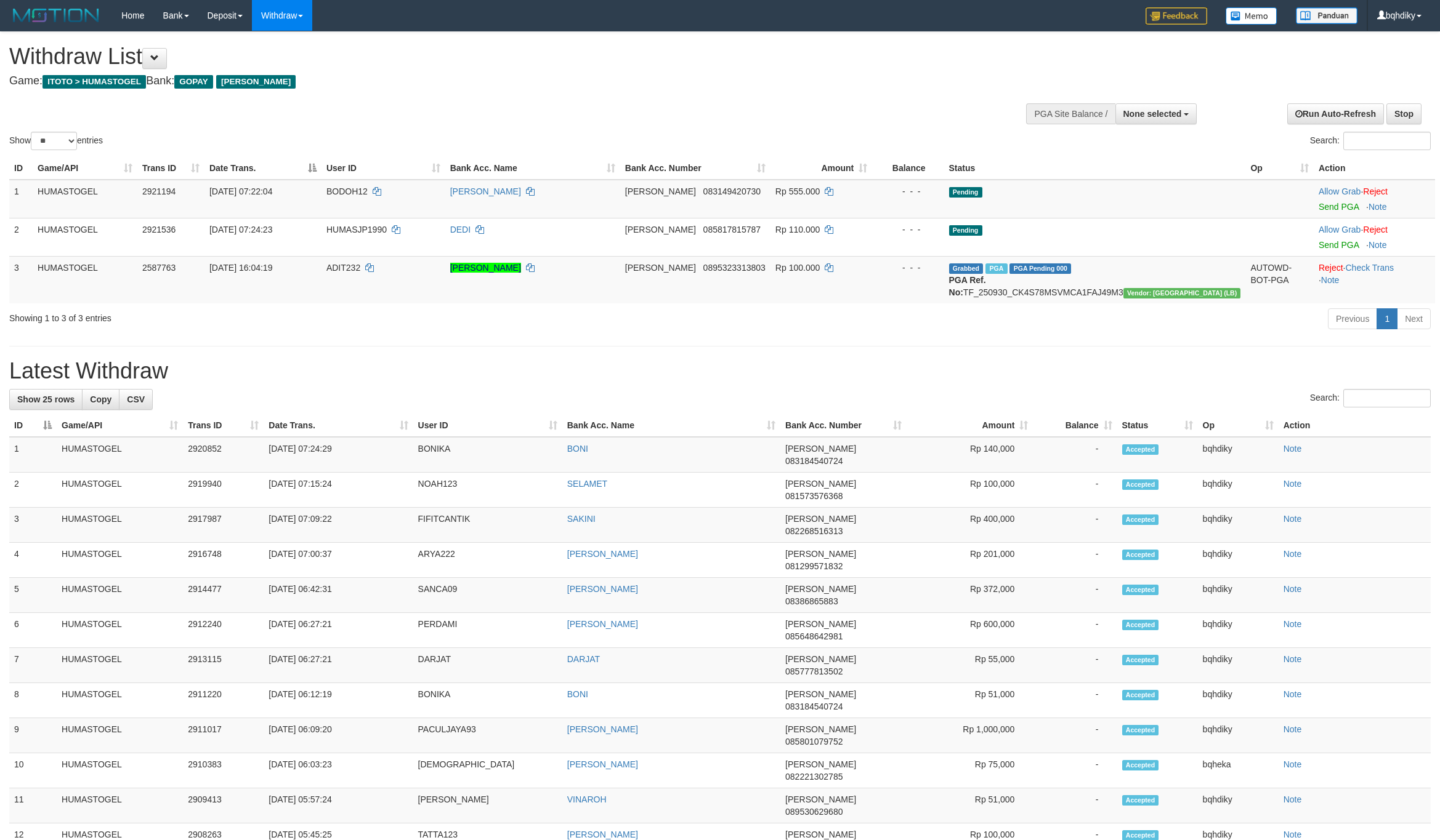
select select
select select "**"
click at [1318, 207] on link "Send PGA" at bounding box center [1338, 206] width 40 height 10
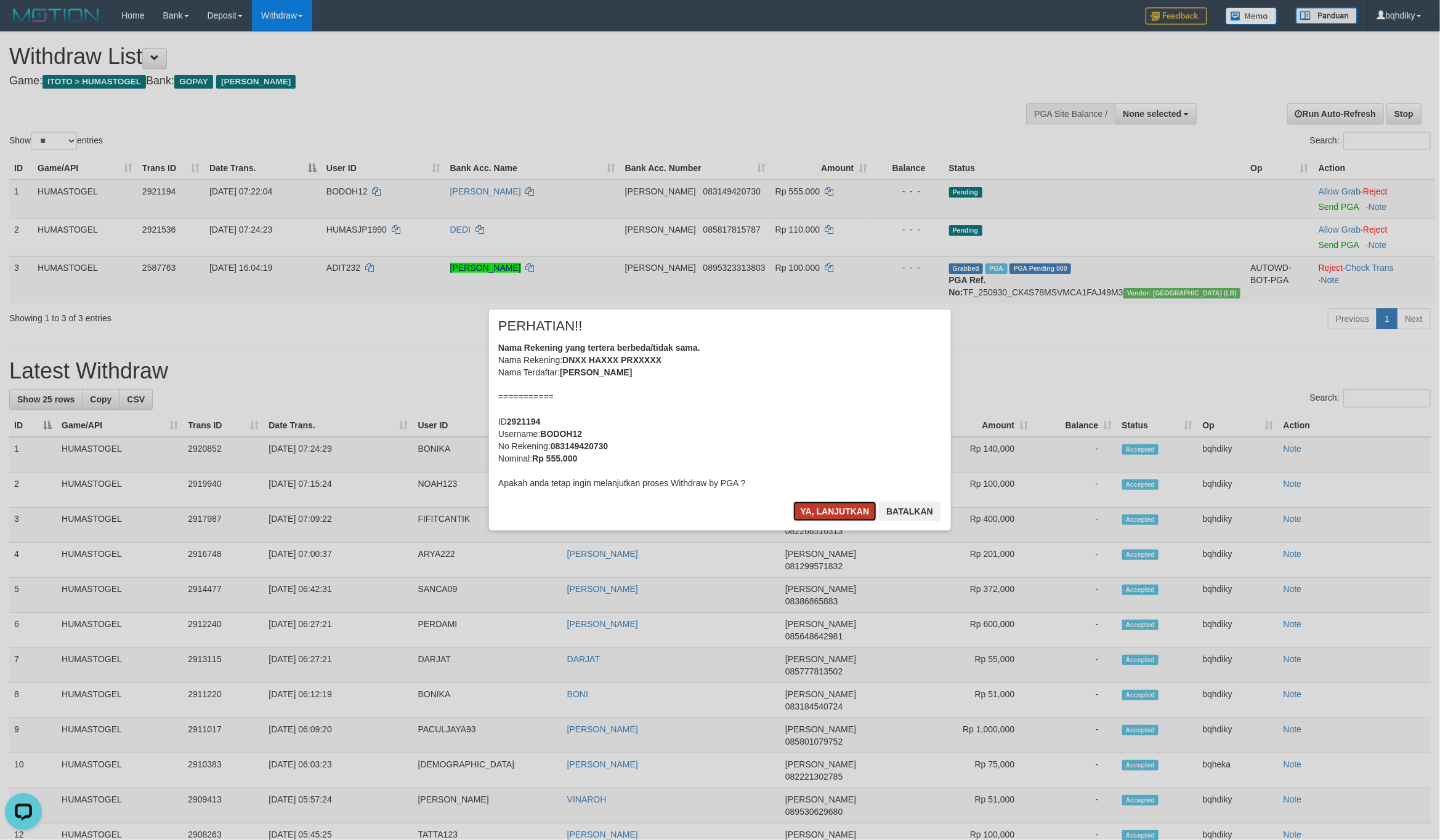
click at [857, 512] on button "Ya, lanjutkan" at bounding box center [835, 511] width 84 height 20
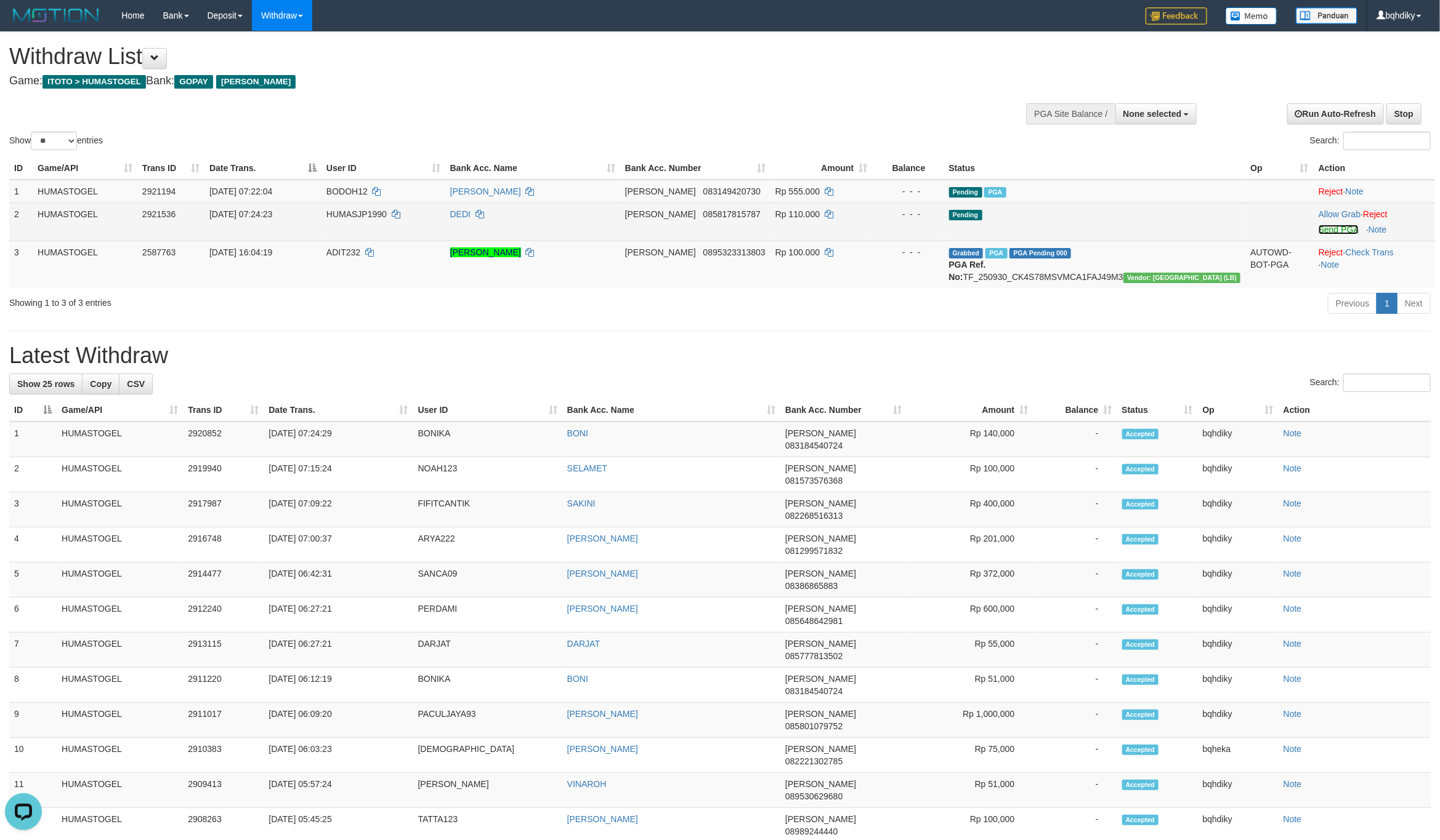
click at [1318, 229] on link "Send PGA" at bounding box center [1338, 229] width 40 height 10
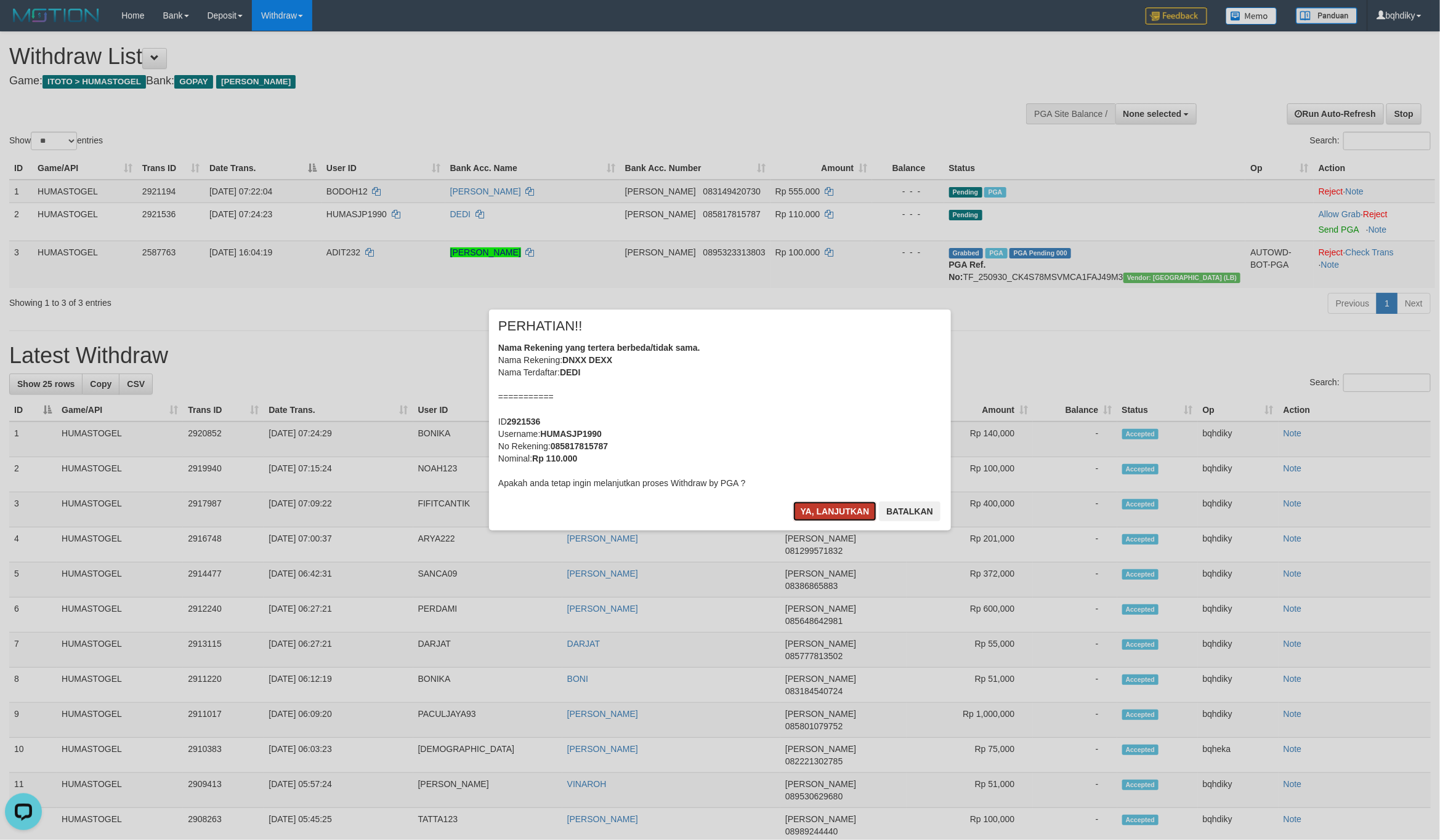
click at [845, 508] on button "Ya, lanjutkan" at bounding box center [835, 511] width 84 height 20
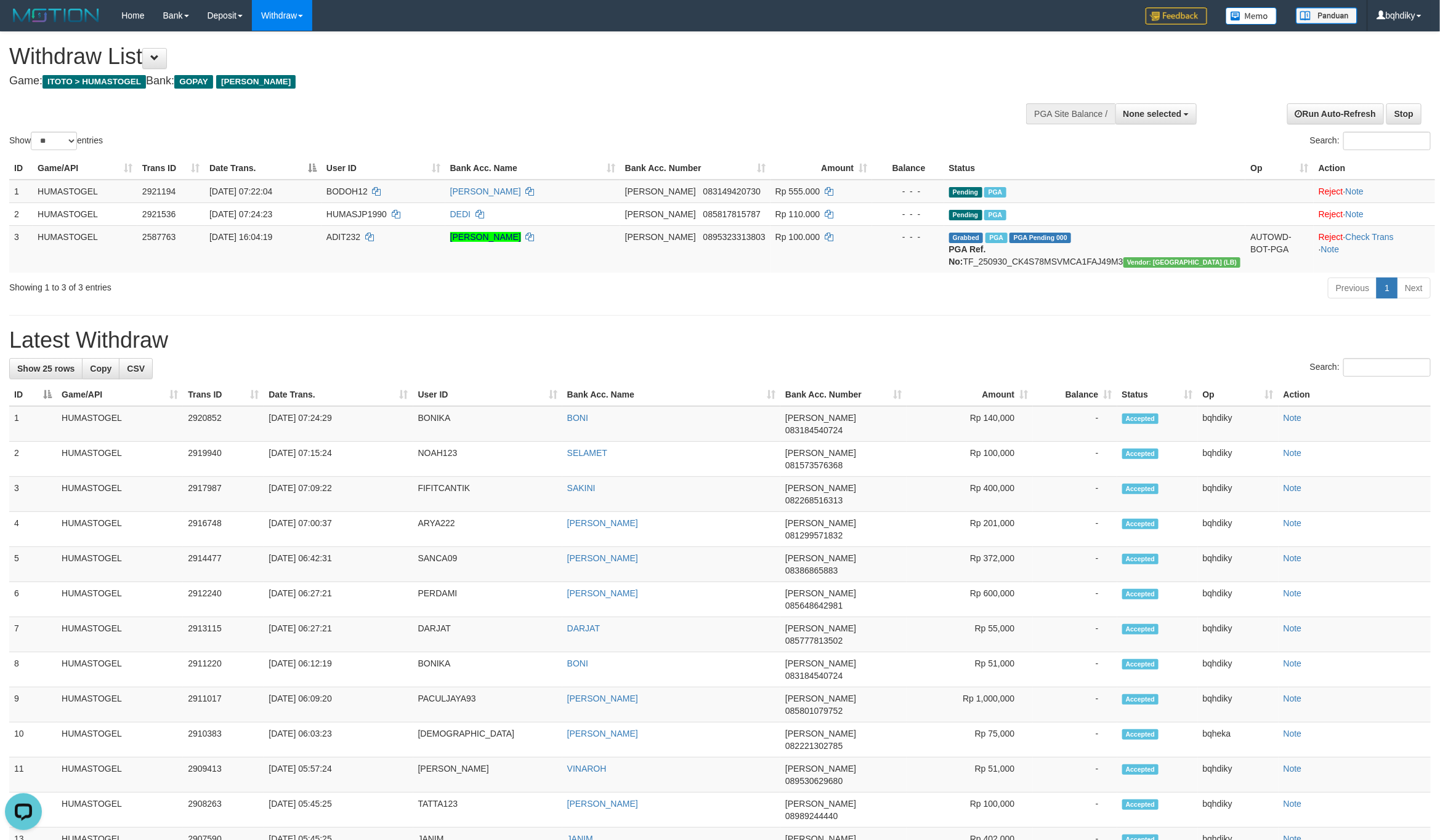
click at [658, 323] on div "**********" at bounding box center [720, 692] width 1440 height 1321
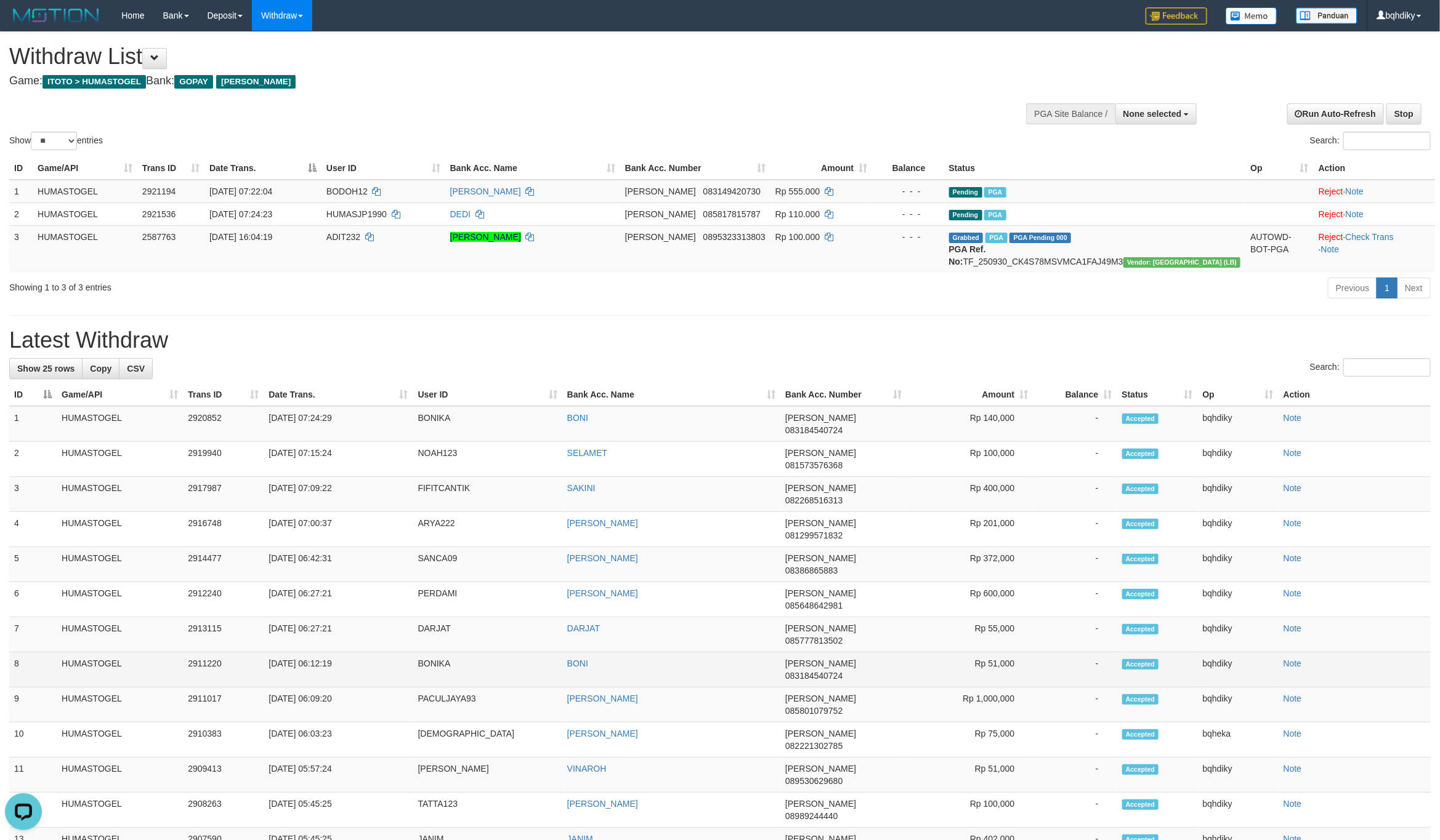
click at [427, 652] on td "BONIKA" at bounding box center [488, 670] width 149 height 35
copy td "BONIKA"
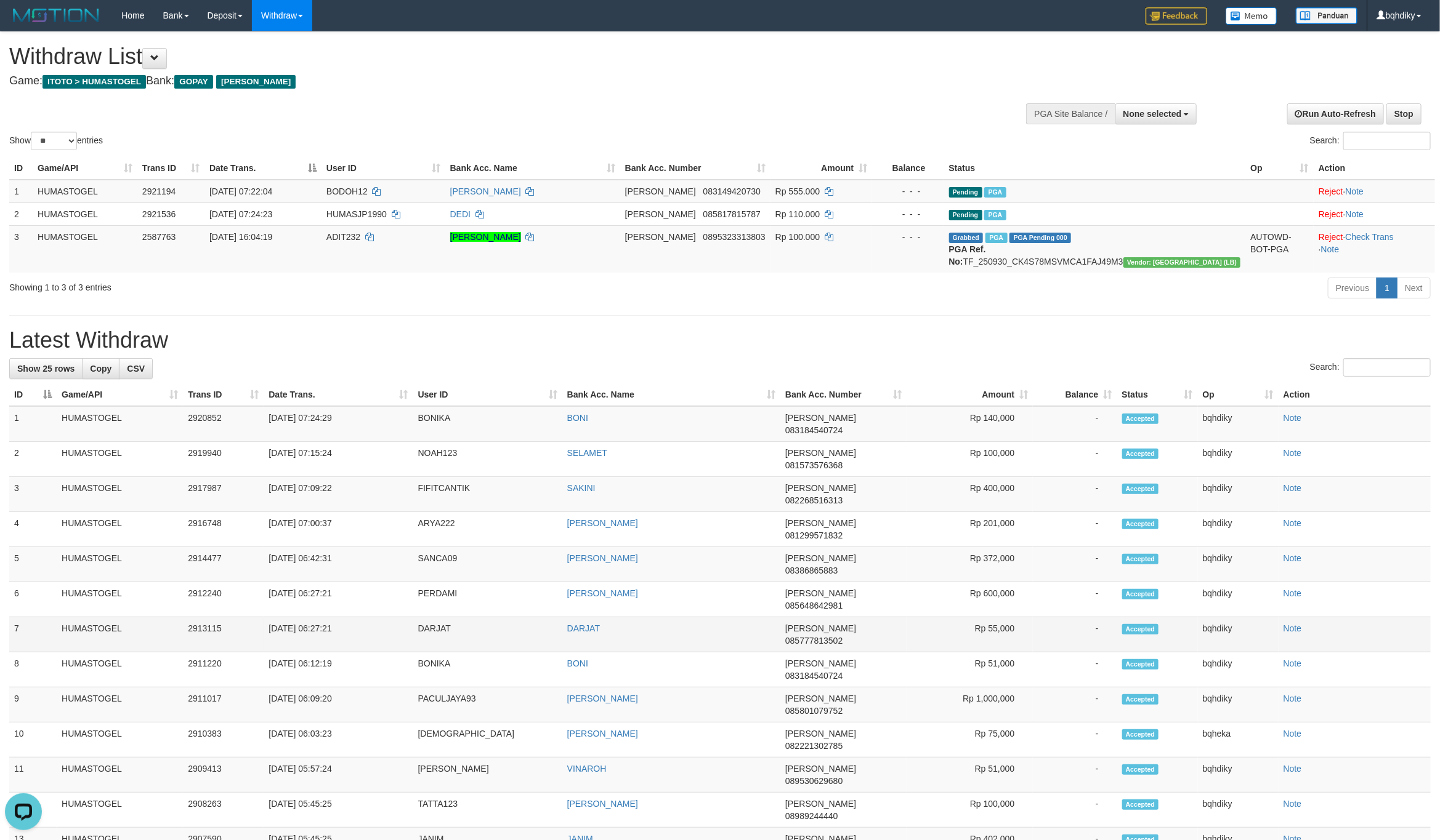
click at [440, 618] on td "DARJAT" at bounding box center [488, 635] width 149 height 35
copy td "DARJAT"
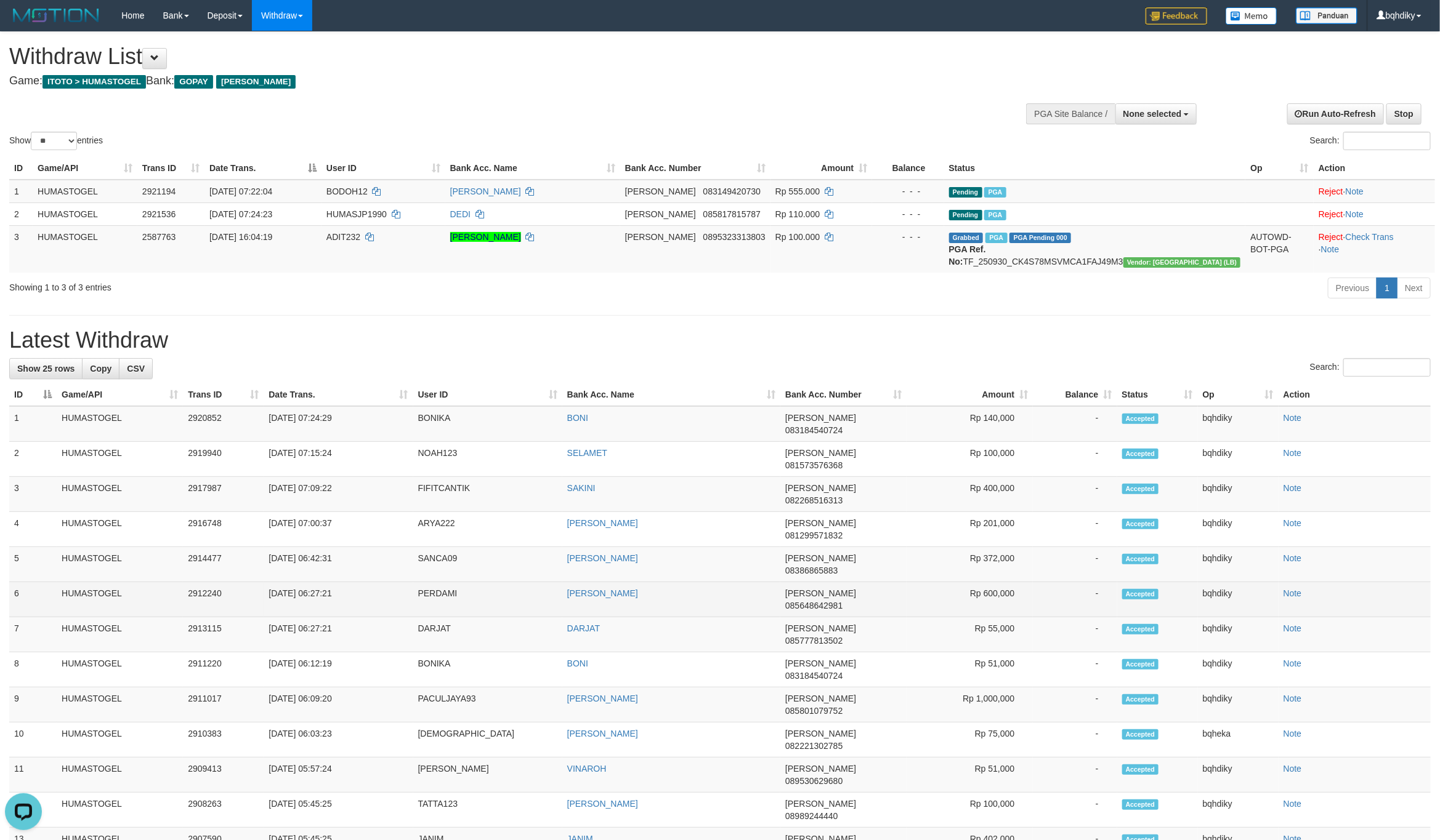
click at [443, 582] on td "PERDAMI" at bounding box center [488, 600] width 149 height 35
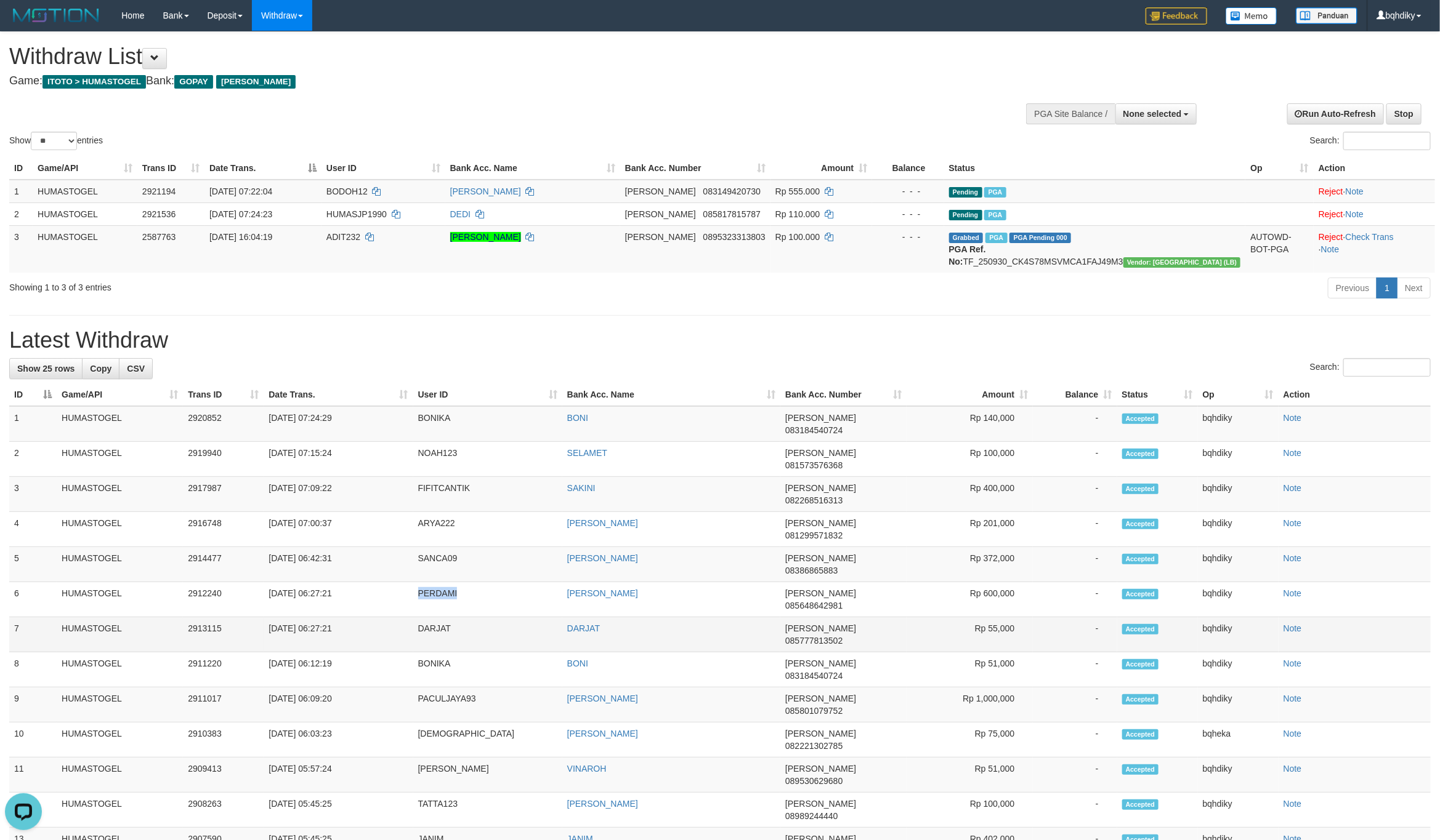
copy td "PERDAMI"
click at [441, 547] on td "SANCA09" at bounding box center [488, 565] width 149 height 35
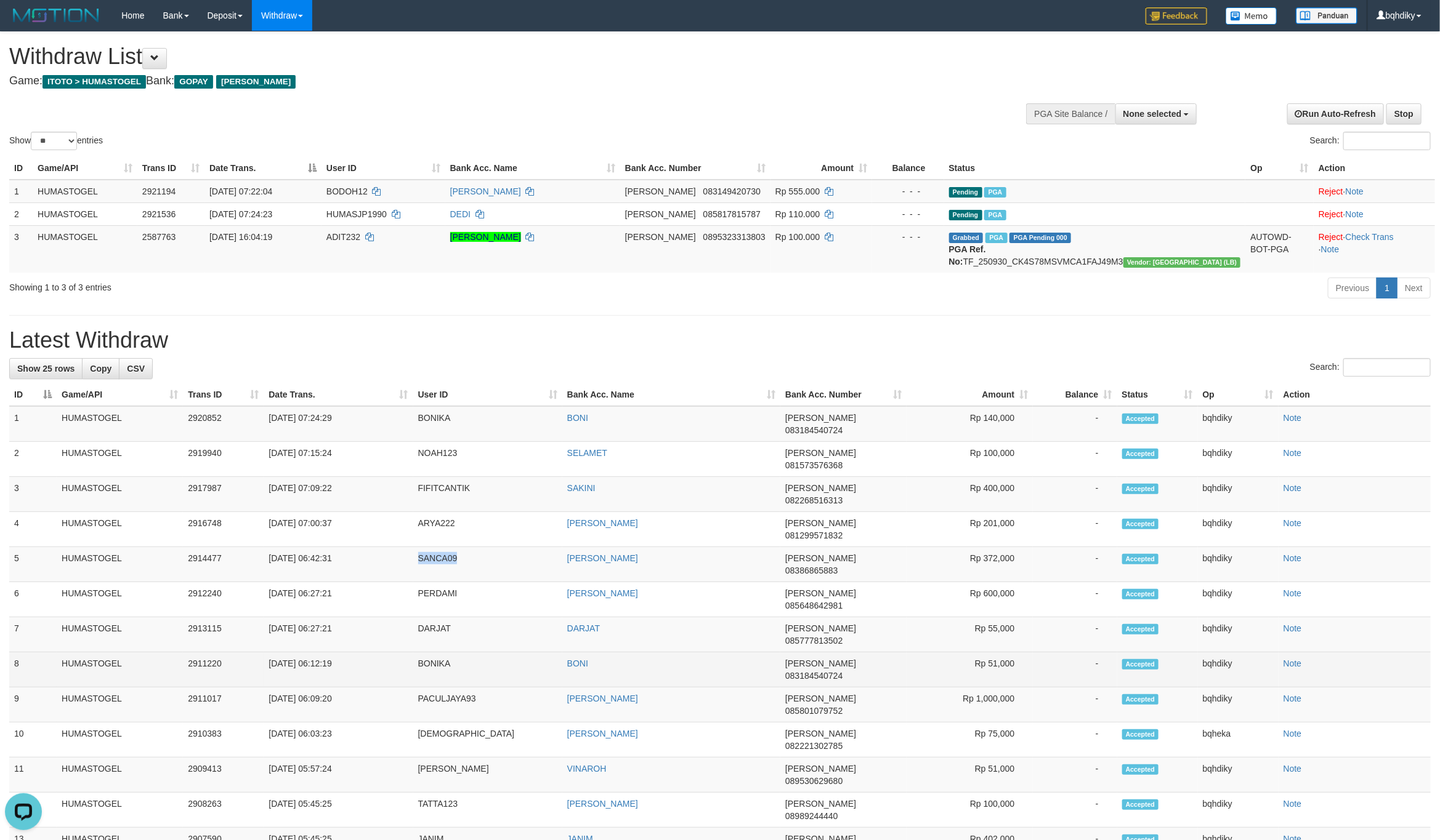
copy td "SANCA09"
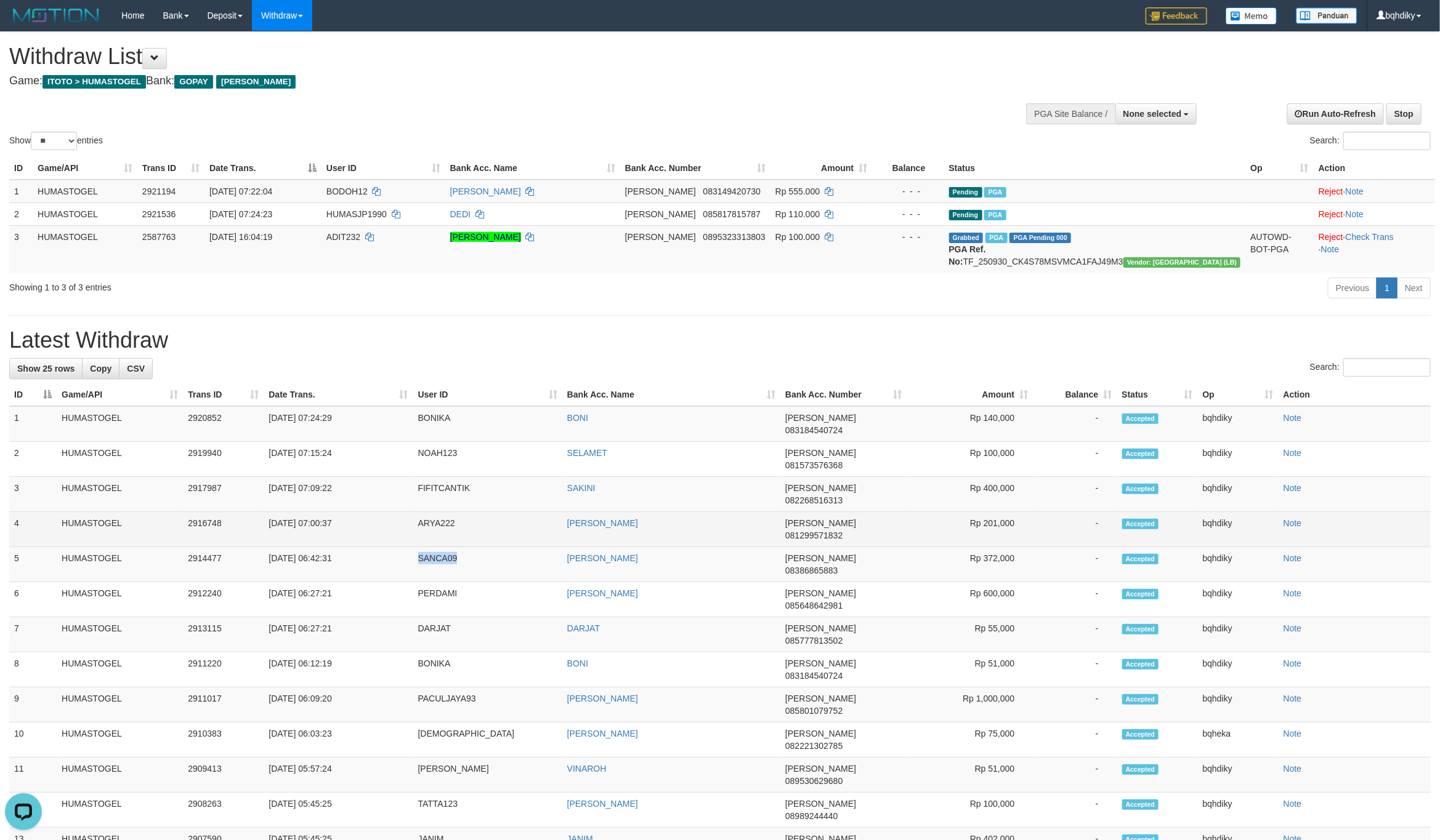
click at [436, 512] on td "ARYA222" at bounding box center [488, 530] width 149 height 35
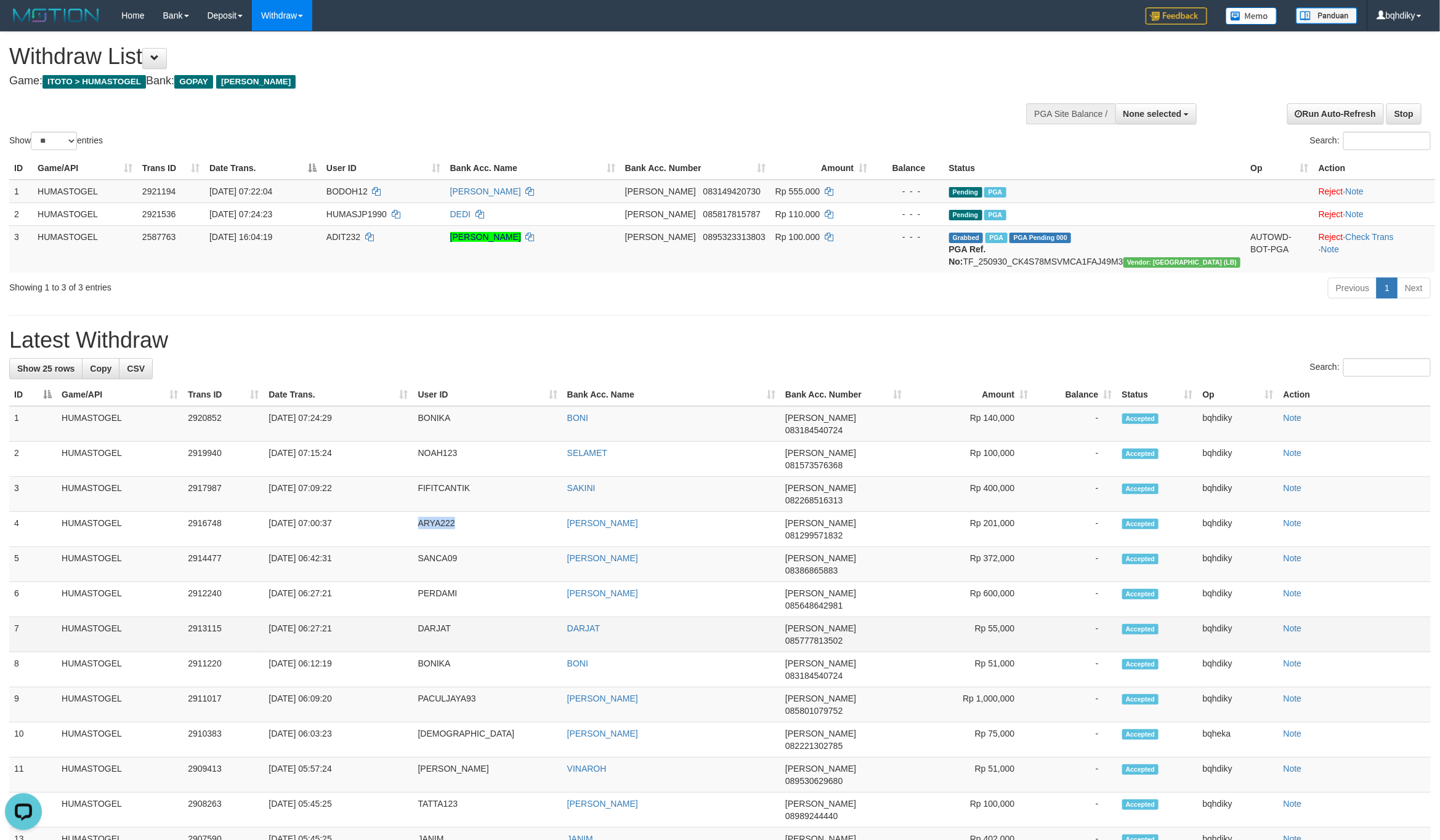
copy td "ARYA222"
click at [449, 484] on td "FIFITCANTIK" at bounding box center [488, 495] width 149 height 35
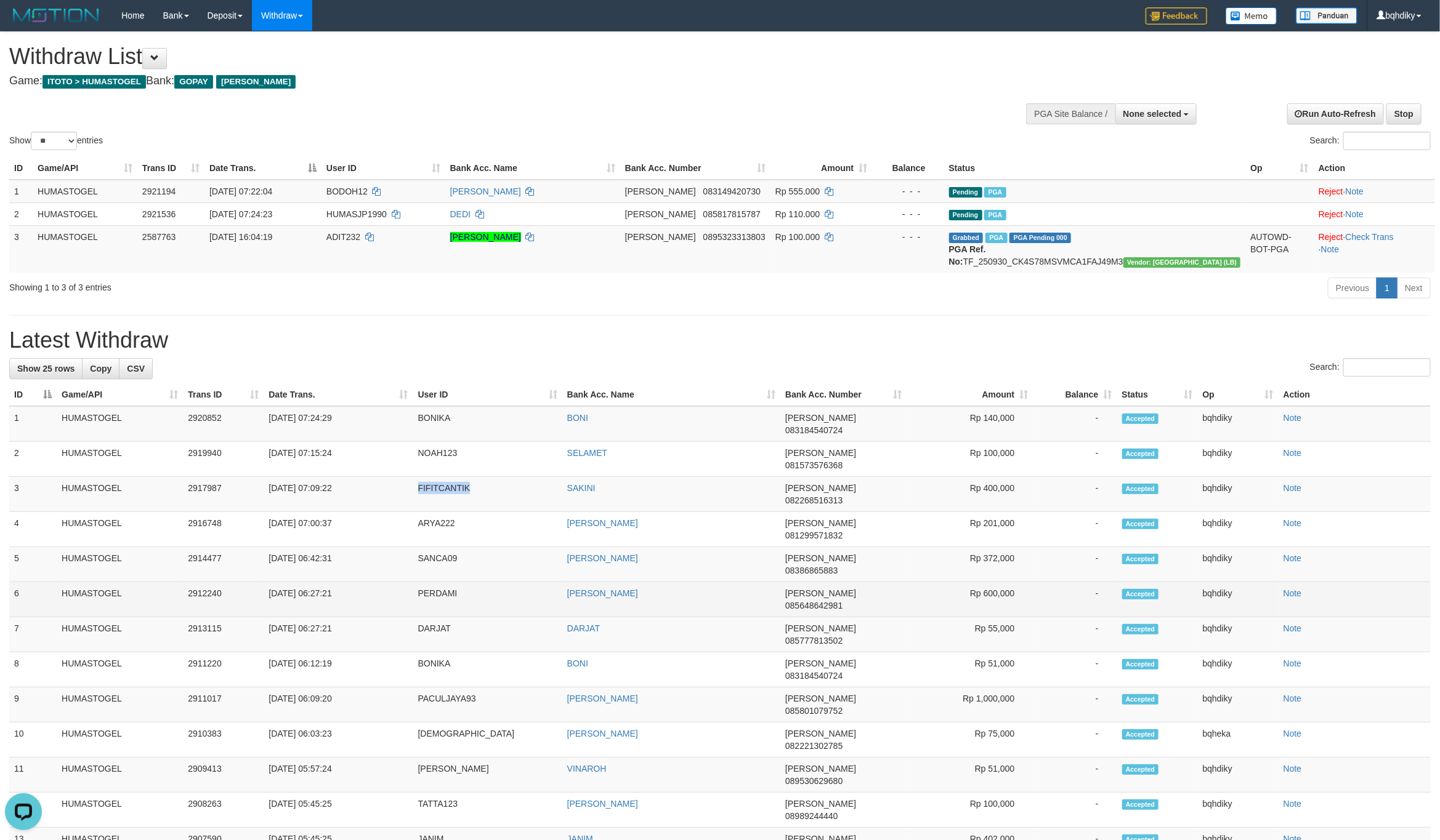
copy td "FIFITCANTIK"
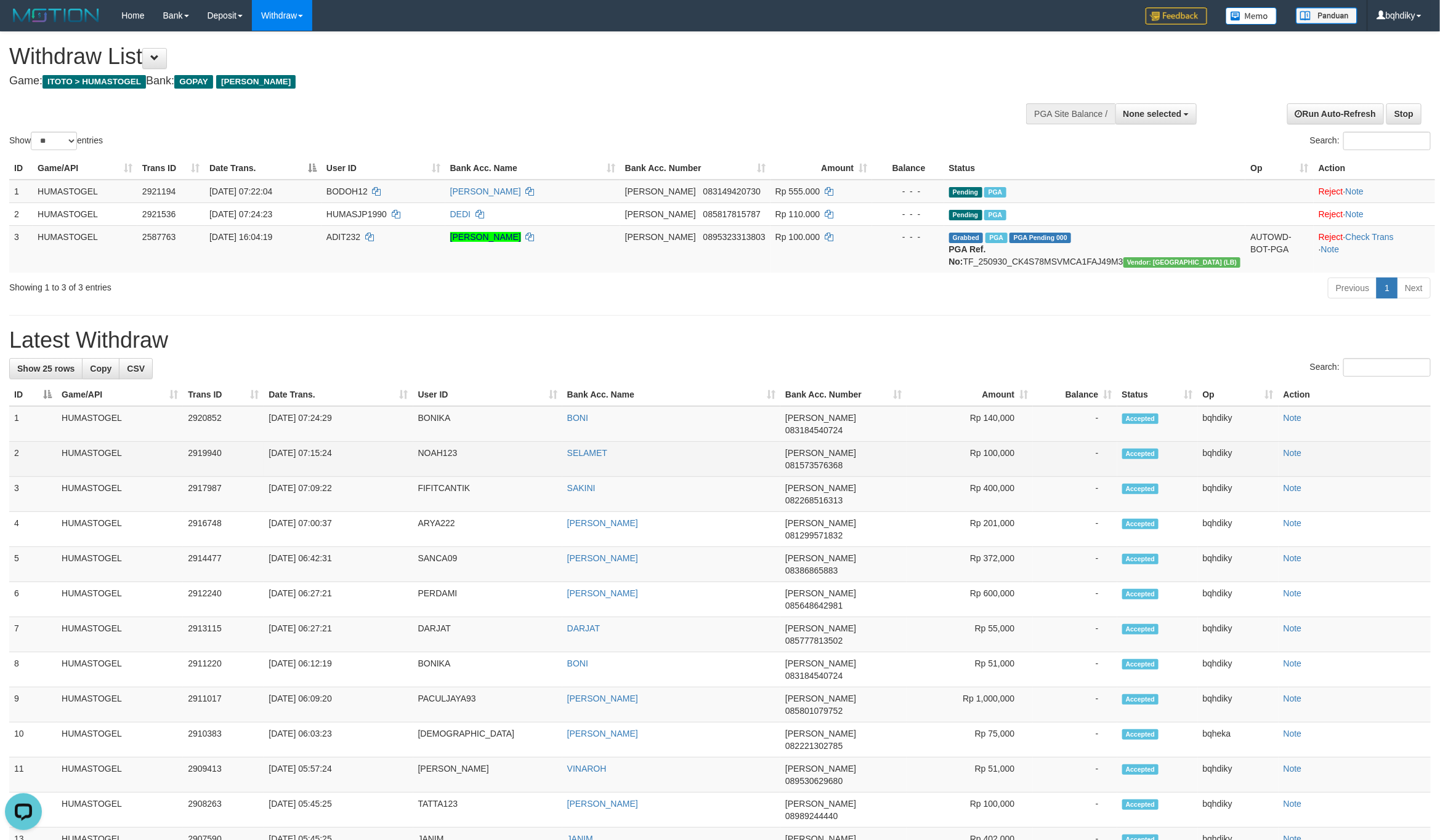
click at [440, 458] on td "NOAH123" at bounding box center [488, 459] width 149 height 35
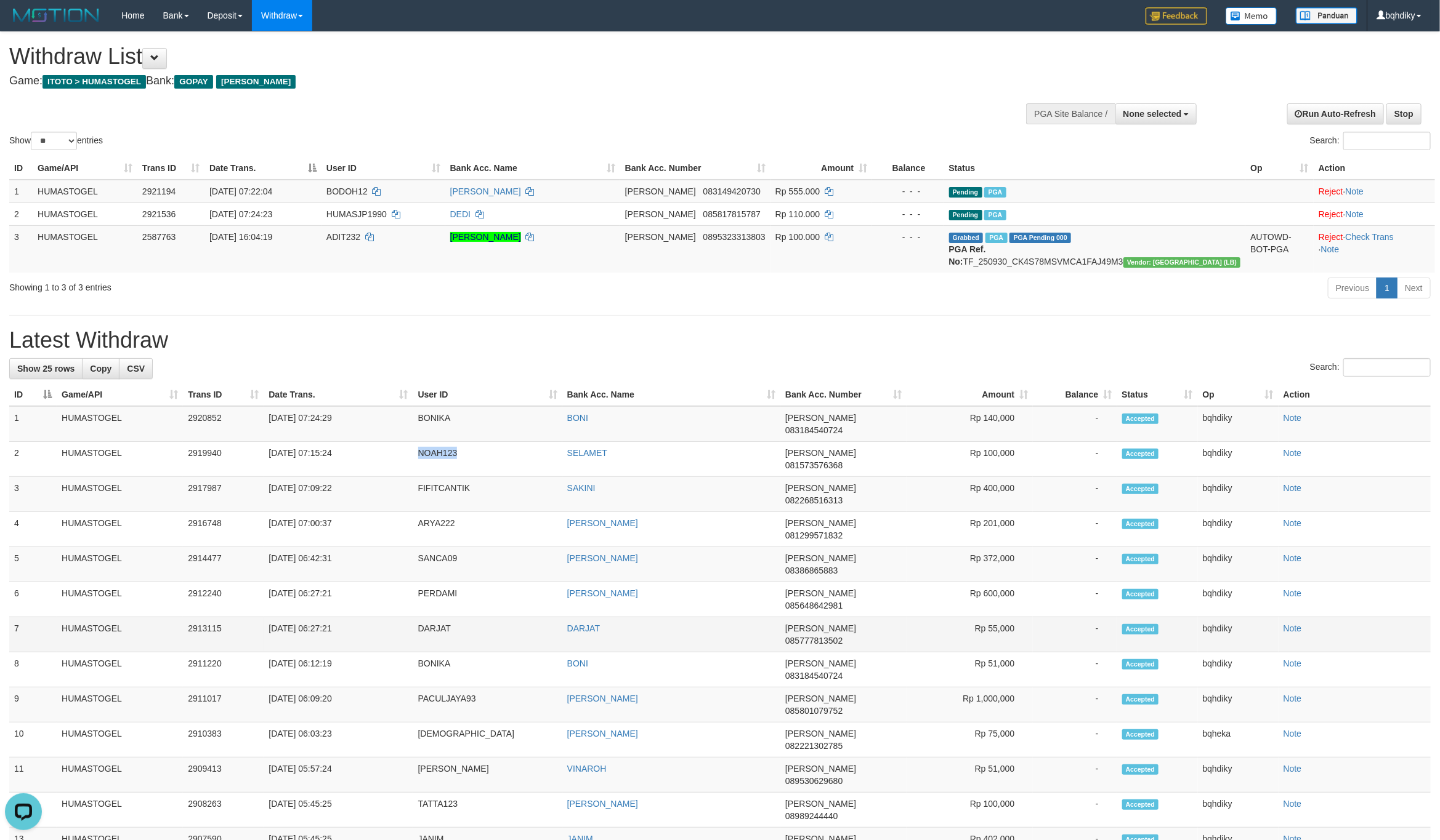
copy td "NOAH123"
click at [434, 434] on td "BONIKA" at bounding box center [488, 424] width 149 height 35
copy td "BONIKA"
click at [1114, 133] on div "Search:" at bounding box center [1080, 142] width 701 height 21
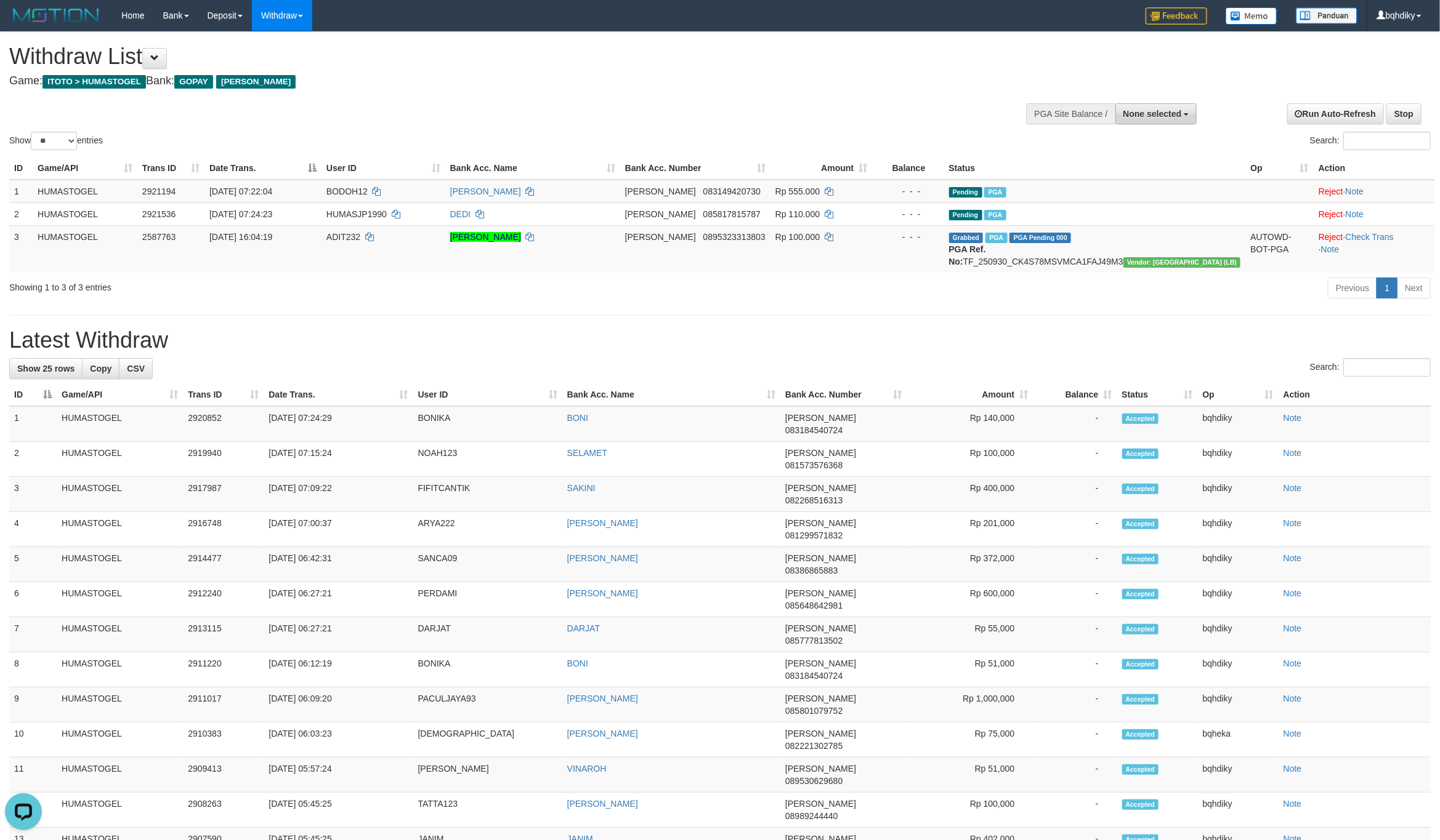
click at [1129, 116] on span "None selected" at bounding box center [1152, 113] width 58 height 10
click at [1114, 172] on label "[ITOTO] HUMASTOGEL" at bounding box center [1131, 176] width 130 height 16
select select "****"
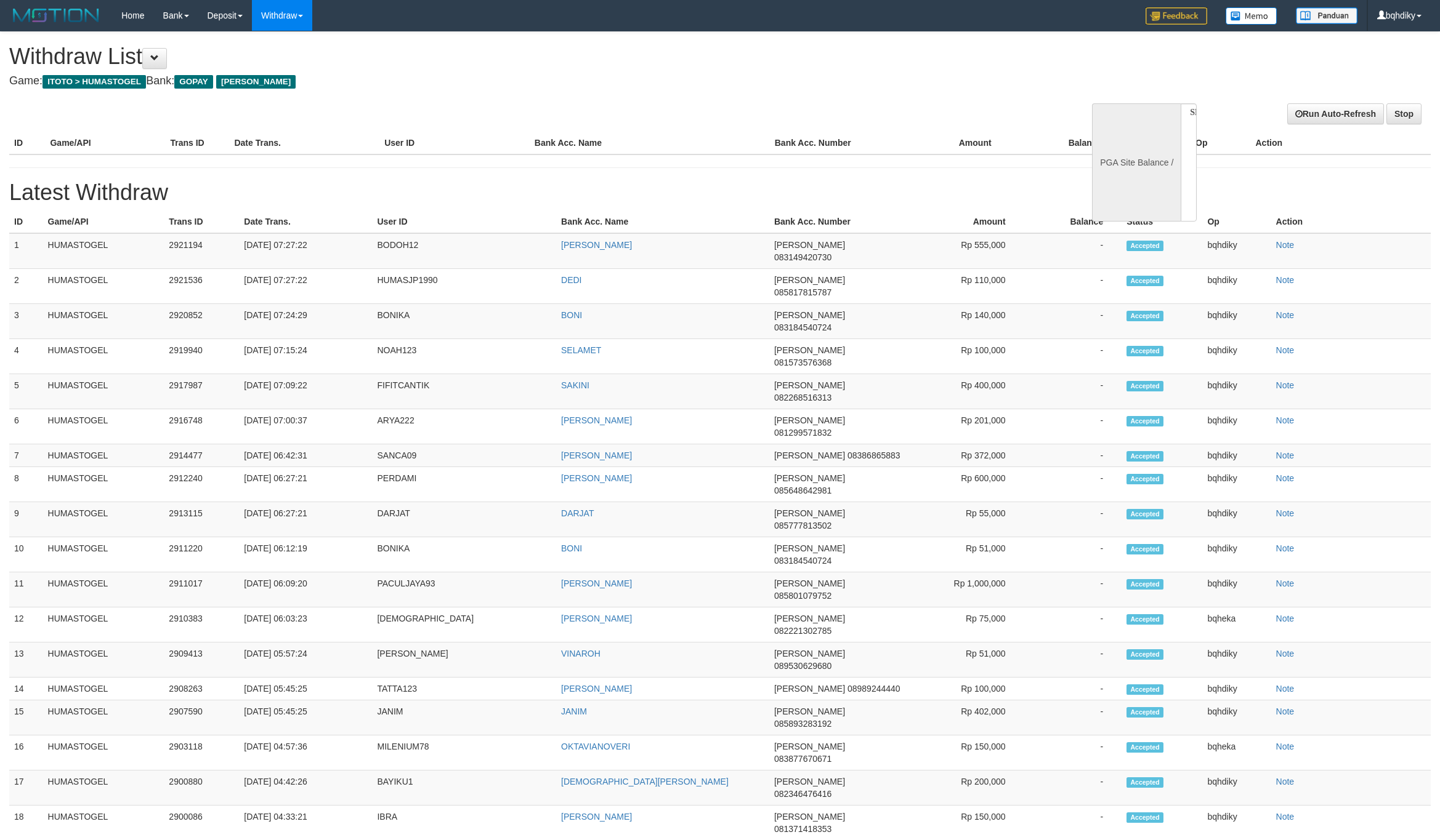
select select
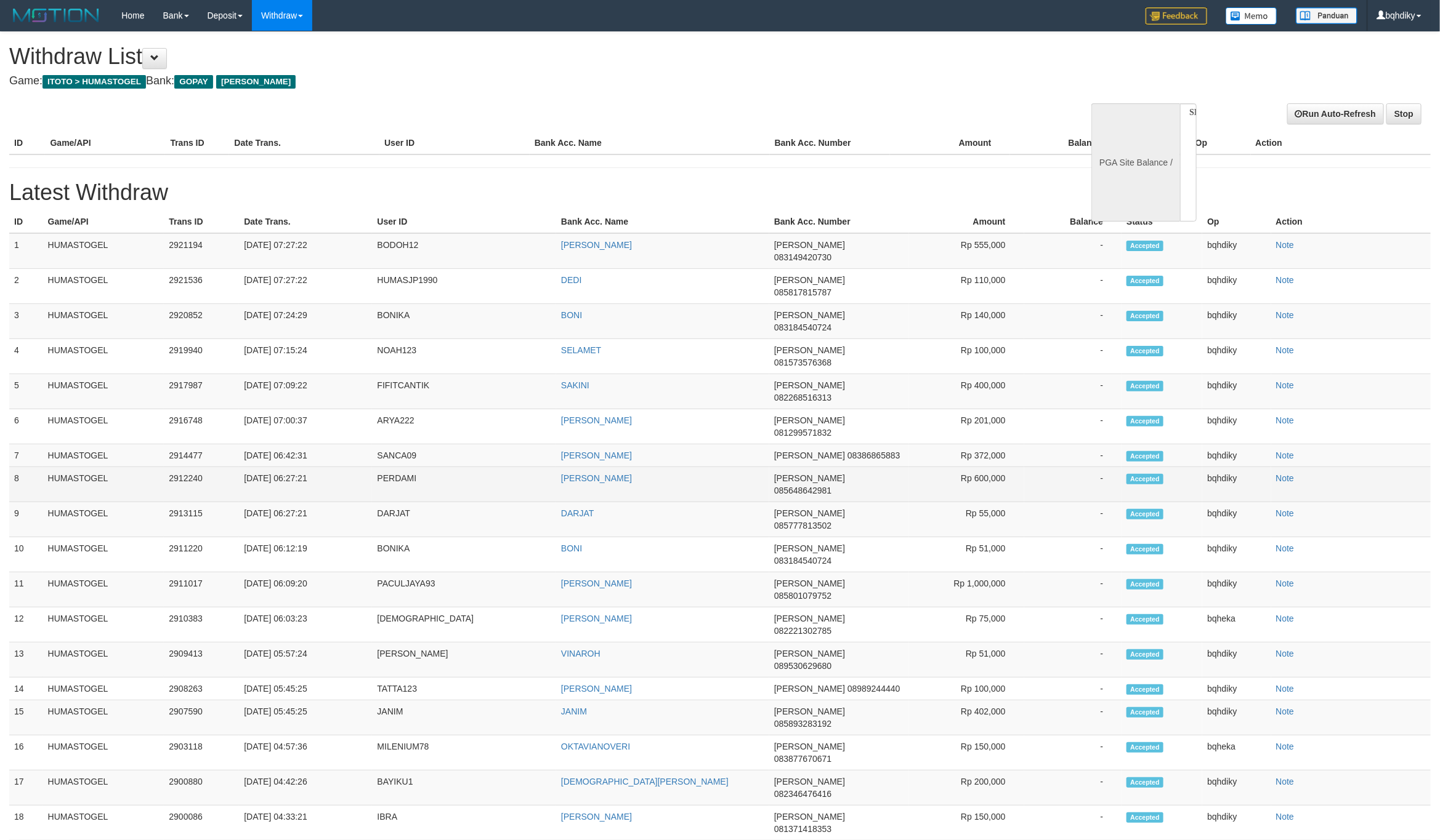
select select "**"
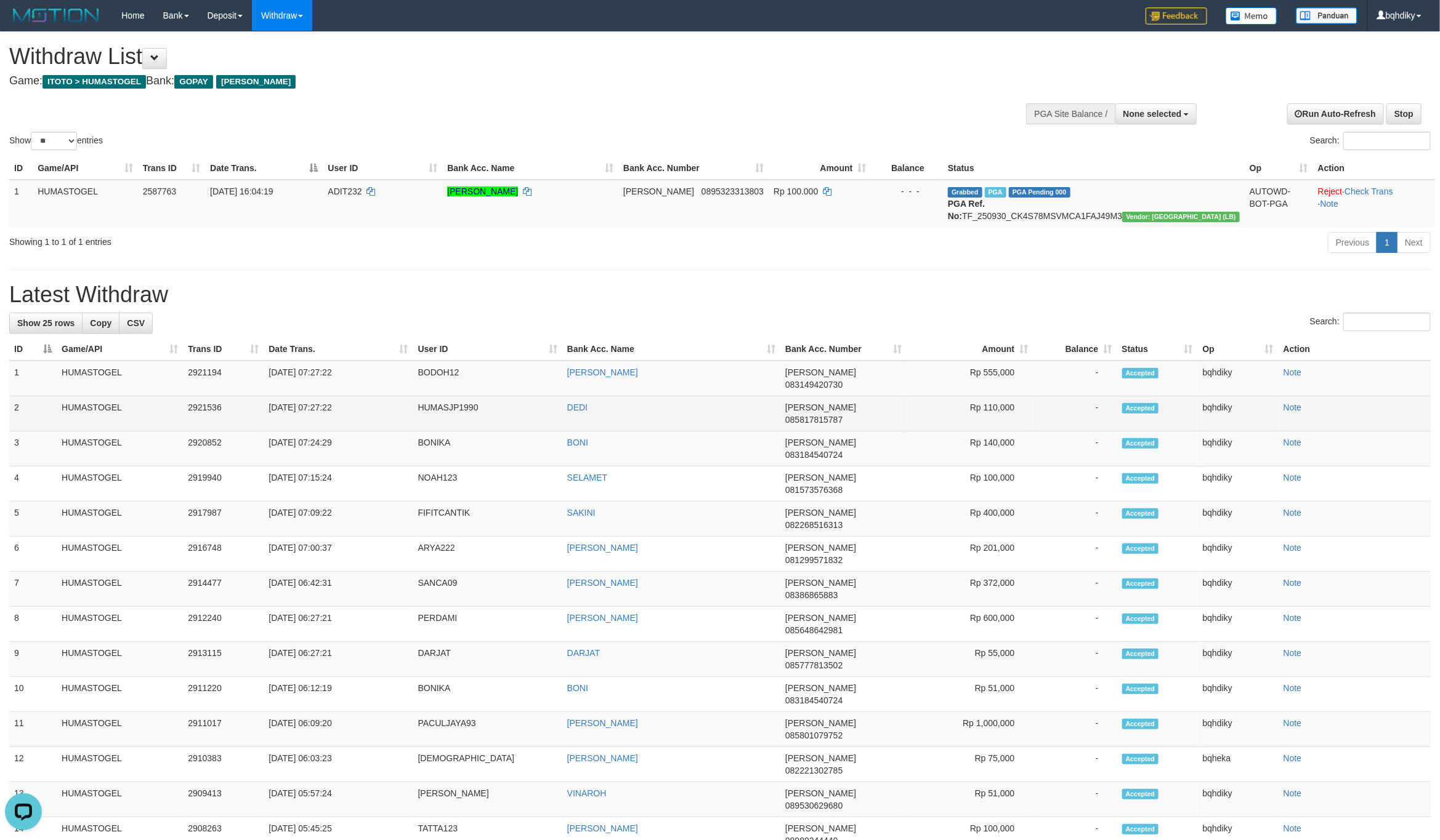
click at [447, 407] on td "HUMASJP1990" at bounding box center [488, 414] width 149 height 35
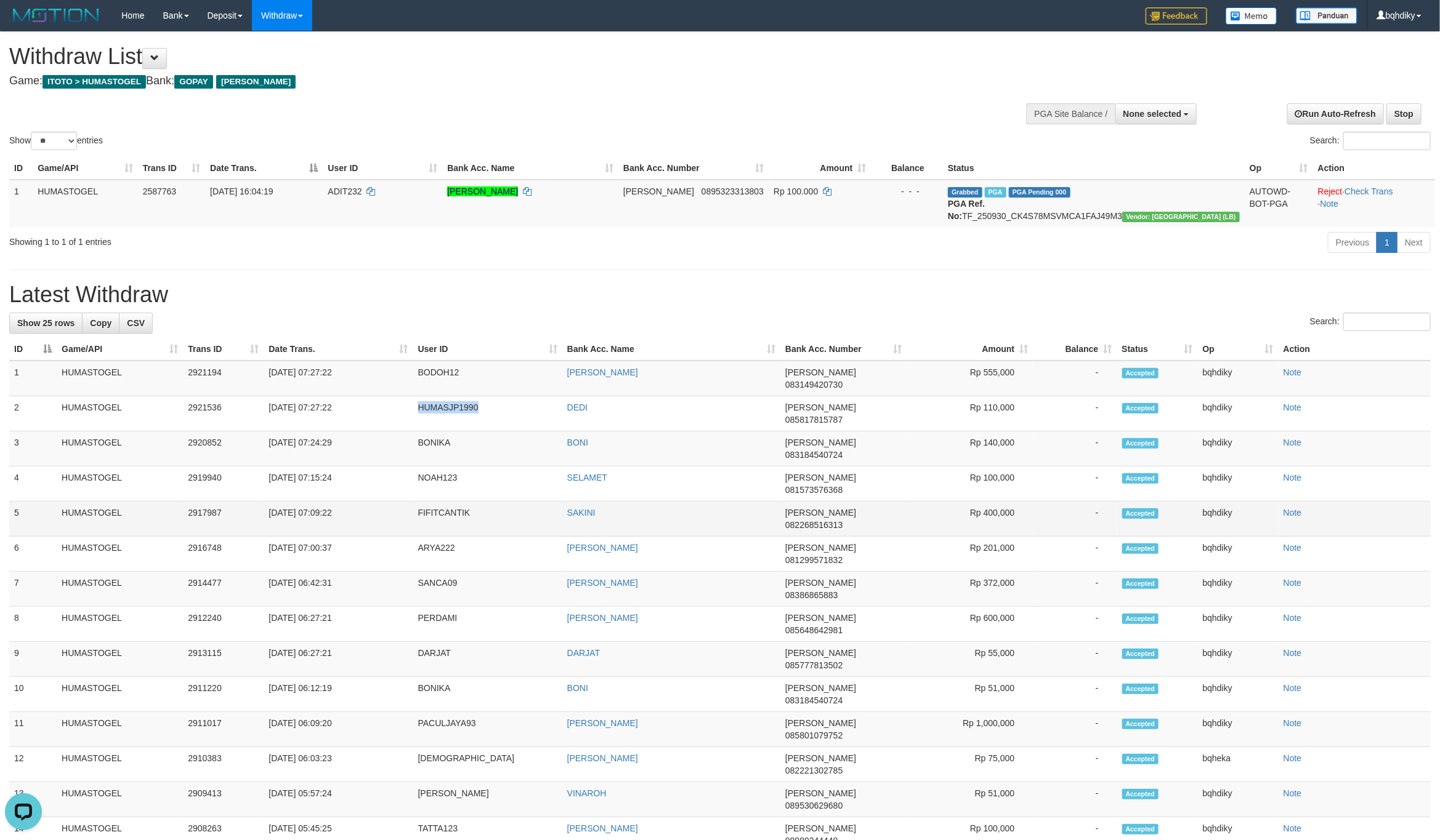
copy td "HUMASJP1990"
click at [453, 389] on td "BODOH12" at bounding box center [488, 378] width 149 height 35
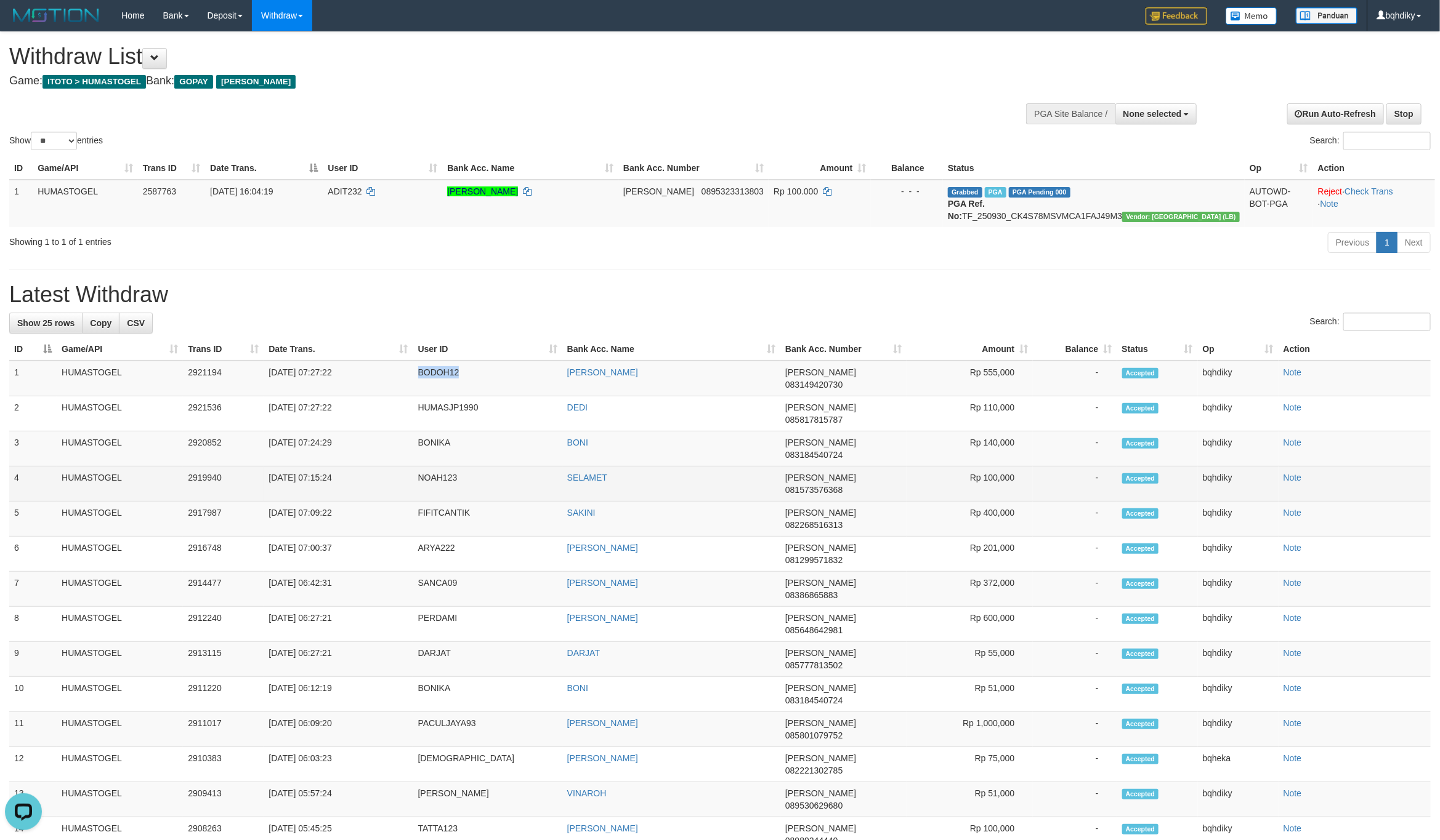
copy td "BODOH12"
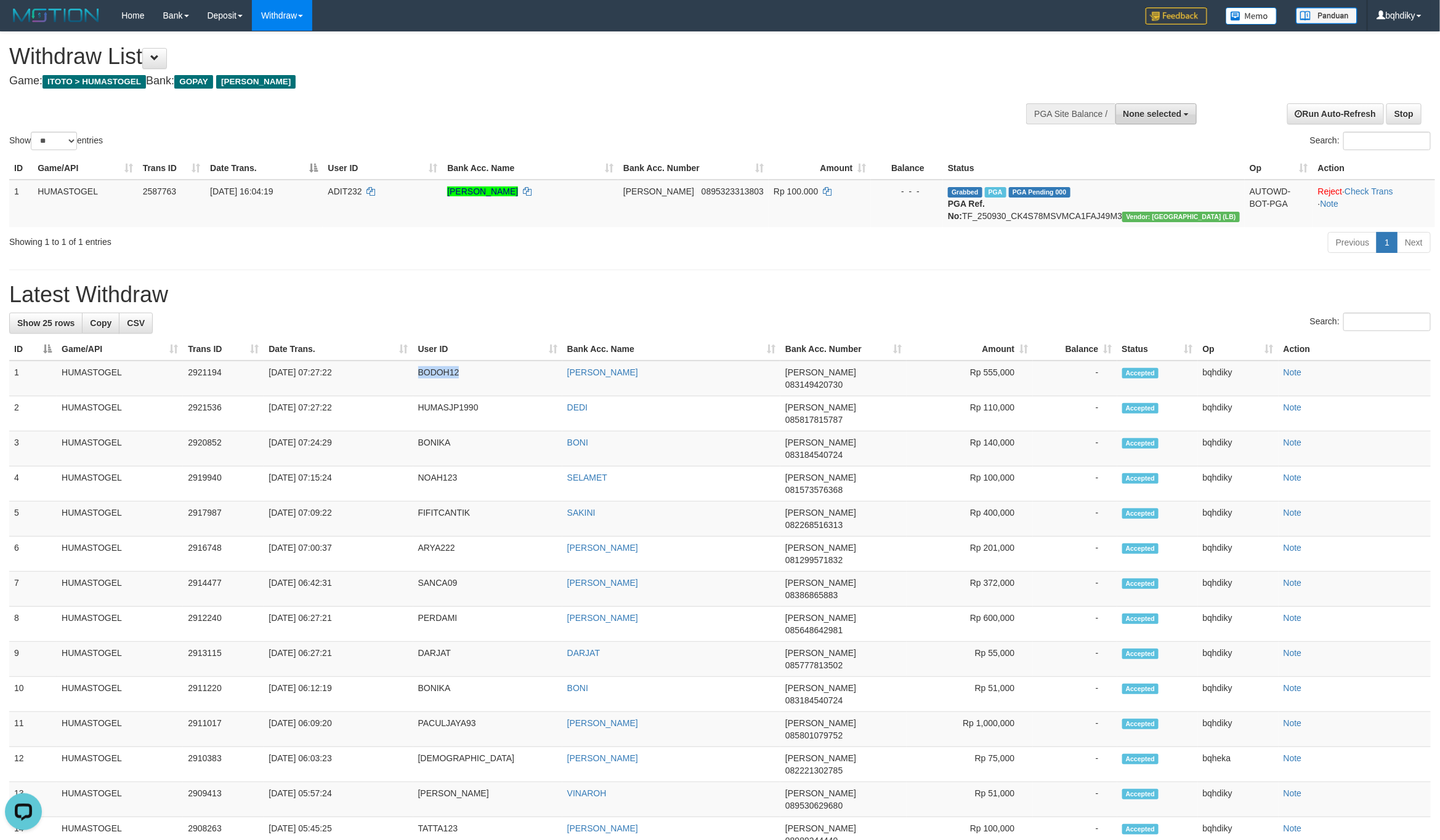
click at [1134, 110] on span "None selected" at bounding box center [1152, 113] width 58 height 10
click at [1098, 175] on label "[ITOTO] HUMASTOGEL" at bounding box center [1131, 176] width 130 height 16
select select "****"
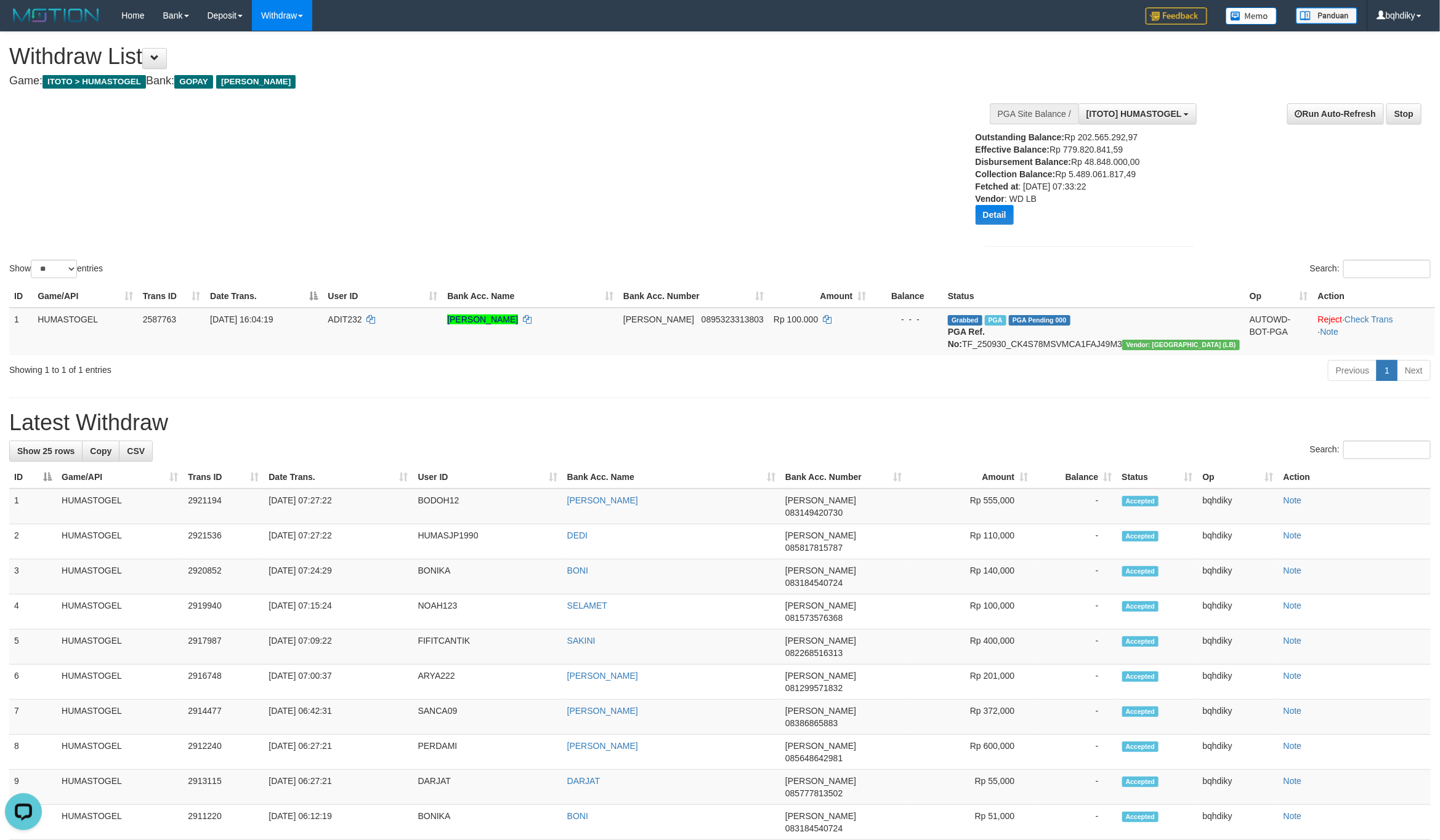
click at [828, 223] on div "Show ** ** ** *** entries Search:" at bounding box center [720, 156] width 1440 height 249
click at [982, 219] on button "Detail" at bounding box center [994, 214] width 38 height 20
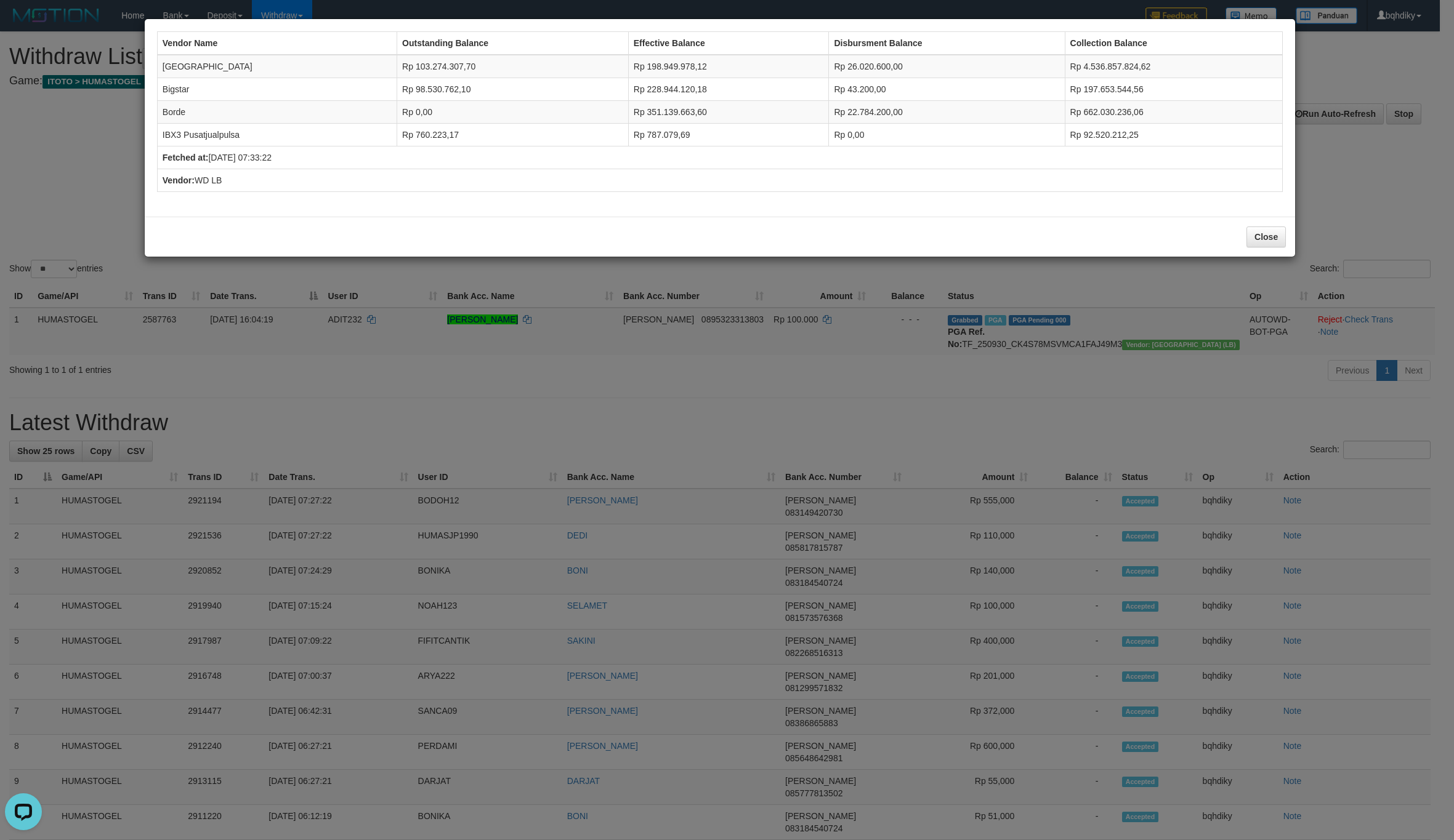
click at [731, 342] on div "Vendor Name Outstanding Balance Effective Balance Disbursment Balance Collectio…" at bounding box center [727, 420] width 1454 height 840
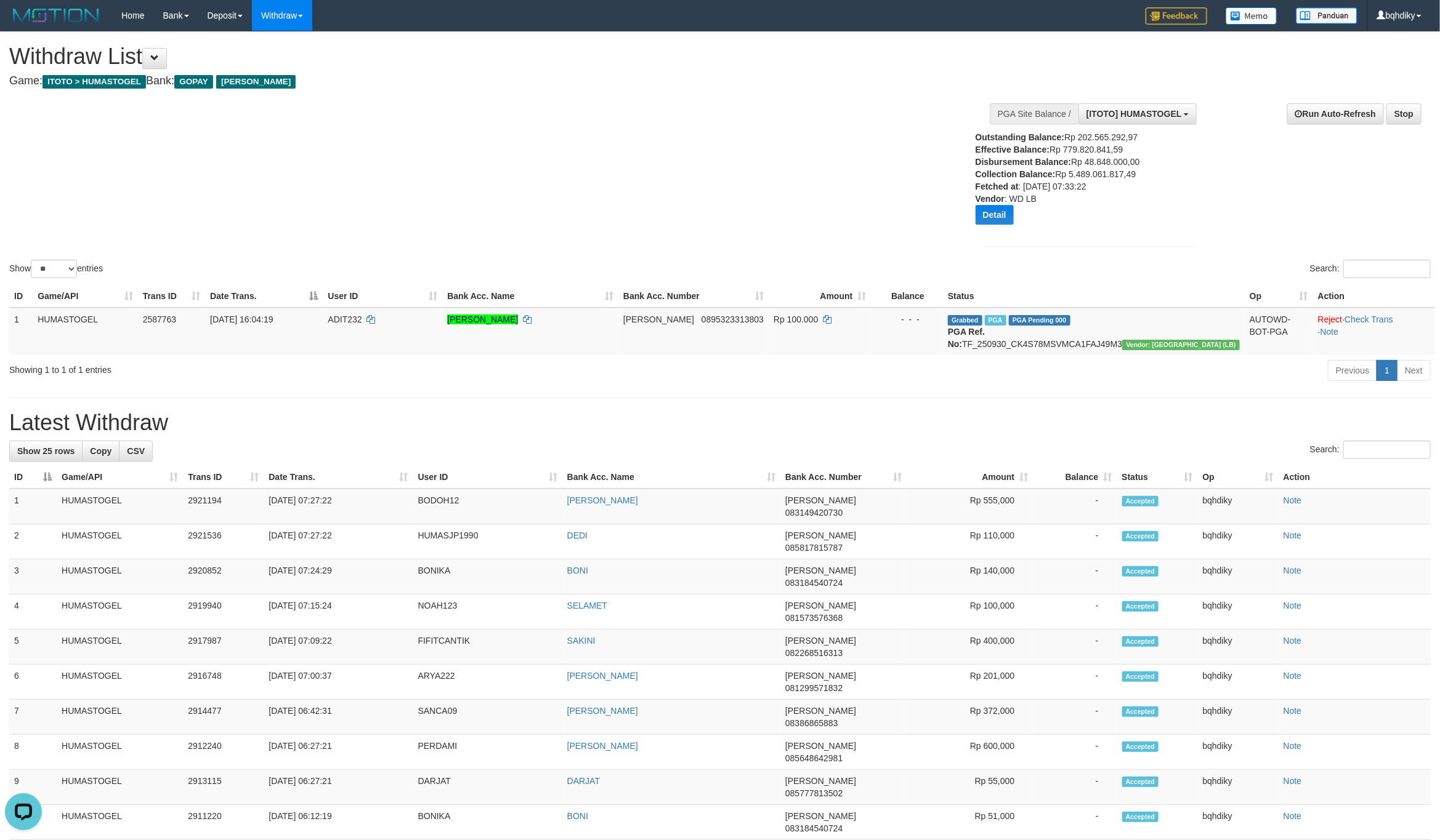
click at [826, 174] on div "Show ** ** ** *** entries Search:" at bounding box center [720, 156] width 1440 height 249
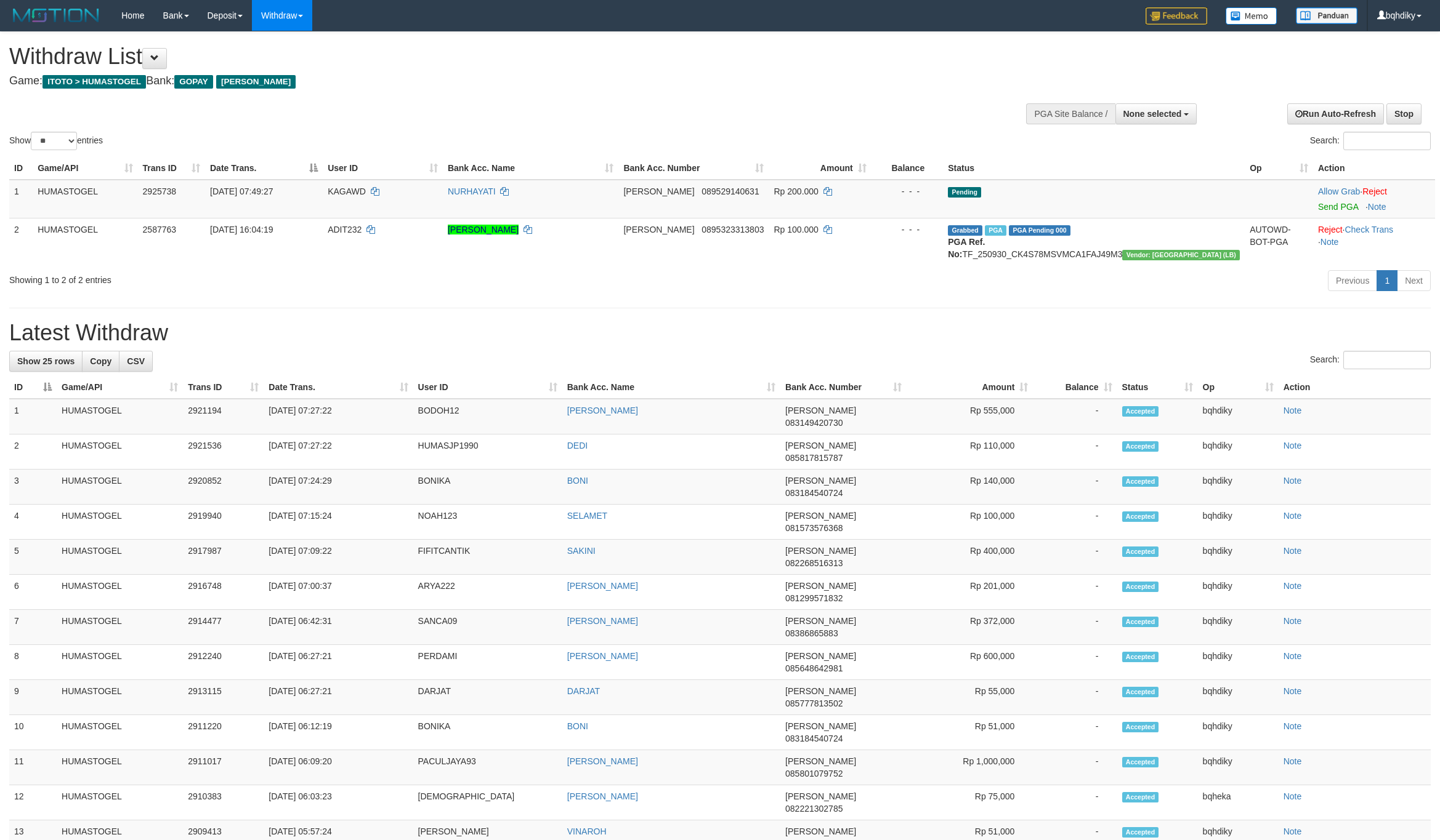
select select
select select "**"
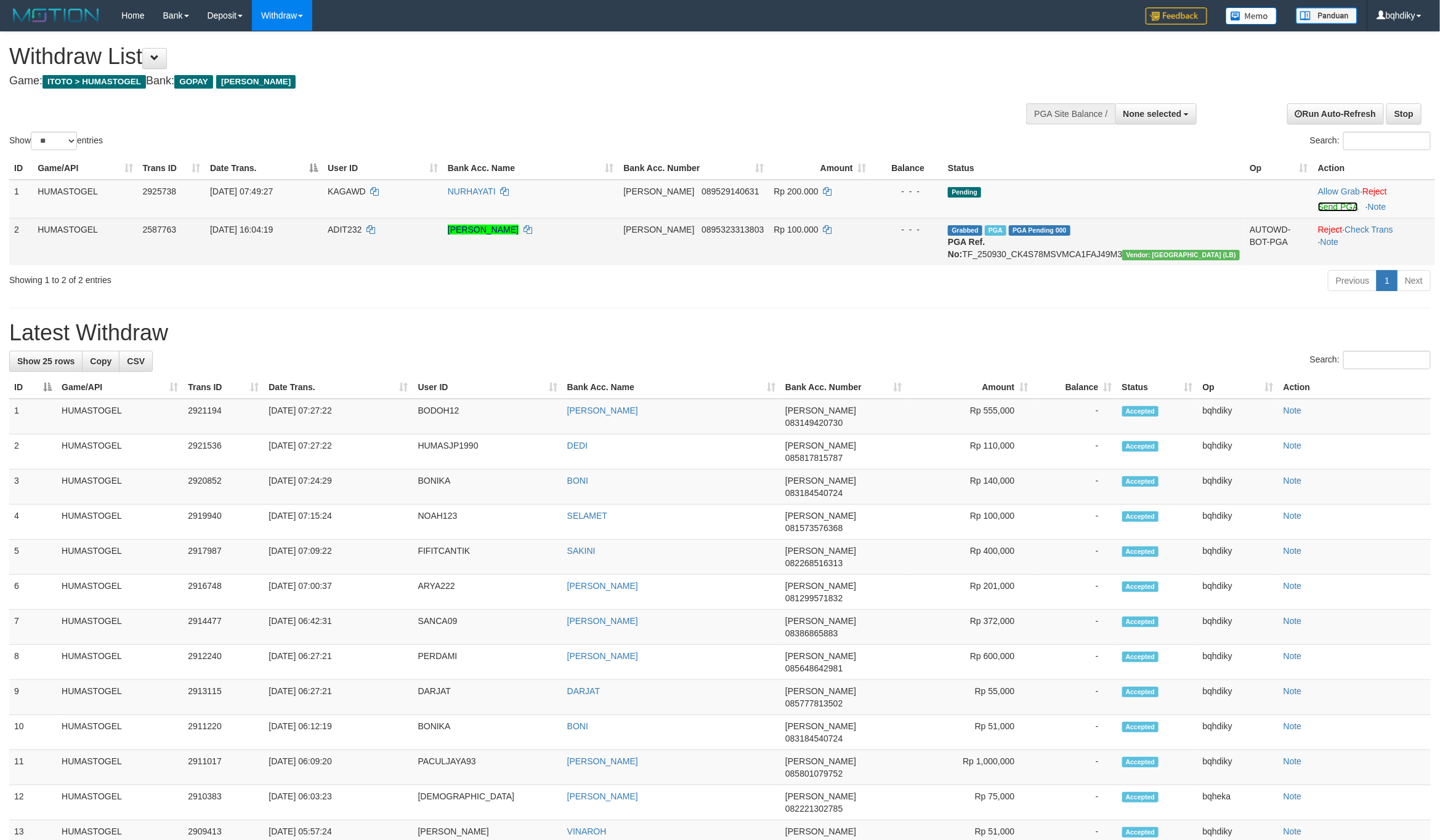
drag, startPoint x: 1313, startPoint y: 202, endPoint x: 790, endPoint y: 255, distance: 525.7
click at [1318, 202] on link "Send PGA" at bounding box center [1338, 206] width 40 height 10
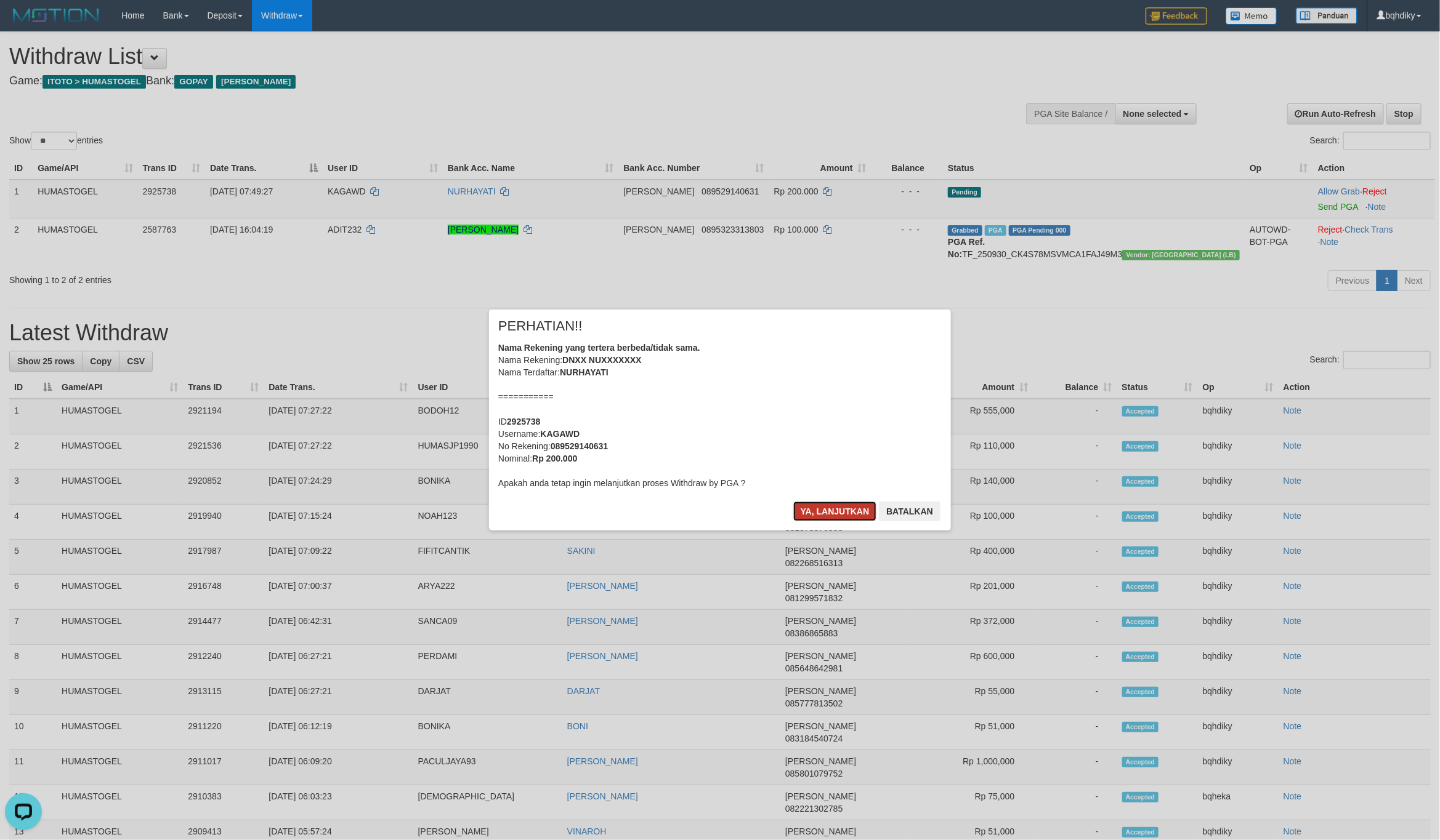
click at [837, 512] on button "Ya, lanjutkan" at bounding box center [835, 511] width 84 height 20
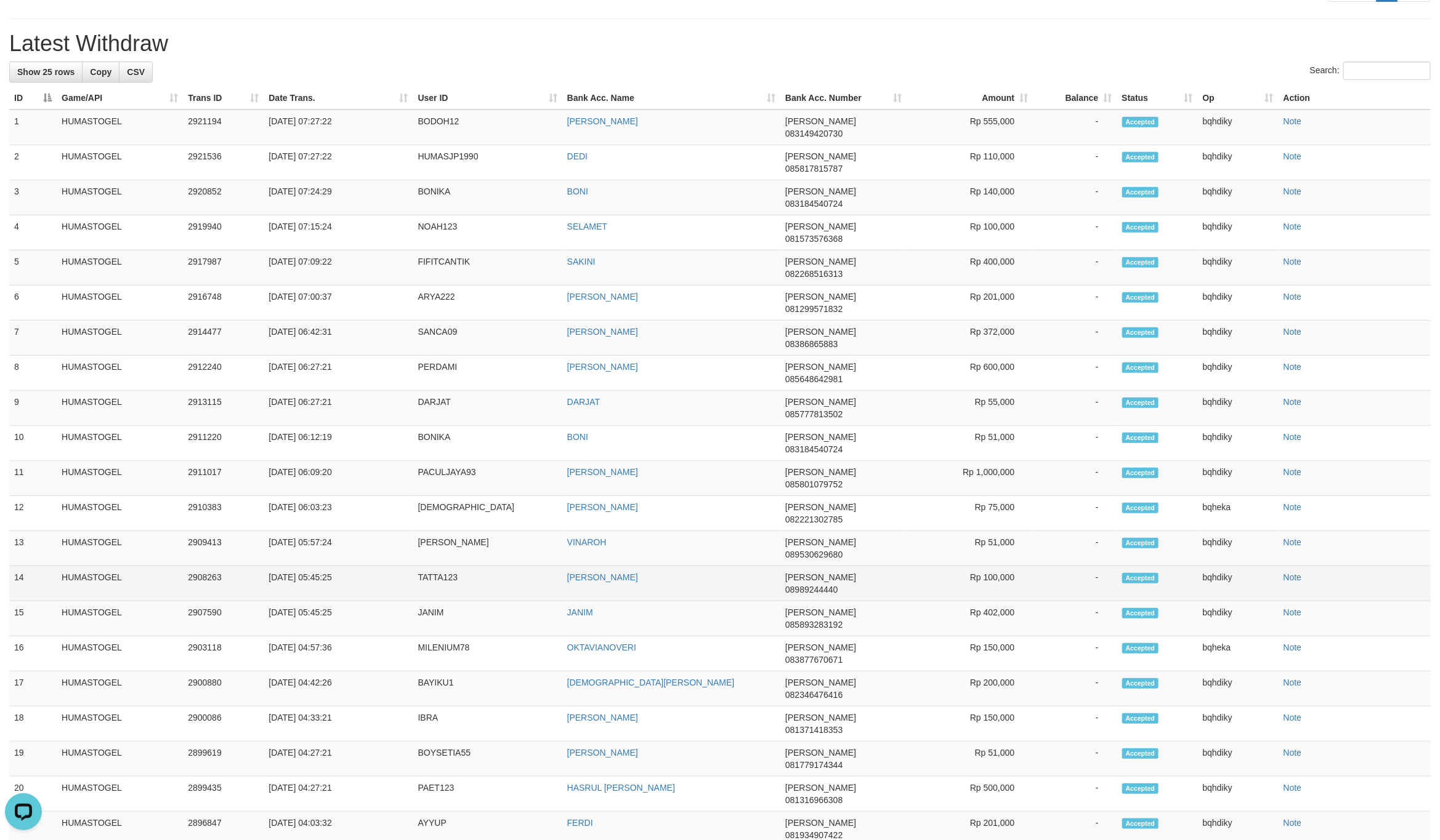
scroll to position [120, 0]
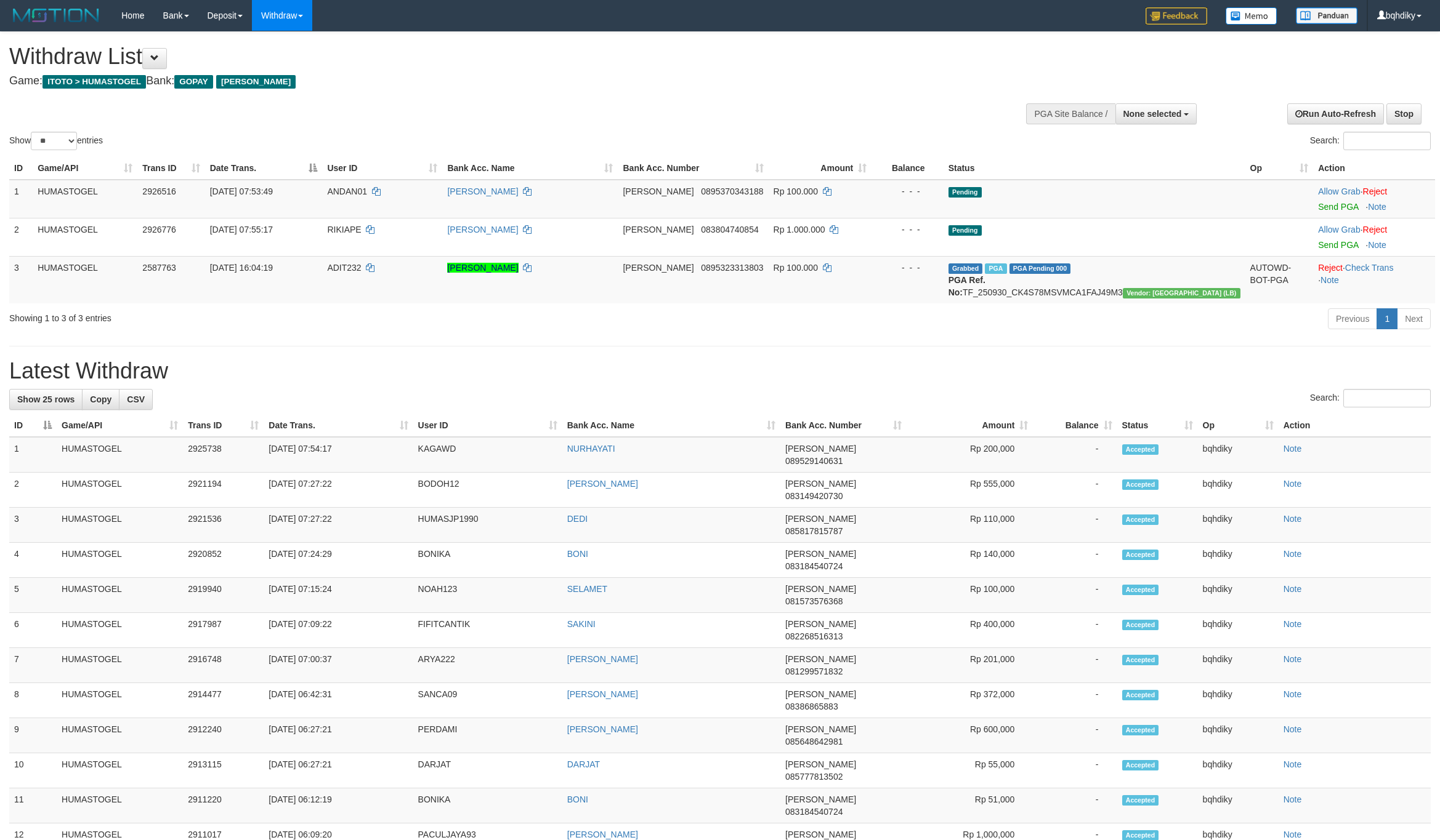
select select
select select "**"
click at [1318, 208] on link "Send PGA" at bounding box center [1338, 206] width 40 height 10
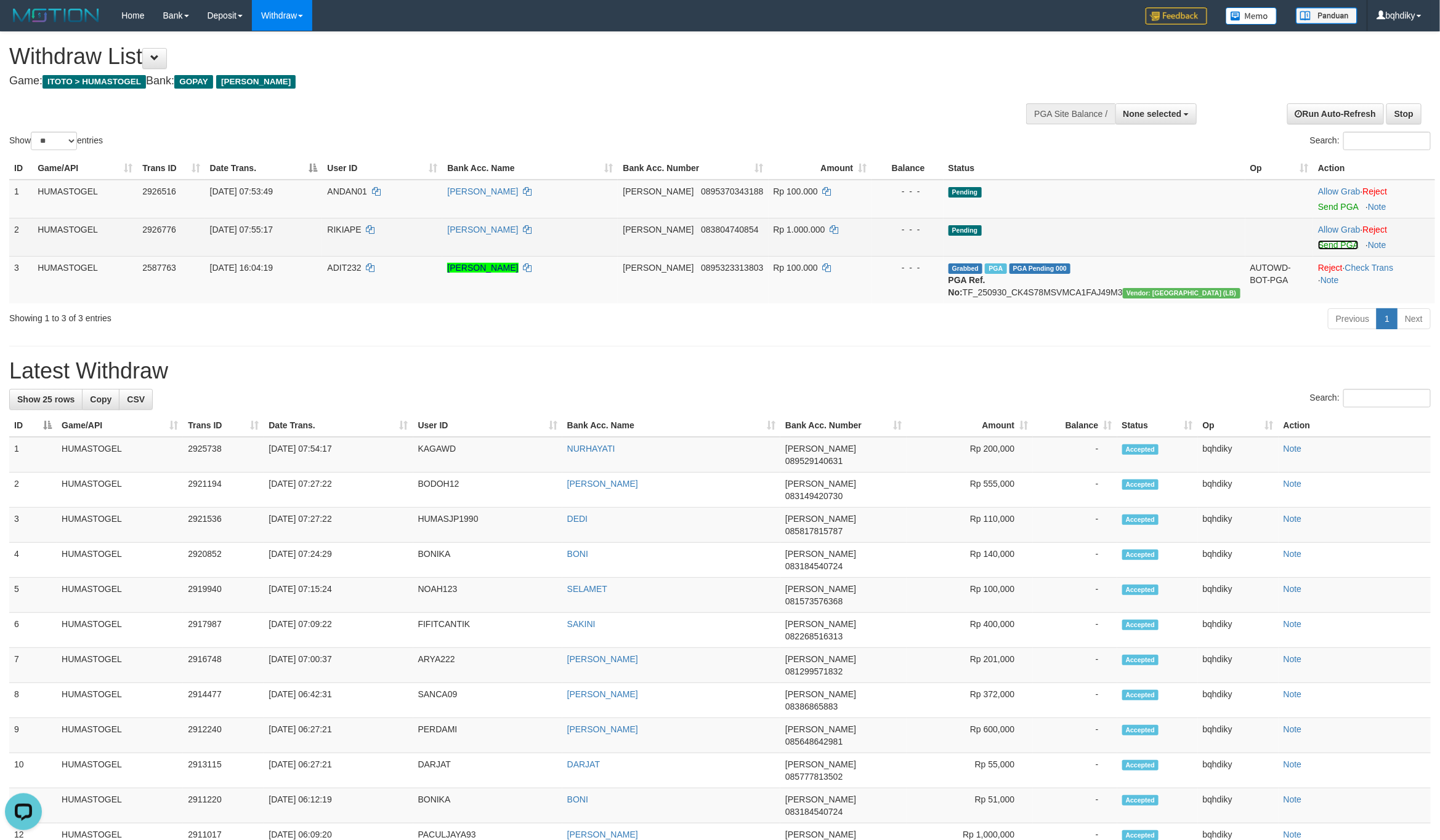
click at [1325, 242] on link "Send PGA" at bounding box center [1338, 244] width 40 height 10
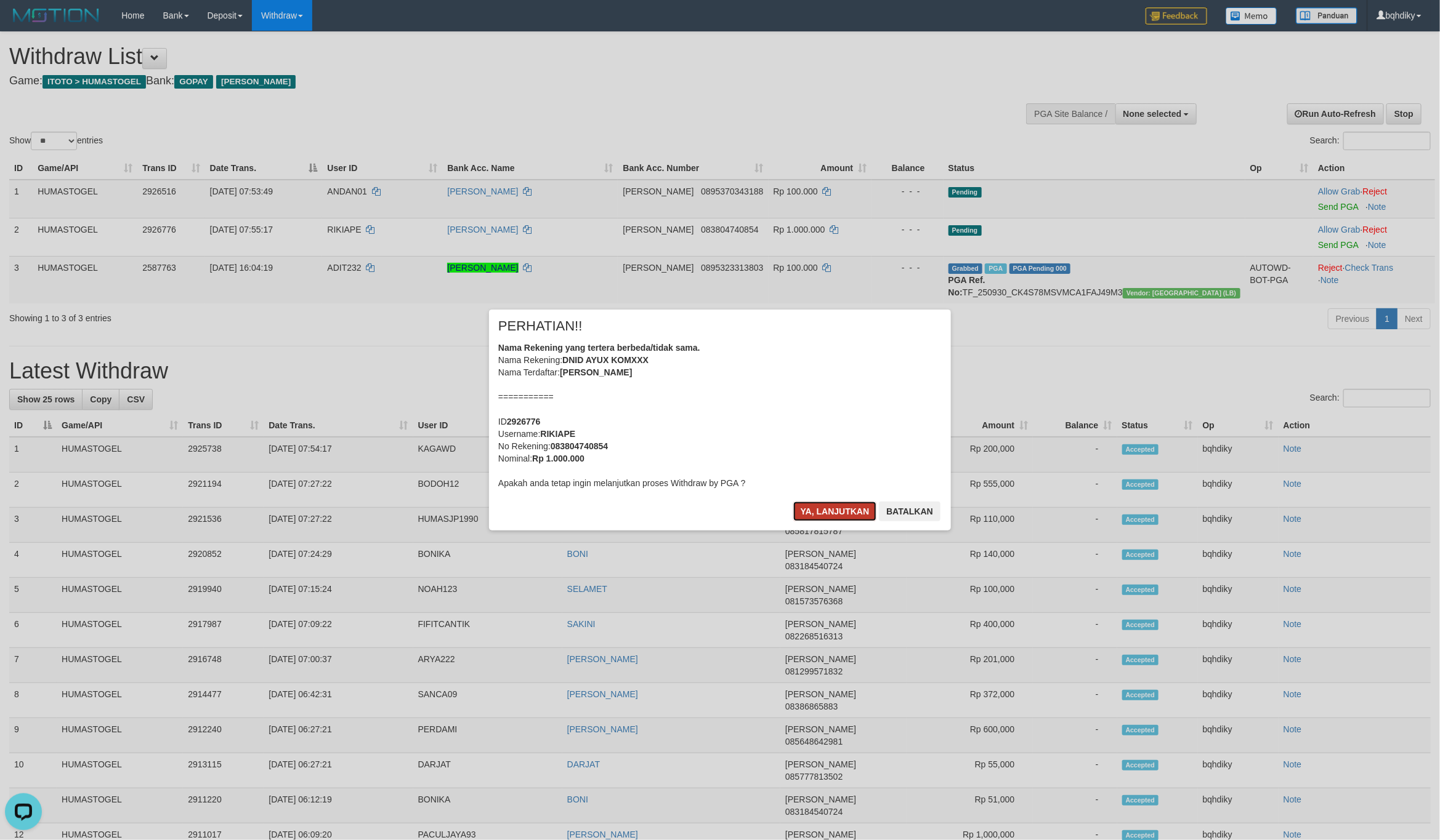
click at [823, 517] on button "Ya, lanjutkan" at bounding box center [835, 511] width 84 height 20
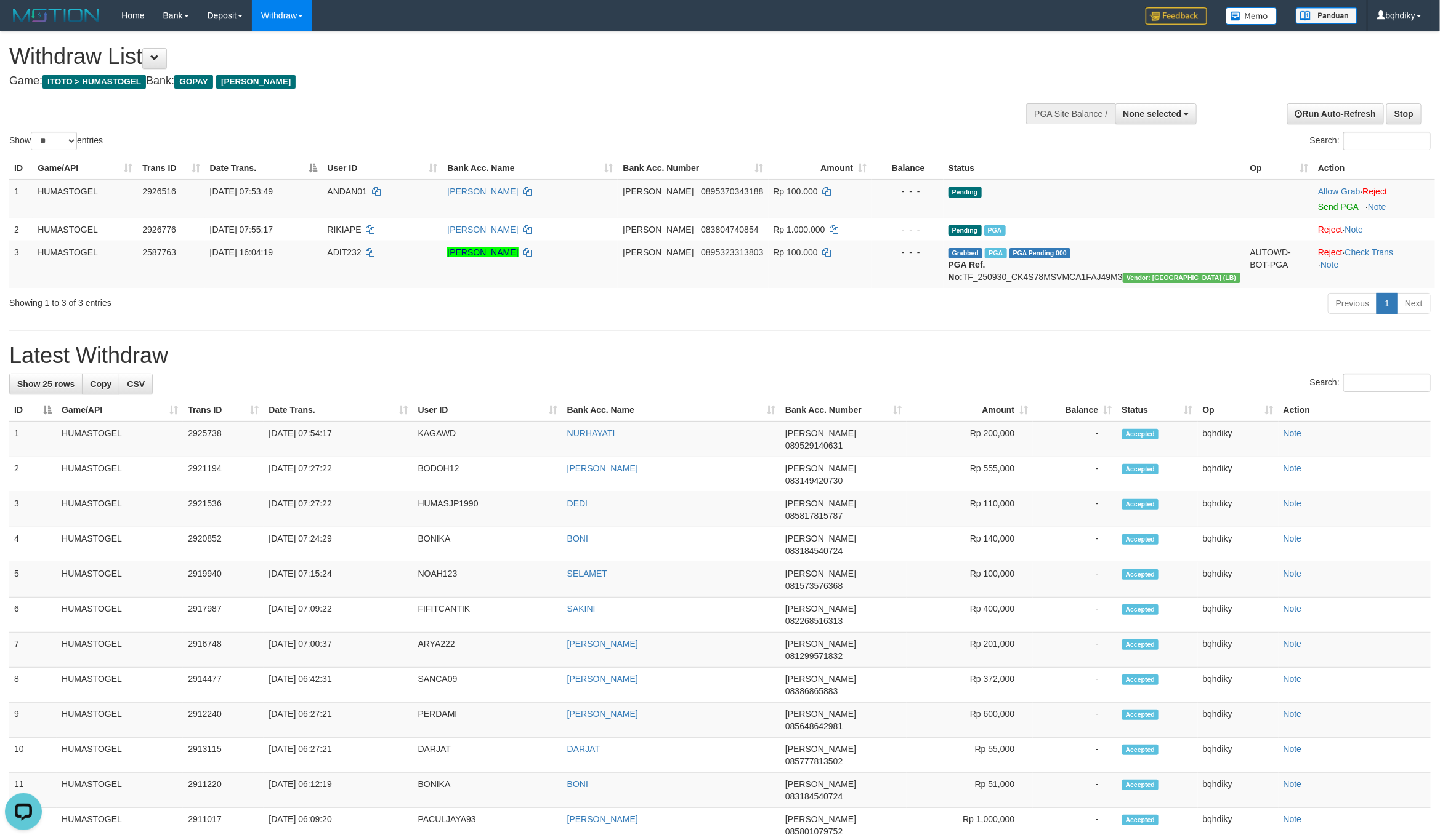
click at [597, 320] on body "Toggle navigation Home Bank Account List Load By Website Group [ITOTO] HUMASTOG…" at bounding box center [720, 719] width 1440 height 1437
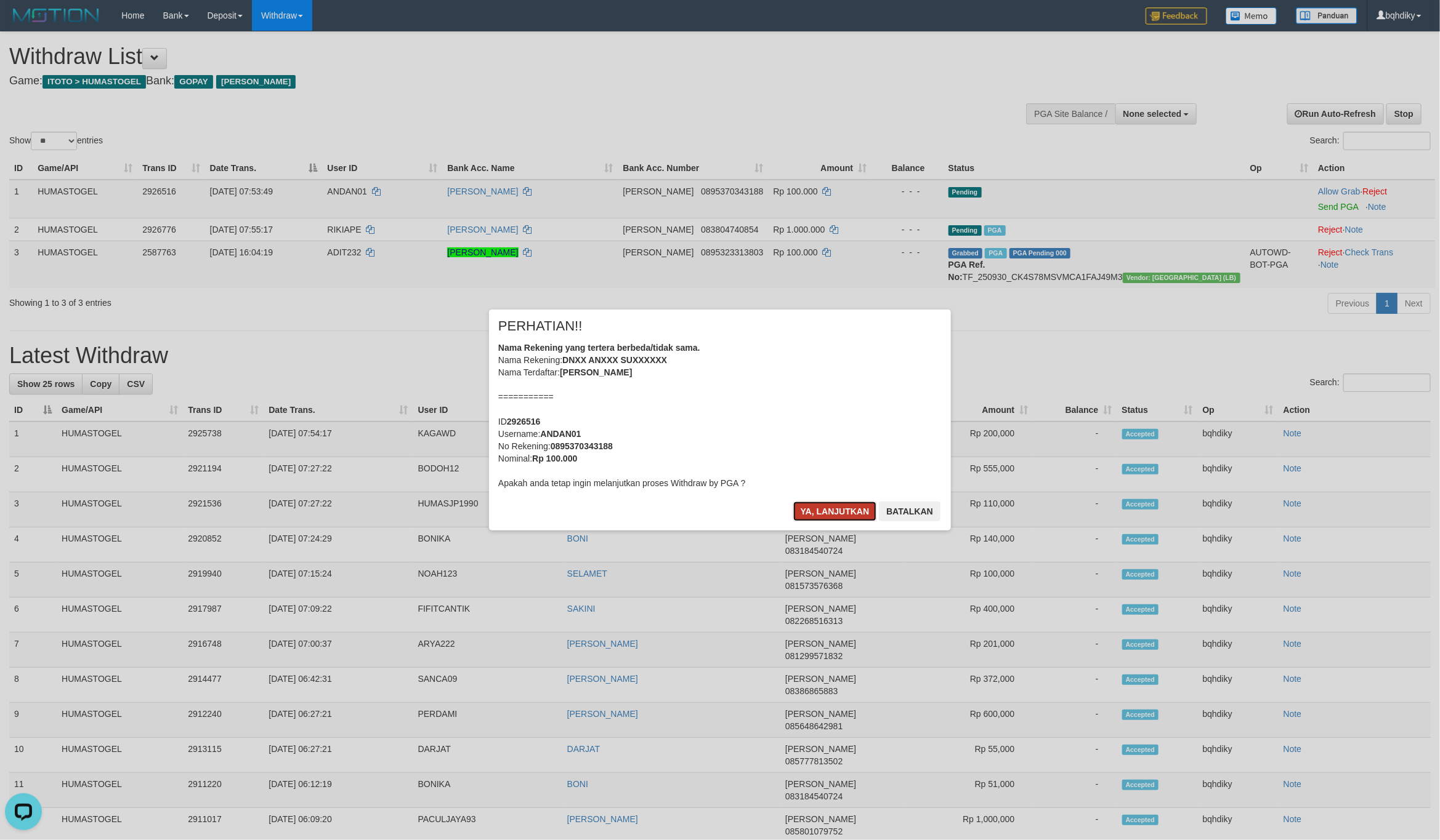
click at [855, 512] on button "Ya, lanjutkan" at bounding box center [835, 511] width 84 height 20
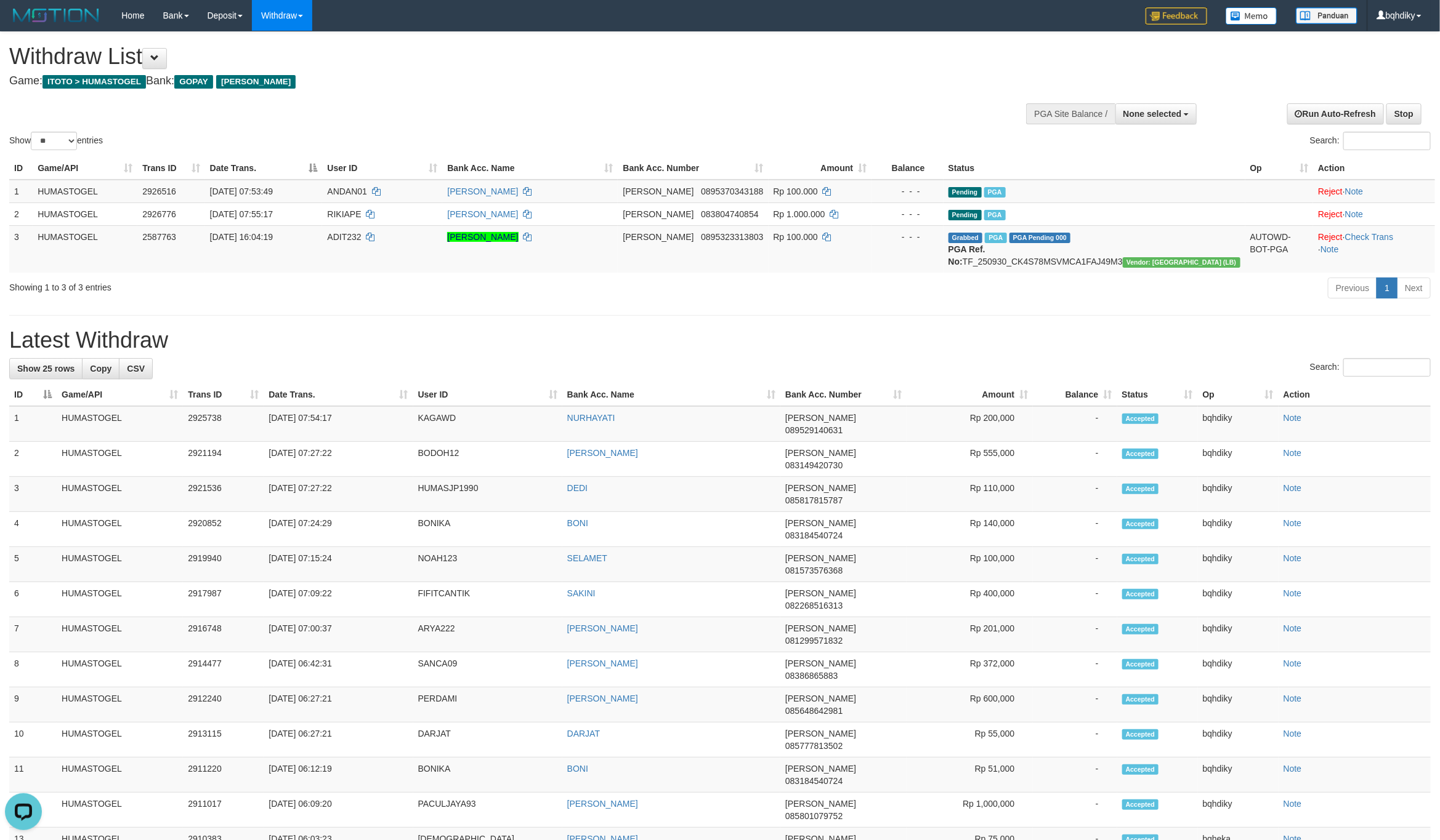
click at [561, 339] on div "**********" at bounding box center [720, 692] width 1440 height 1321
click at [429, 434] on td "KAGAWD" at bounding box center [488, 424] width 149 height 35
copy td "KAGAWD"
click at [823, 336] on div "**********" at bounding box center [720, 692] width 1440 height 1321
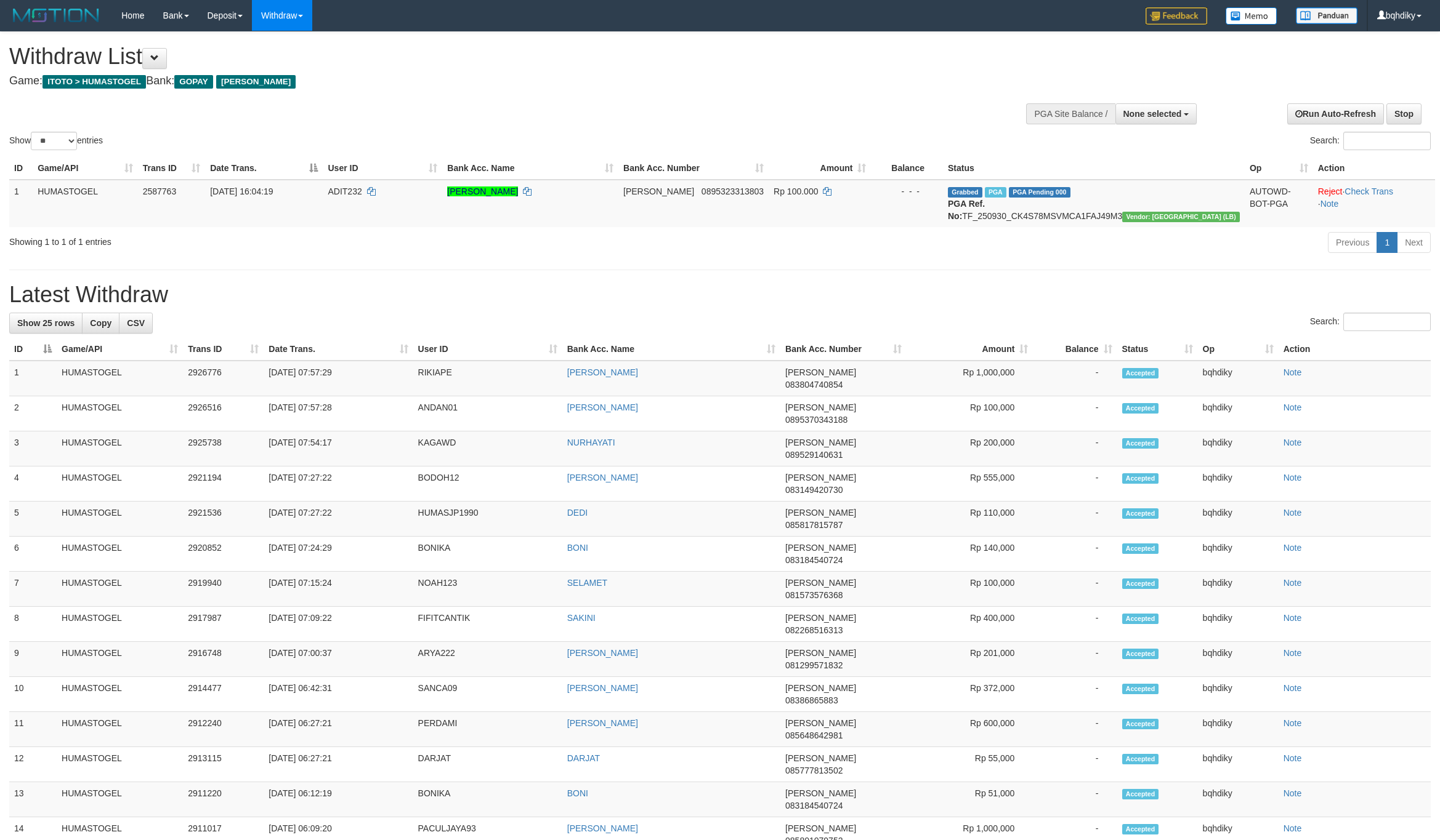
select select
select select "**"
click at [779, 278] on div "**********" at bounding box center [720, 669] width 1440 height 1276
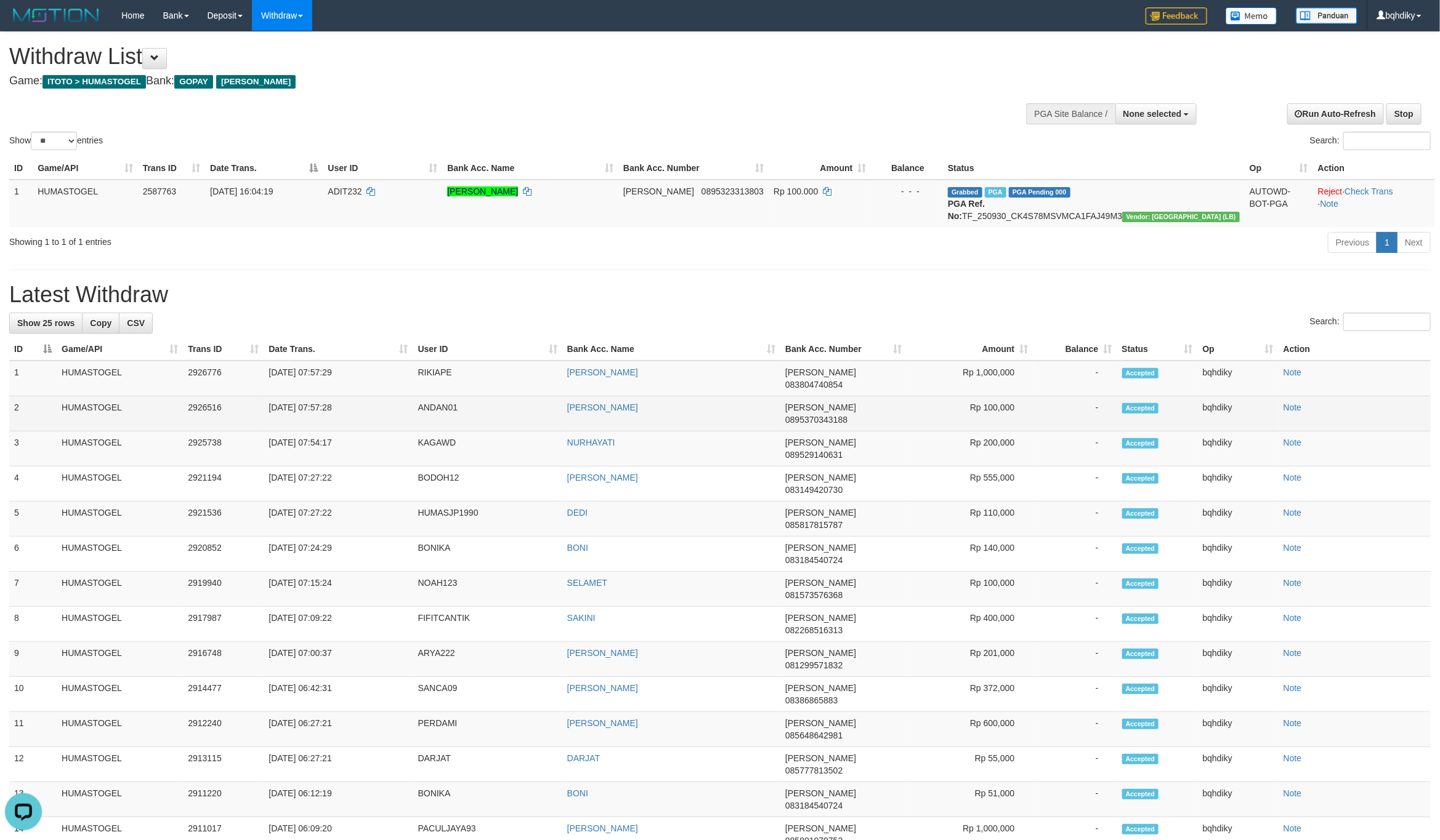
click at [440, 412] on td "ANDAN01" at bounding box center [488, 414] width 149 height 35
click at [436, 403] on td "ANDAN01" at bounding box center [488, 414] width 149 height 35
copy td "ANDAN01"
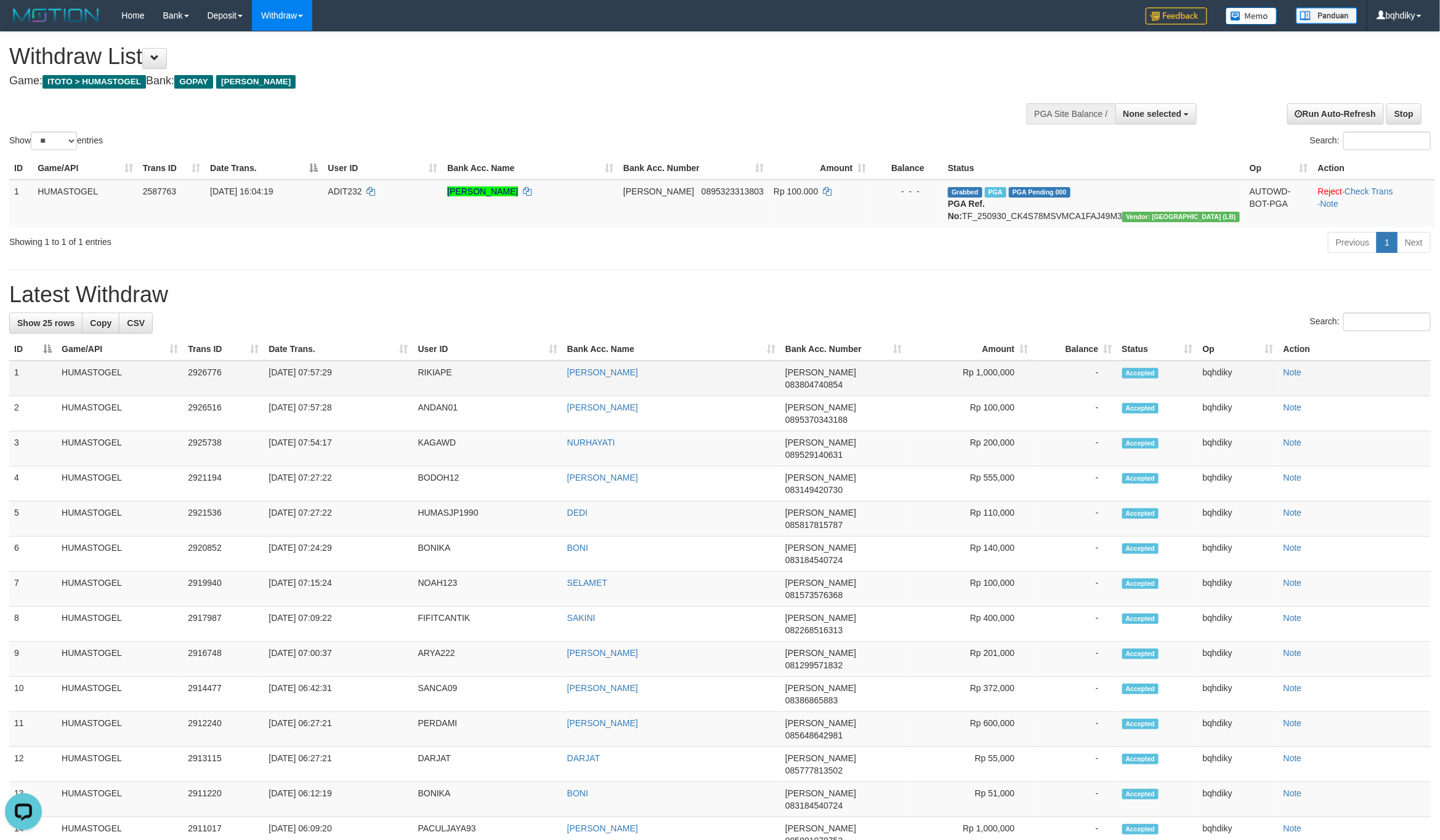
click at [438, 392] on td "RIKIAPE" at bounding box center [488, 378] width 149 height 35
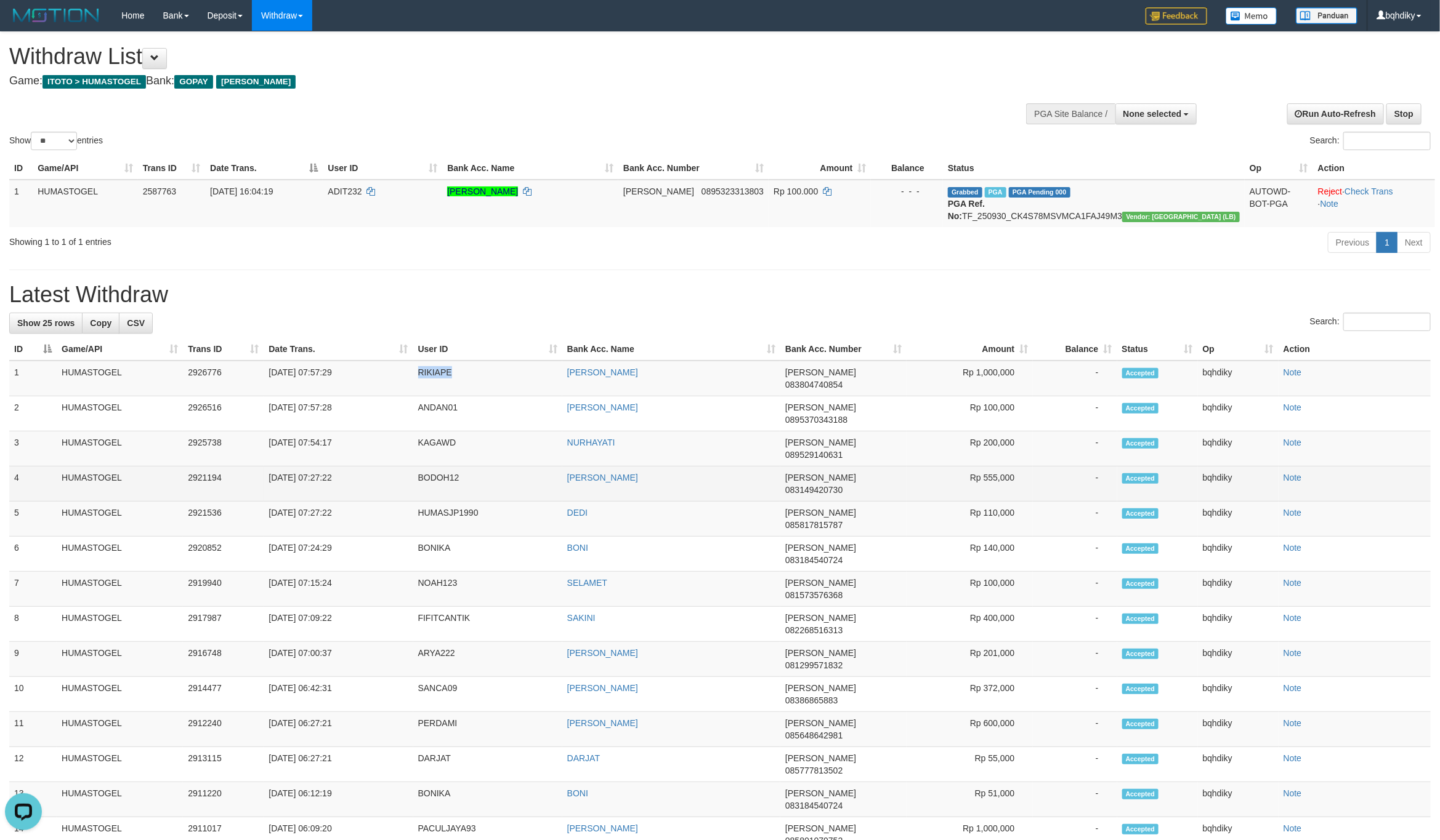
copy td "RIKIAPE"
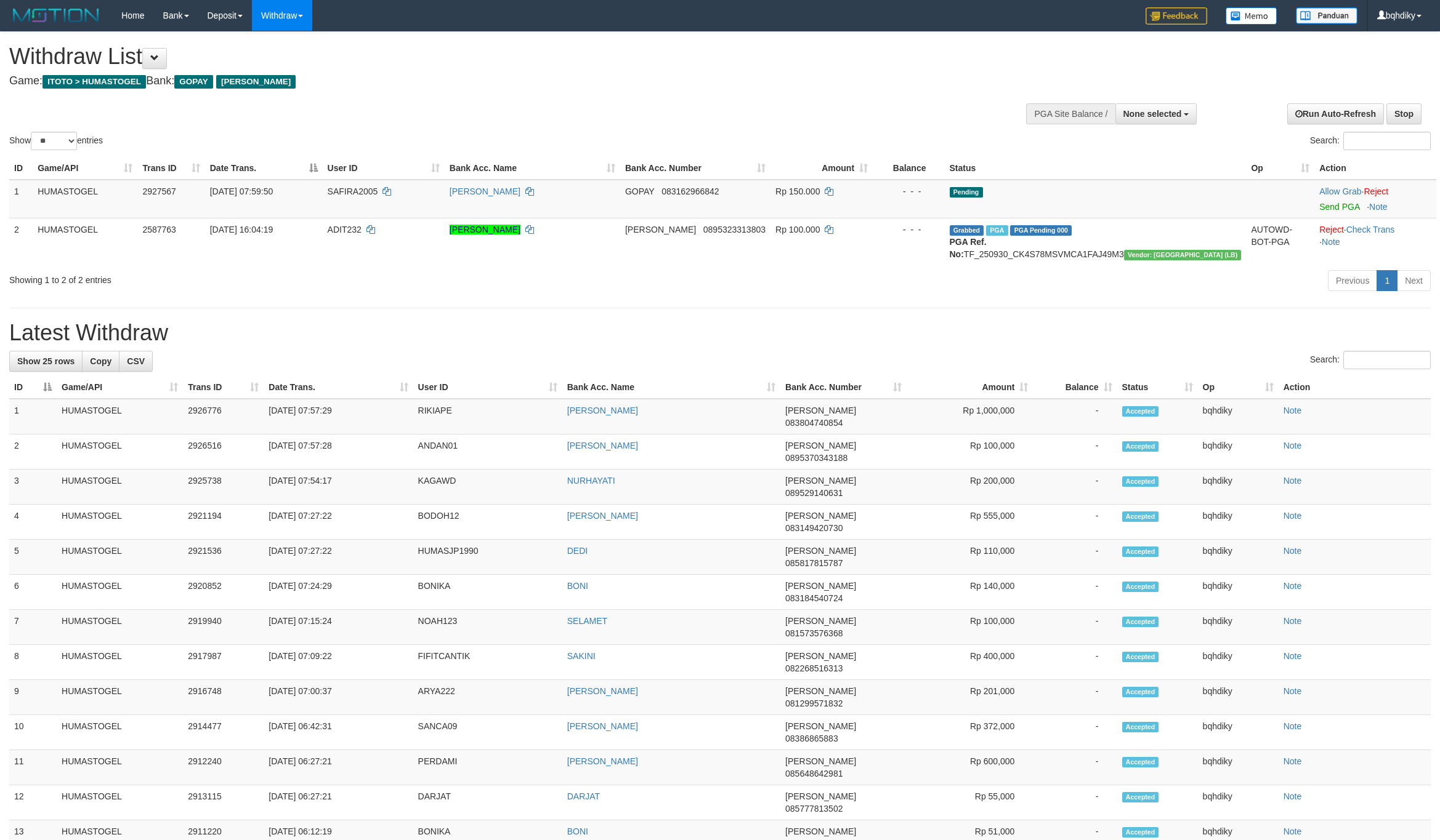
select select
select select "**"
